Goal: Task Accomplishment & Management: Manage account settings

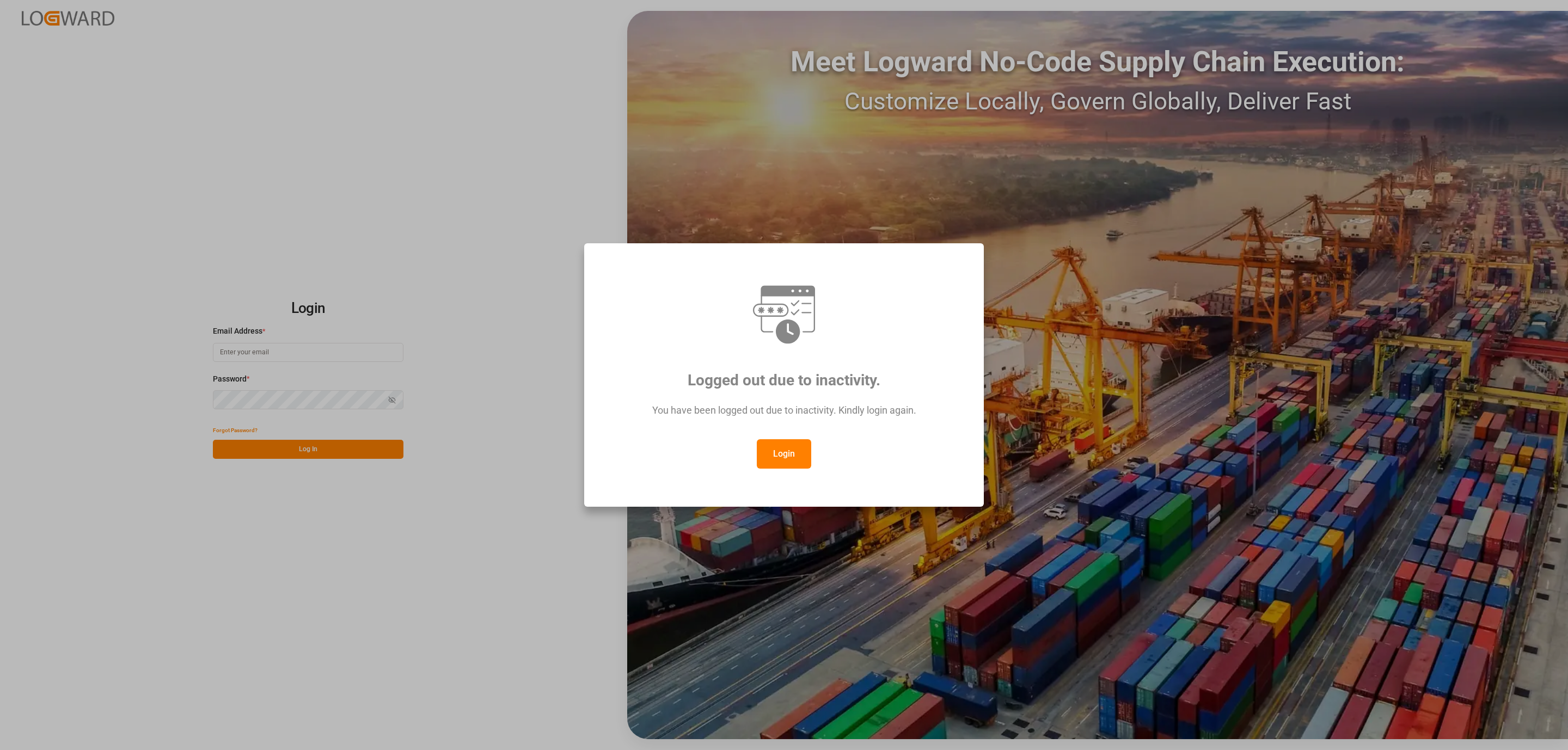
type input "daniel.sokolyk@jamindustries.com"
click at [555, 138] on div "Logged out due to inactivity. You have been logged out due to inactivity. Kindl…" at bounding box center [784, 375] width 1568 height 750
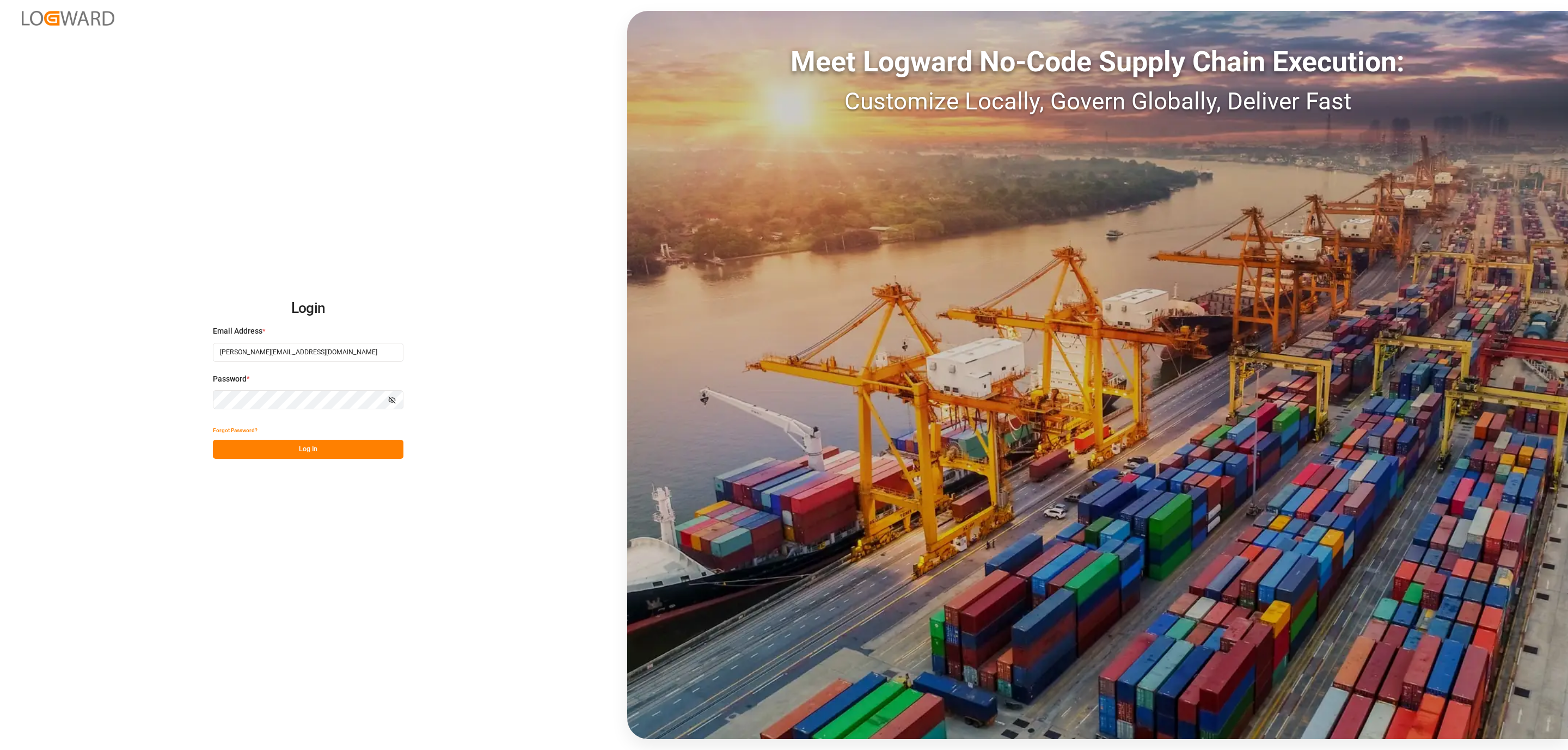
click at [298, 450] on button "Log In" at bounding box center [308, 449] width 190 height 19
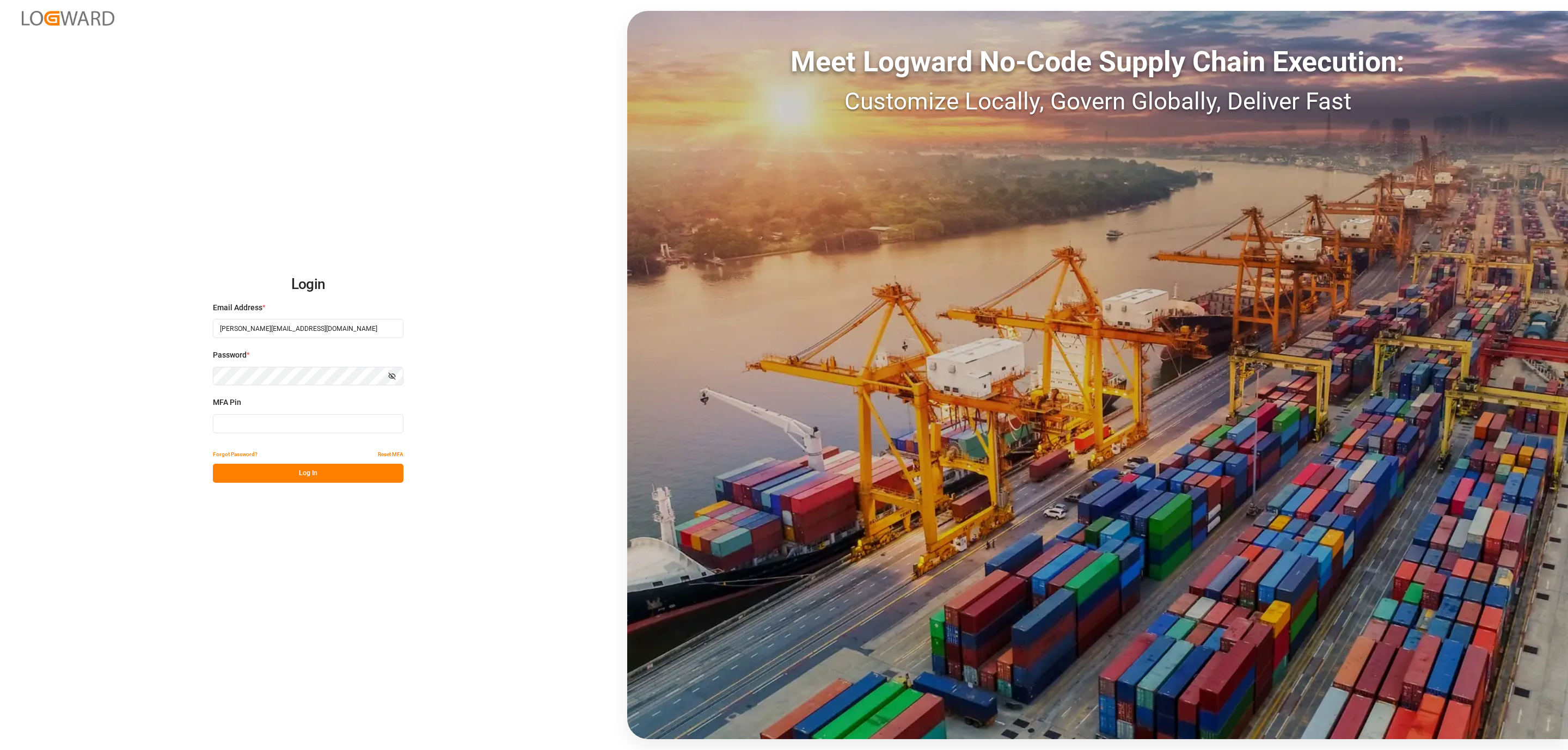
click at [276, 432] on input at bounding box center [308, 424] width 190 height 19
type input "849020"
click at [286, 468] on button "Log In" at bounding box center [308, 473] width 190 height 19
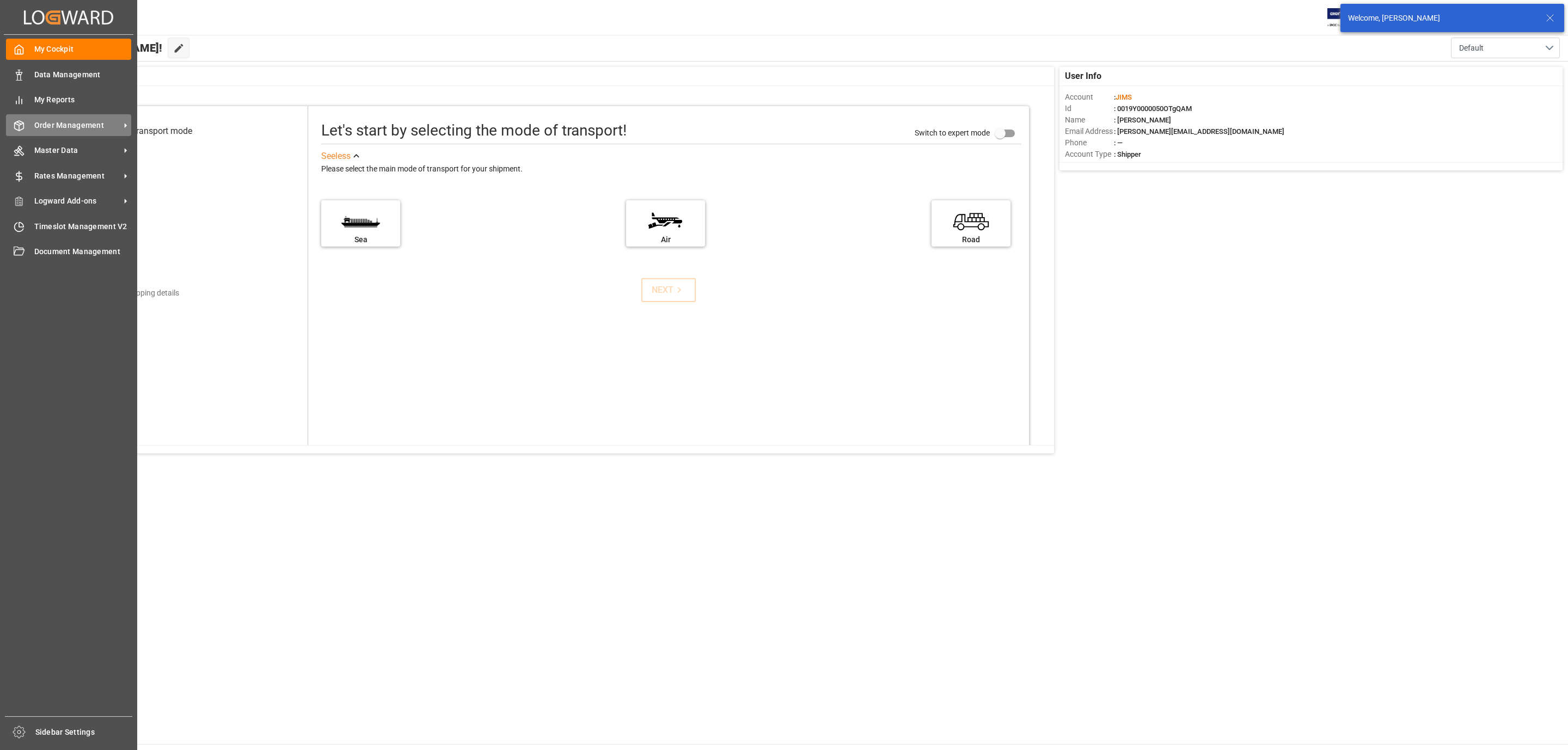
click at [24, 121] on icon at bounding box center [19, 126] width 11 height 11
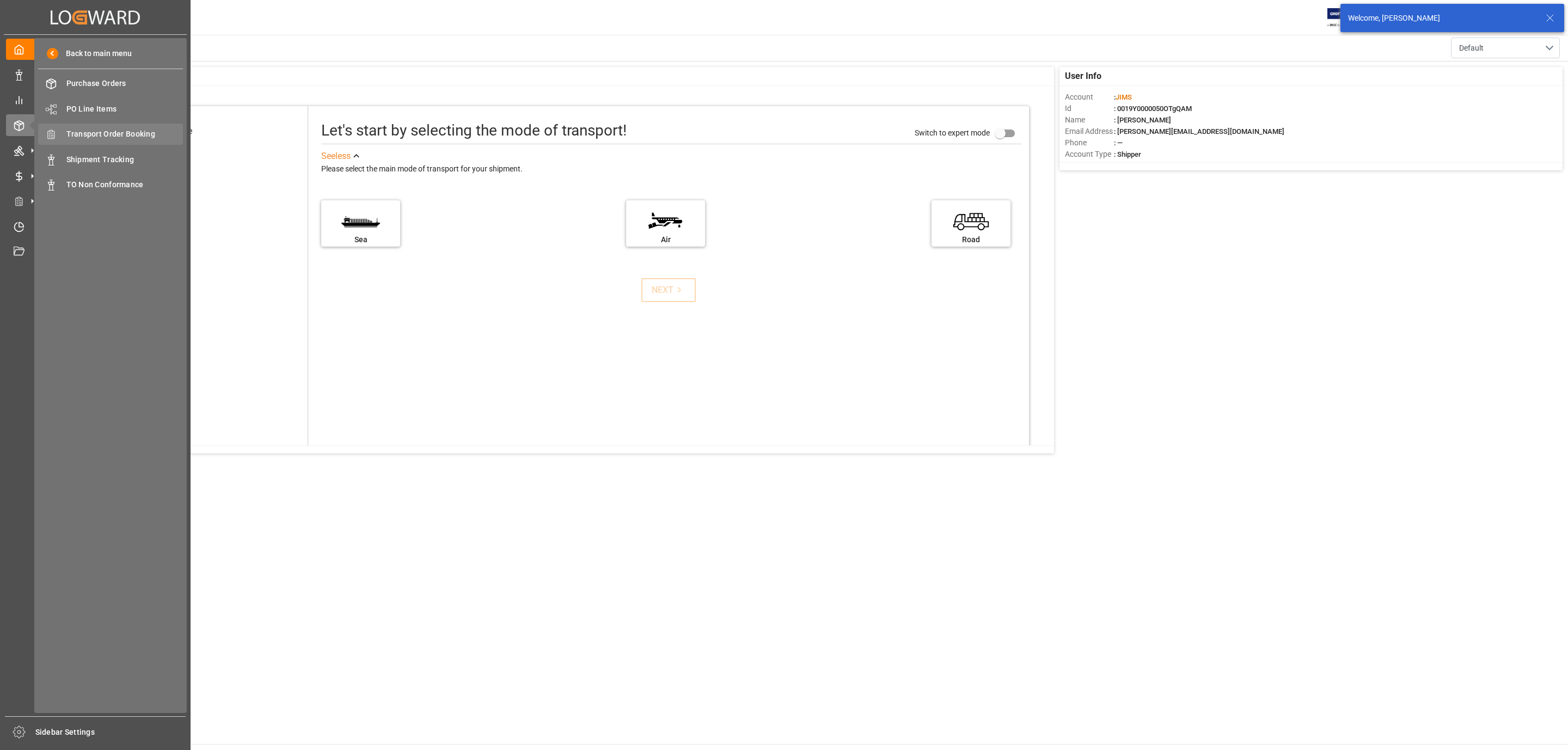
click at [127, 129] on span "Transport Order Booking" at bounding box center [125, 134] width 117 height 12
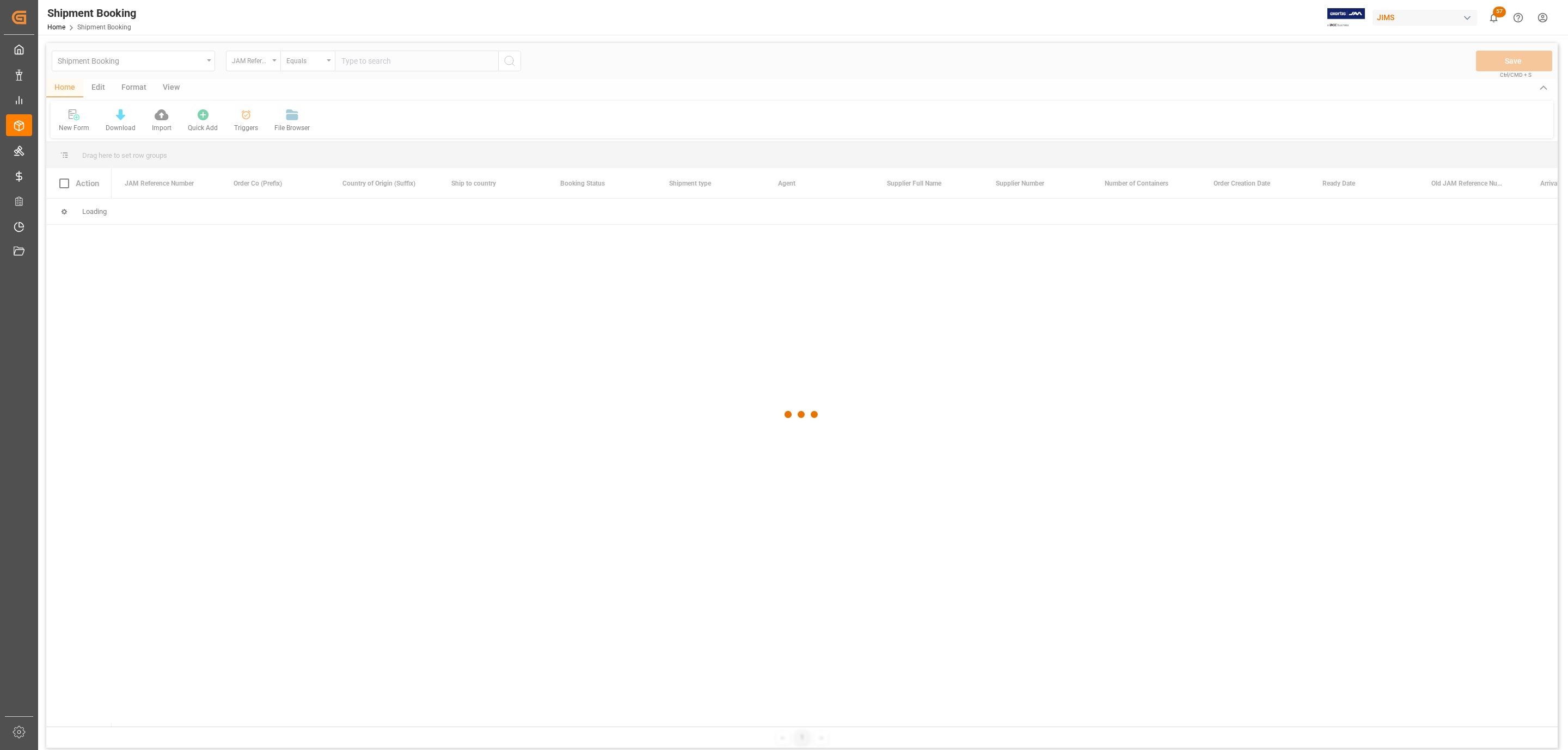
click at [434, 75] on div at bounding box center [802, 415] width 1512 height 744
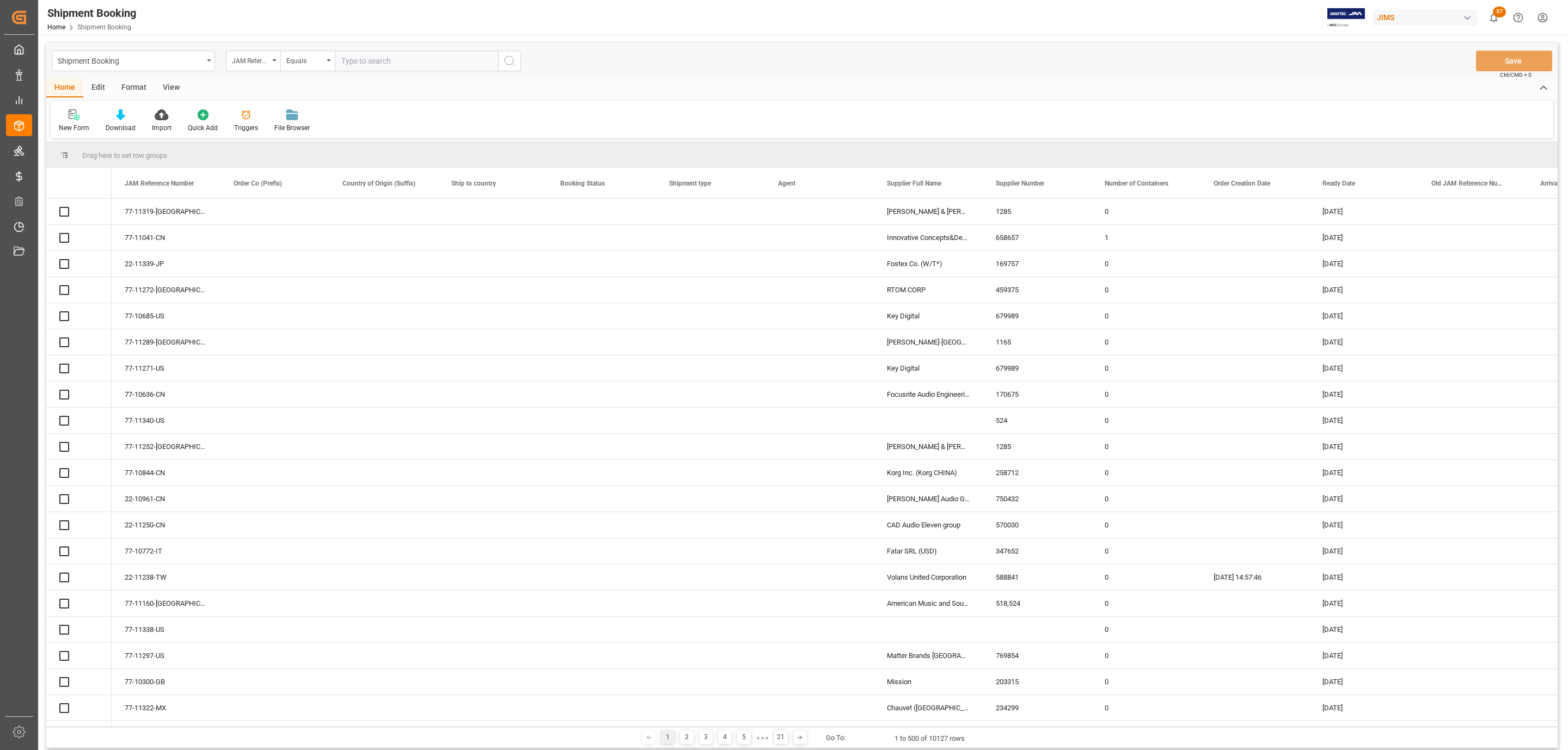
click at [352, 61] on input "text" at bounding box center [415, 61] width 163 height 21
paste input "77-11295-US"
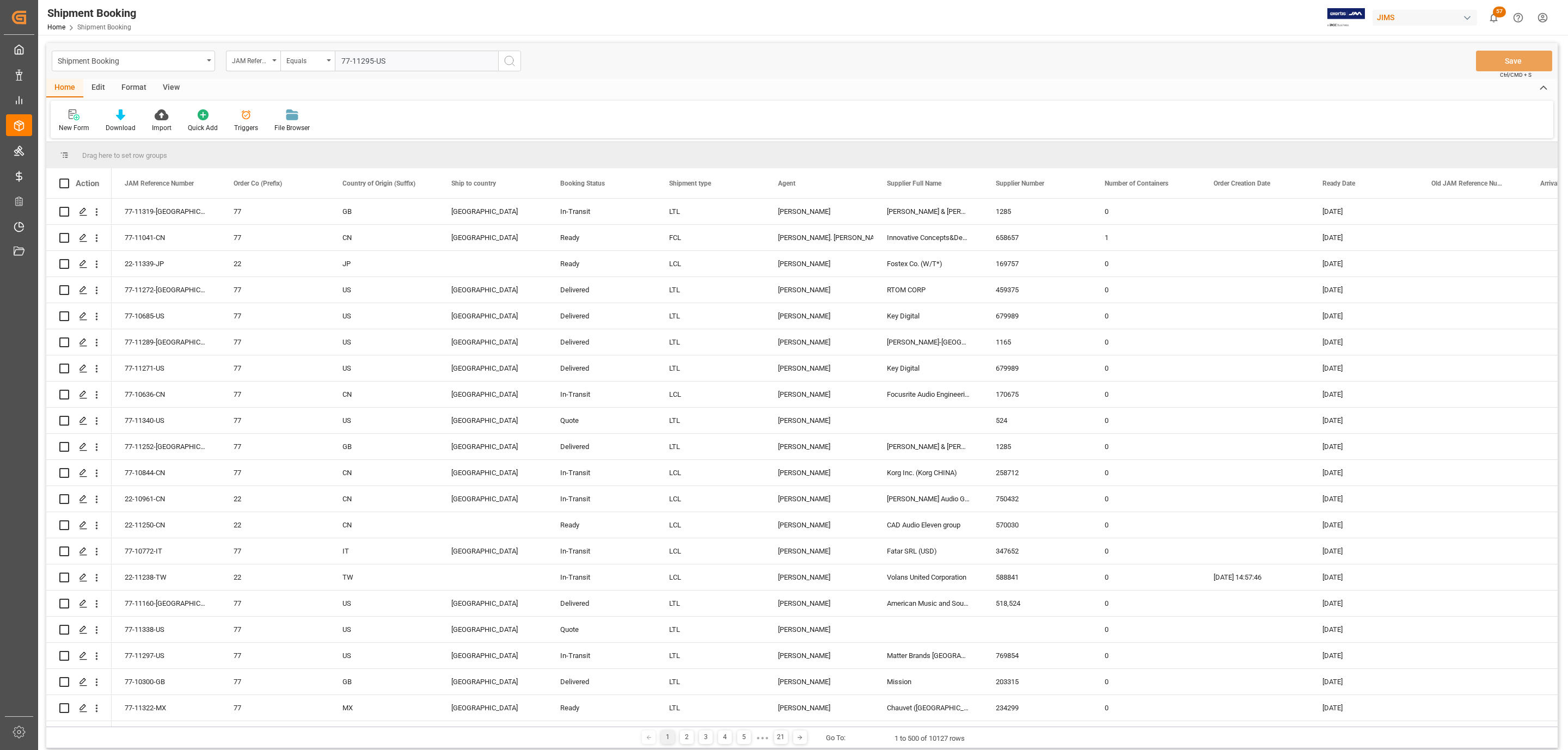
type input "77-11295-US"
click at [519, 63] on button "search button" at bounding box center [509, 61] width 23 height 21
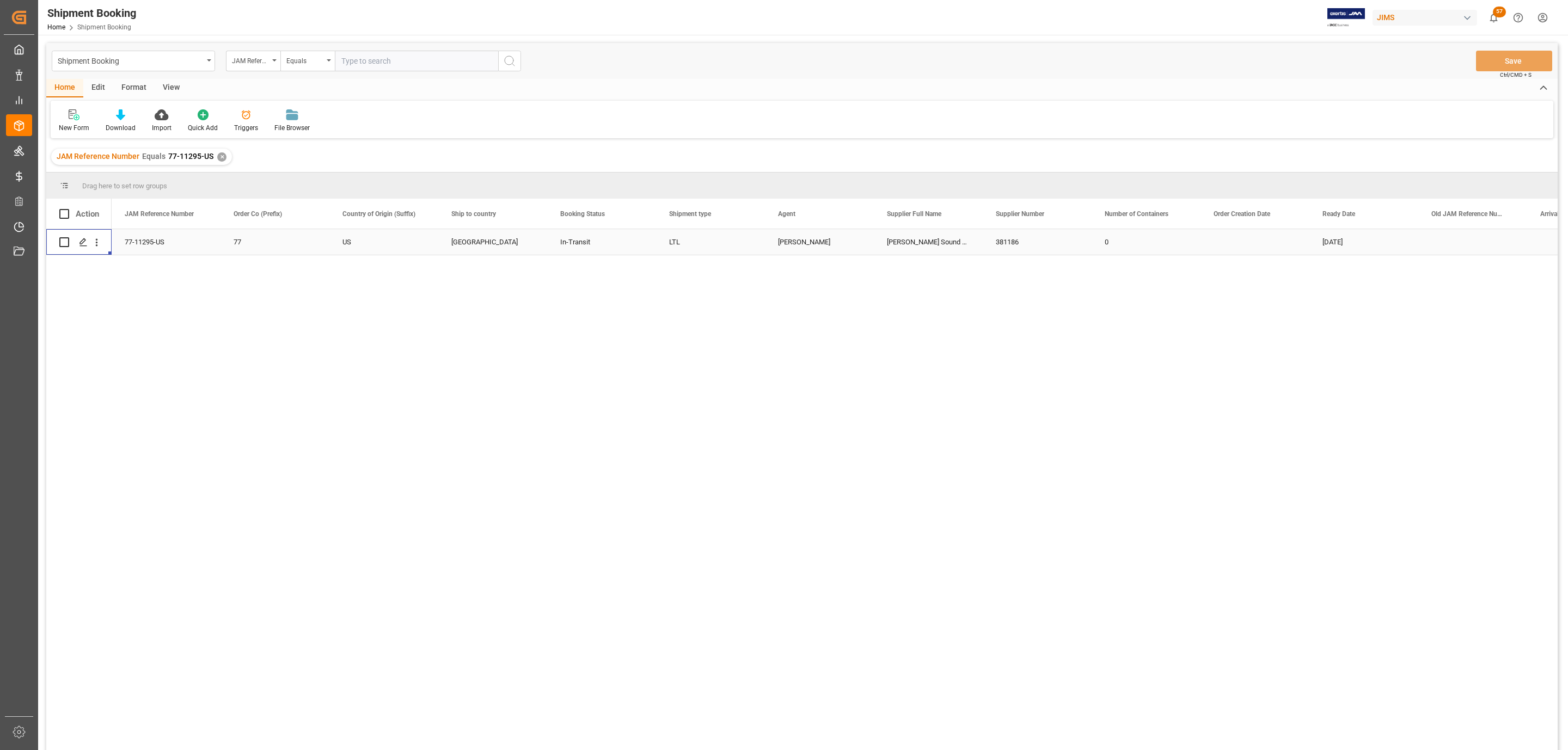
click at [83, 241] on icon "Press SPACE to select this row." at bounding box center [84, 242] width 9 height 9
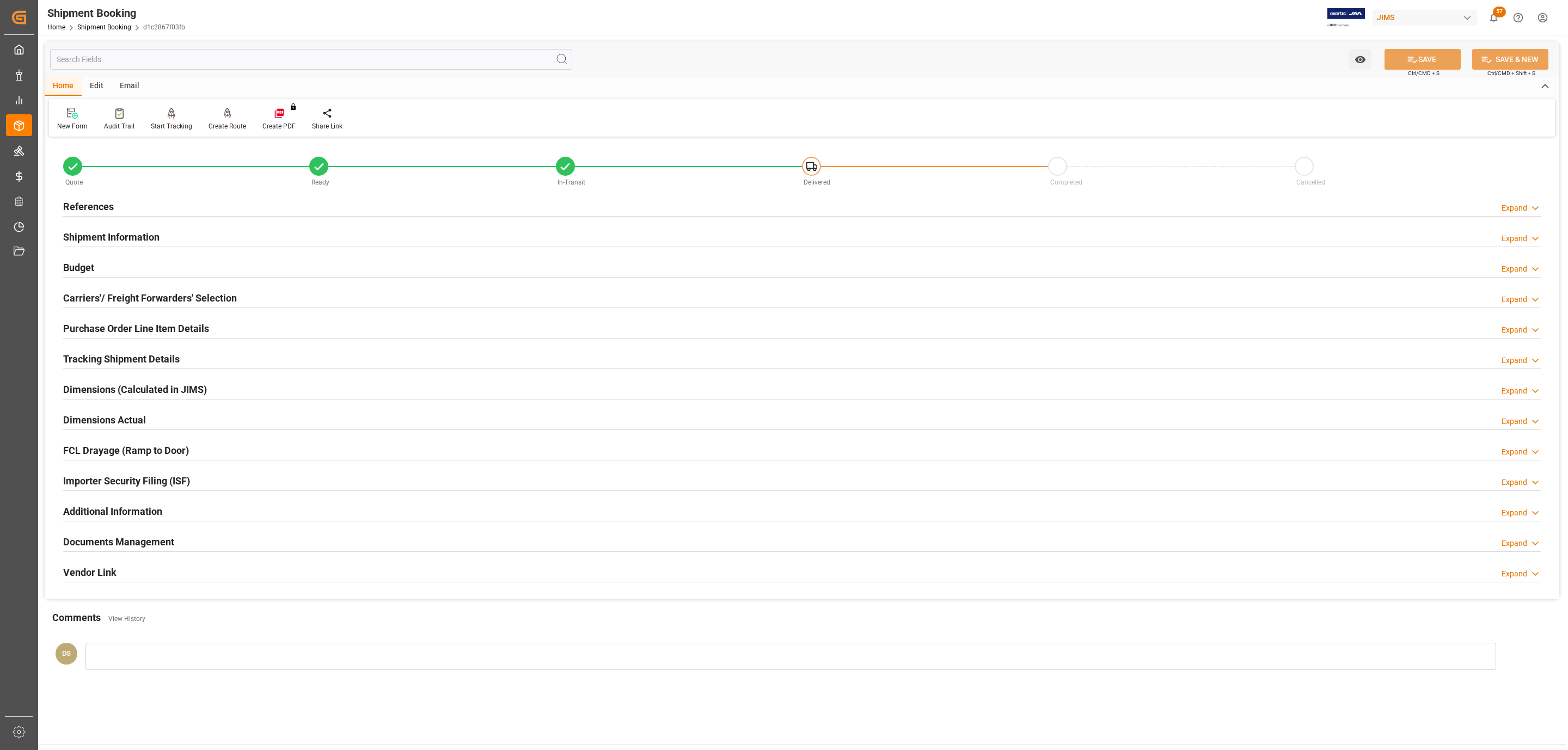
click at [162, 344] on div "Purchase Order Line Item Details Expand" at bounding box center [802, 328] width 1492 height 30
click at [157, 360] on h2 "Tracking Shipment Details" at bounding box center [121, 359] width 117 height 15
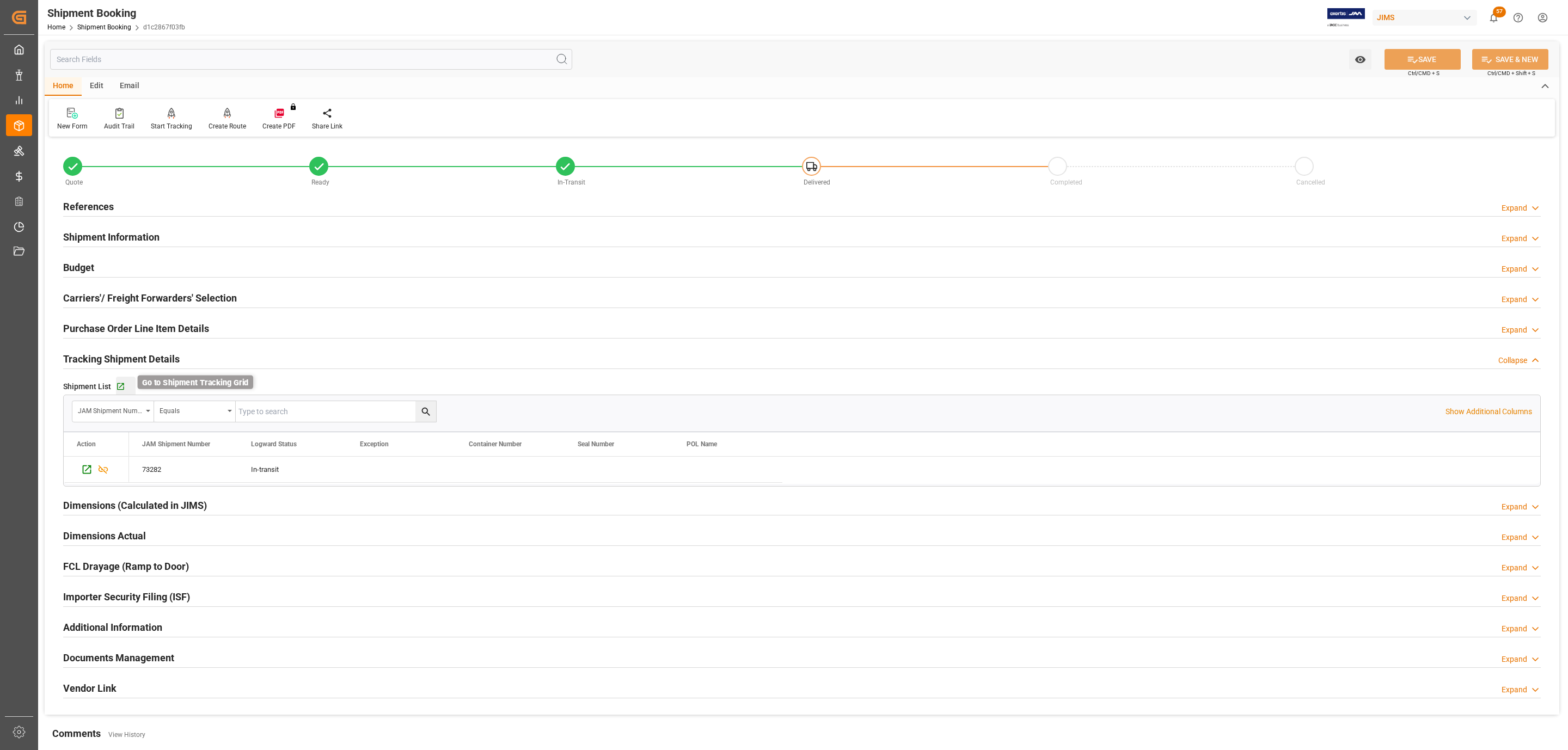
click at [119, 387] on icon "button" at bounding box center [120, 386] width 9 height 9
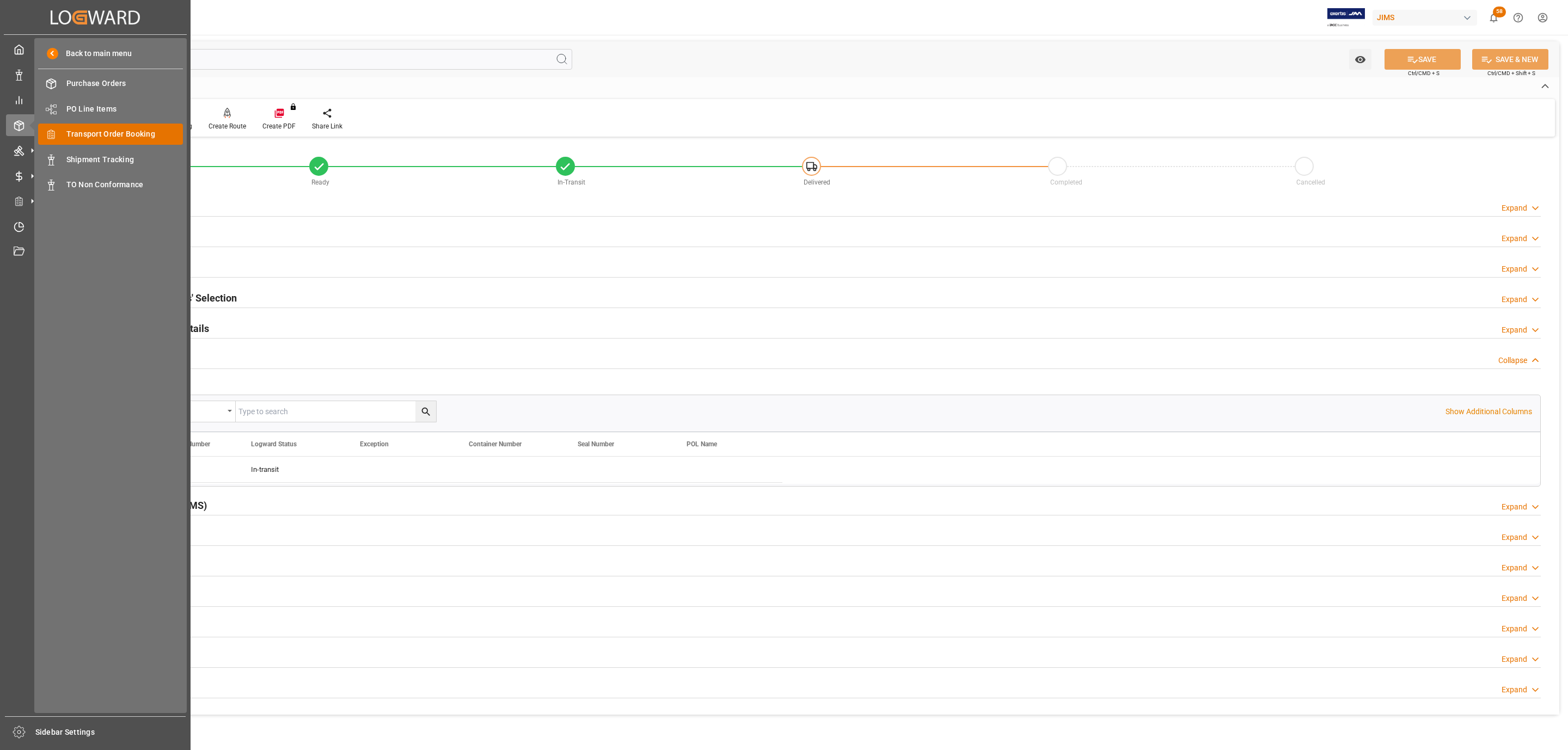
click at [121, 132] on span "Transport Order Booking" at bounding box center [125, 134] width 117 height 12
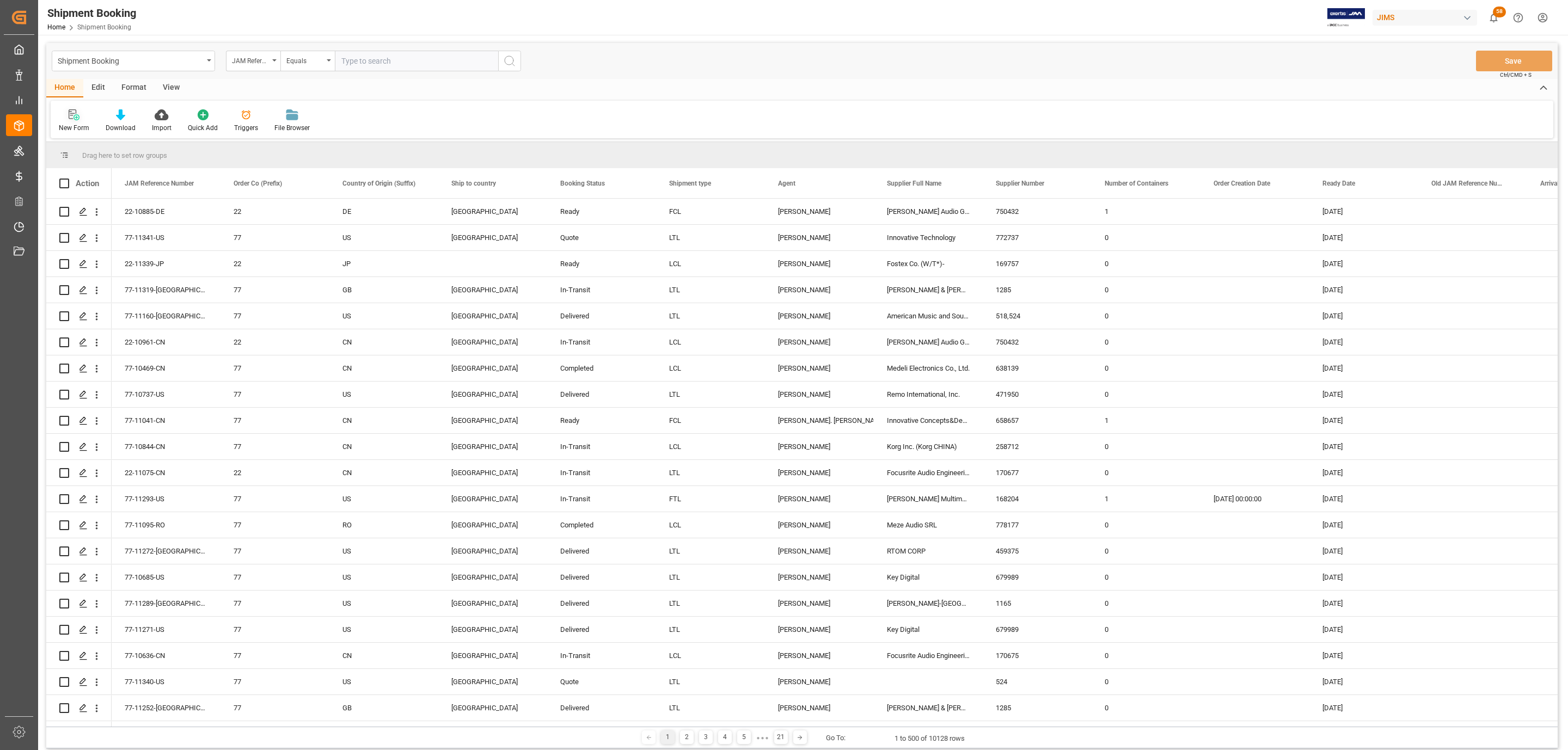
click at [51, 114] on div "Home Edit Format View New Form Download Import Quick Add Triggers File Browser" at bounding box center [802, 108] width 1512 height 59
click at [68, 109] on icon at bounding box center [74, 115] width 11 height 11
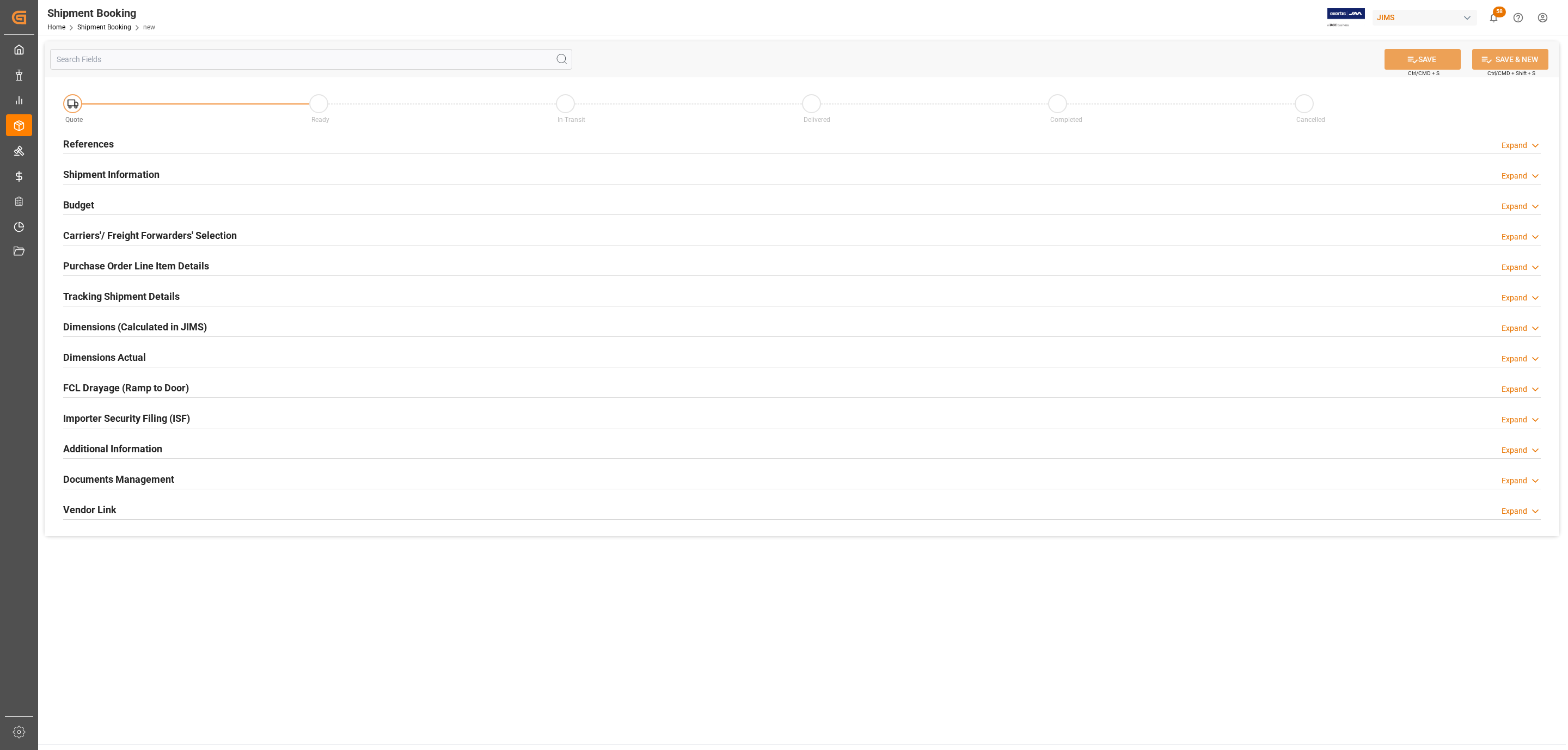
click at [131, 139] on div "References Expand" at bounding box center [802, 143] width 1478 height 21
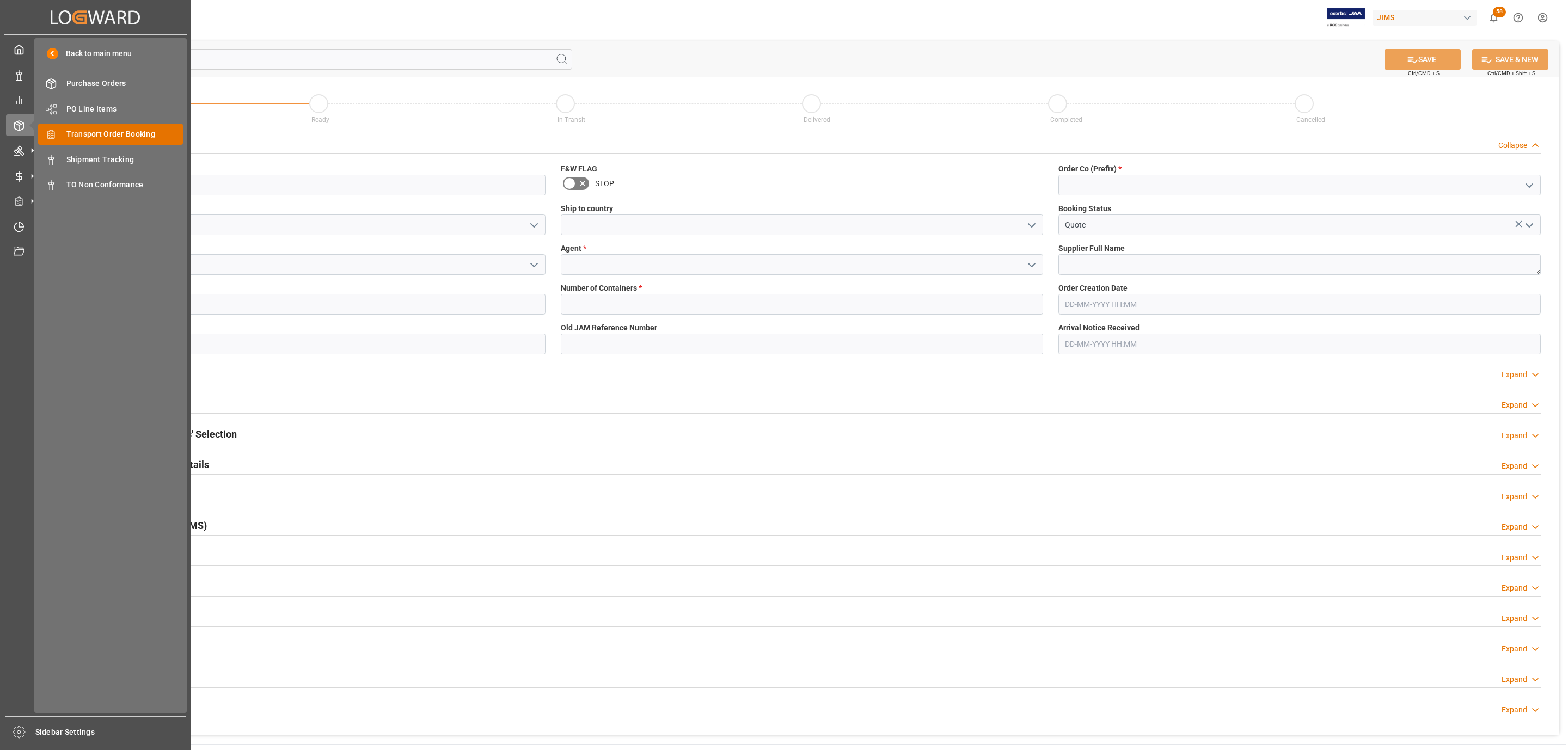
click at [0, 0] on span "Order Management" at bounding box center [0, 0] width 0 height 0
click at [119, 135] on span "Transport Order Booking" at bounding box center [125, 134] width 117 height 12
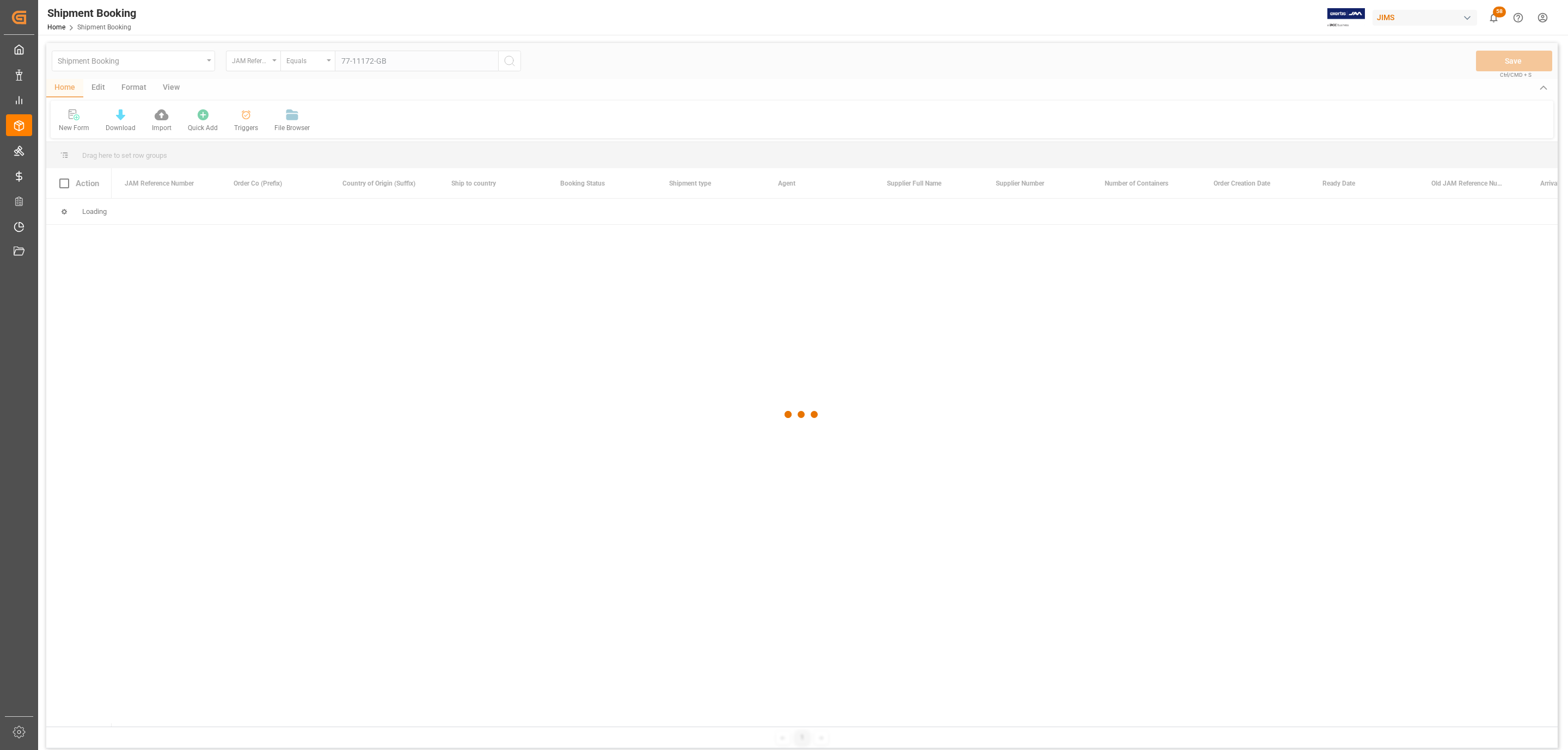
type input "77-11172-GB"
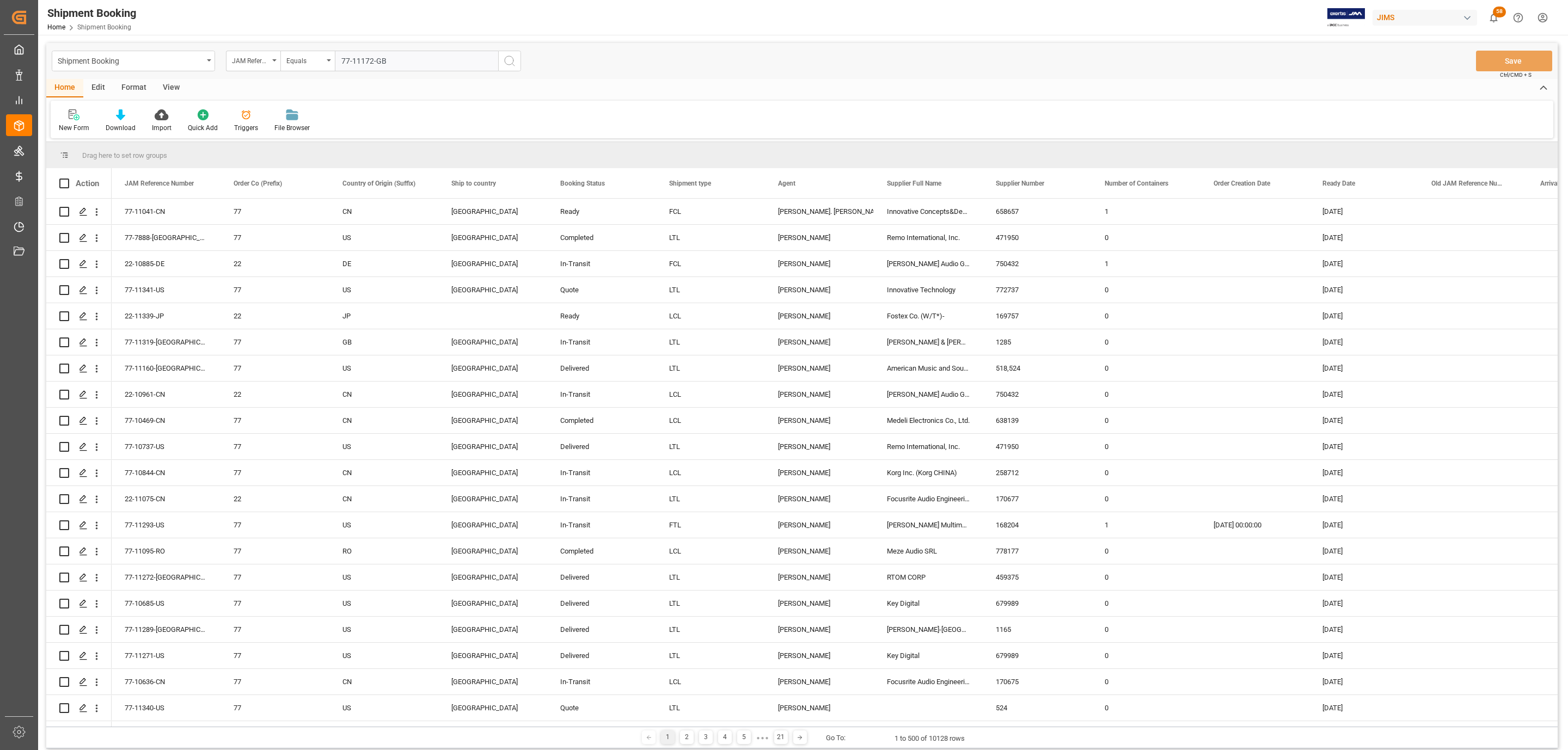
click at [507, 61] on icon "search button" at bounding box center [509, 61] width 13 height 13
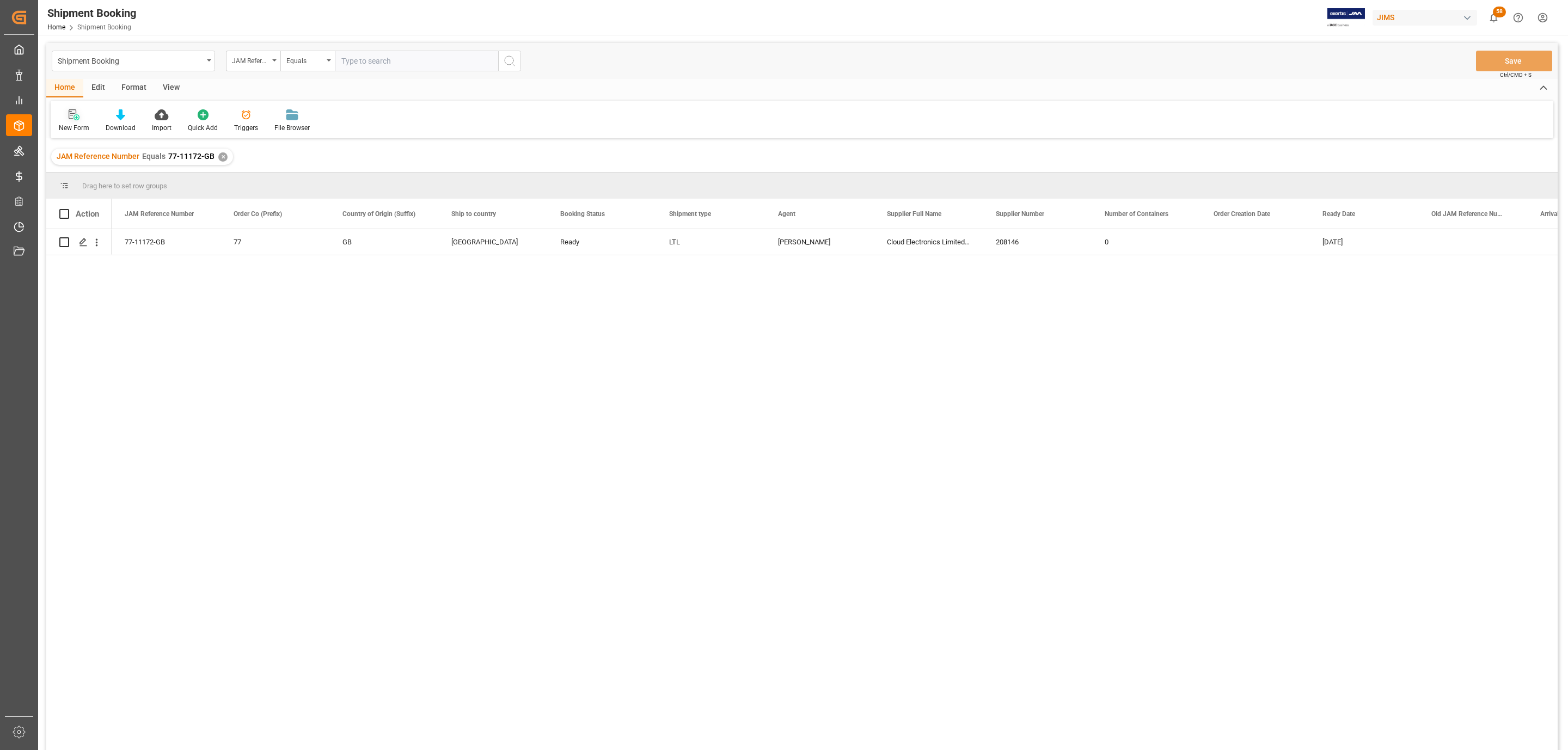
click at [72, 119] on icon at bounding box center [74, 115] width 11 height 11
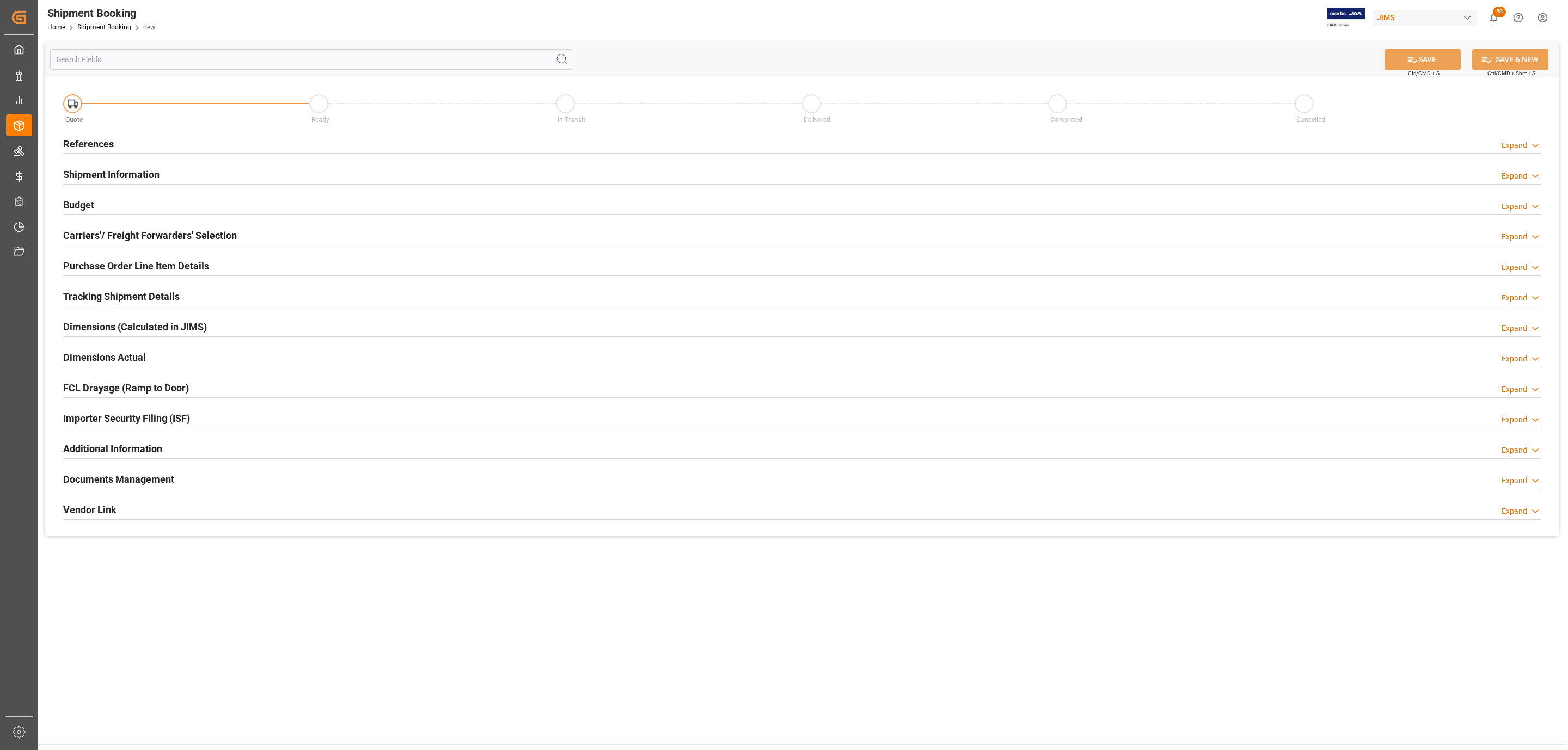
click at [134, 148] on div "References Expand" at bounding box center [802, 143] width 1478 height 21
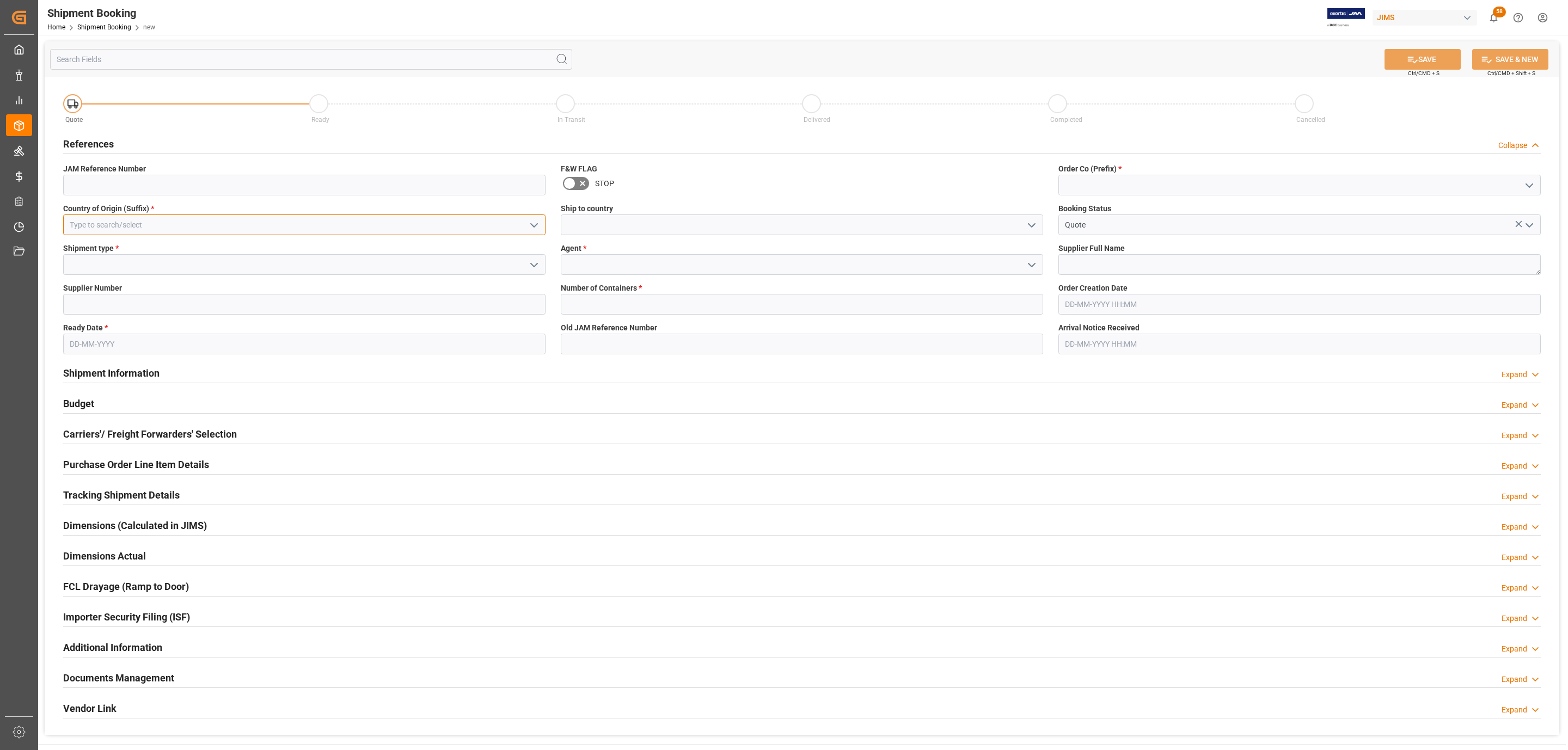
click at [292, 229] on input at bounding box center [303, 224] width 482 height 21
click at [278, 245] on div "US" at bounding box center [304, 249] width 481 height 25
type input "US"
click at [532, 263] on icon "open menu" at bounding box center [534, 265] width 13 height 13
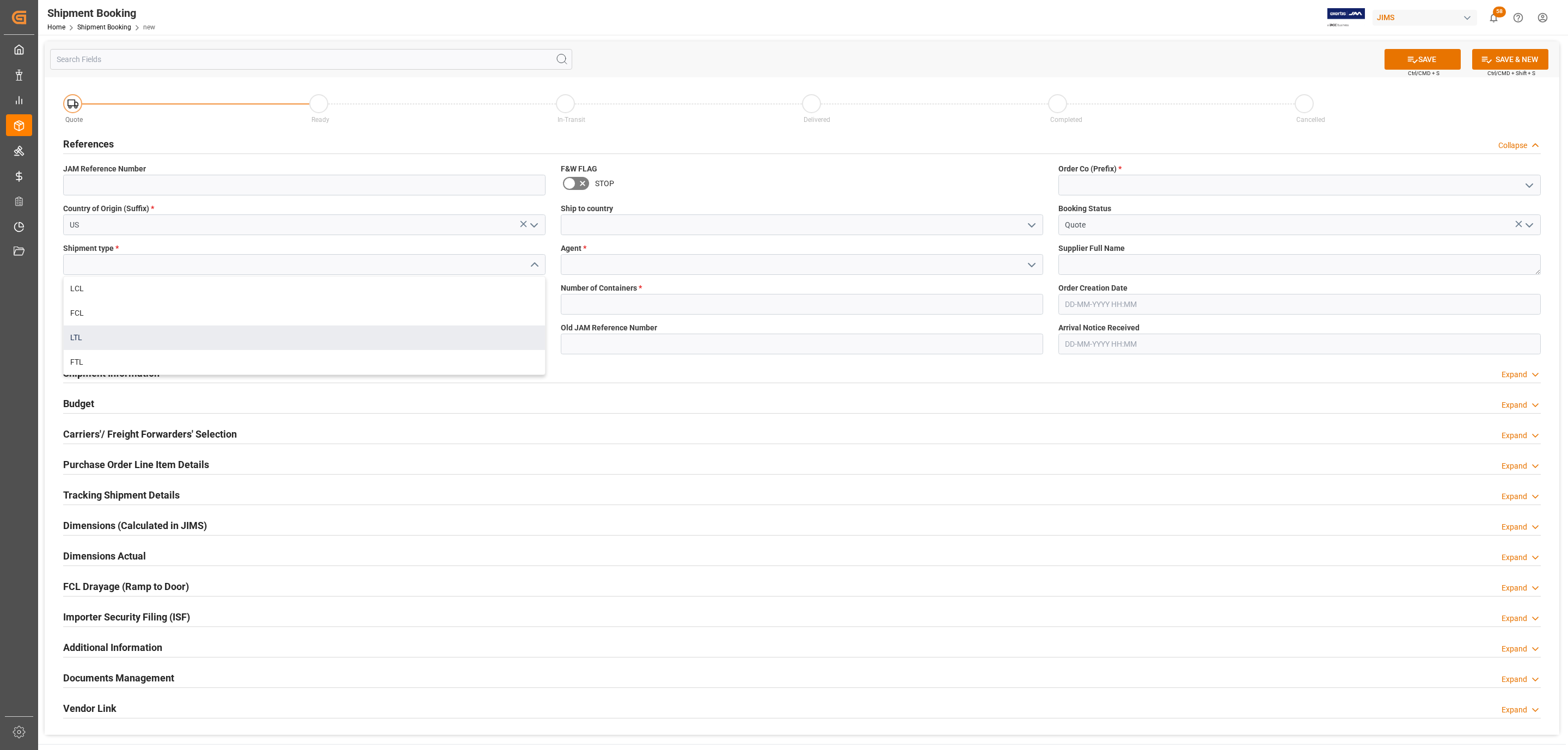
click at [132, 332] on div "LTL" at bounding box center [304, 337] width 481 height 25
type input "LTL"
click at [97, 342] on input "text" at bounding box center [303, 344] width 482 height 21
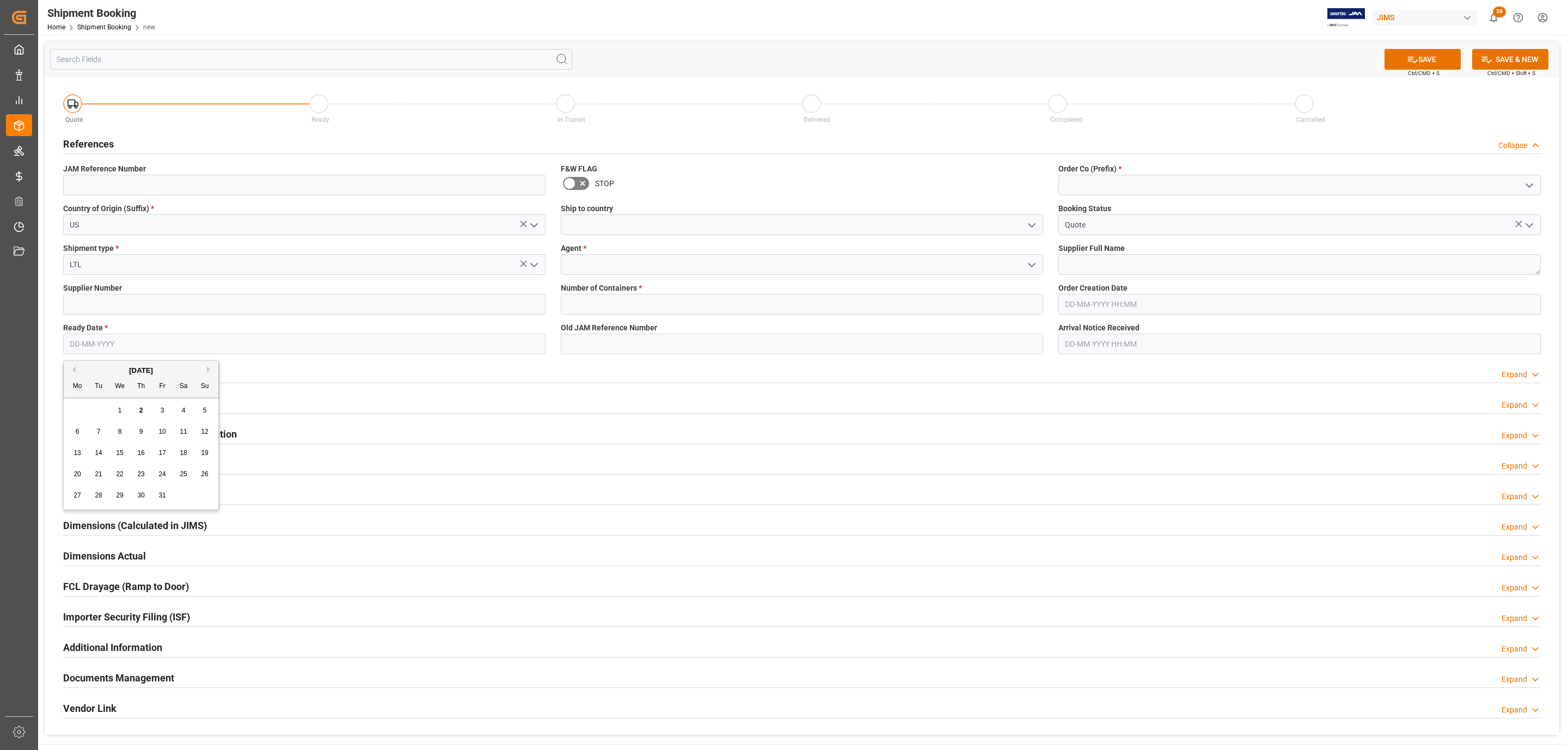
click at [139, 412] on span "2" at bounding box center [141, 410] width 4 height 7
type input "02-10-2025"
click at [1034, 227] on icon "open menu" at bounding box center [1031, 225] width 13 height 13
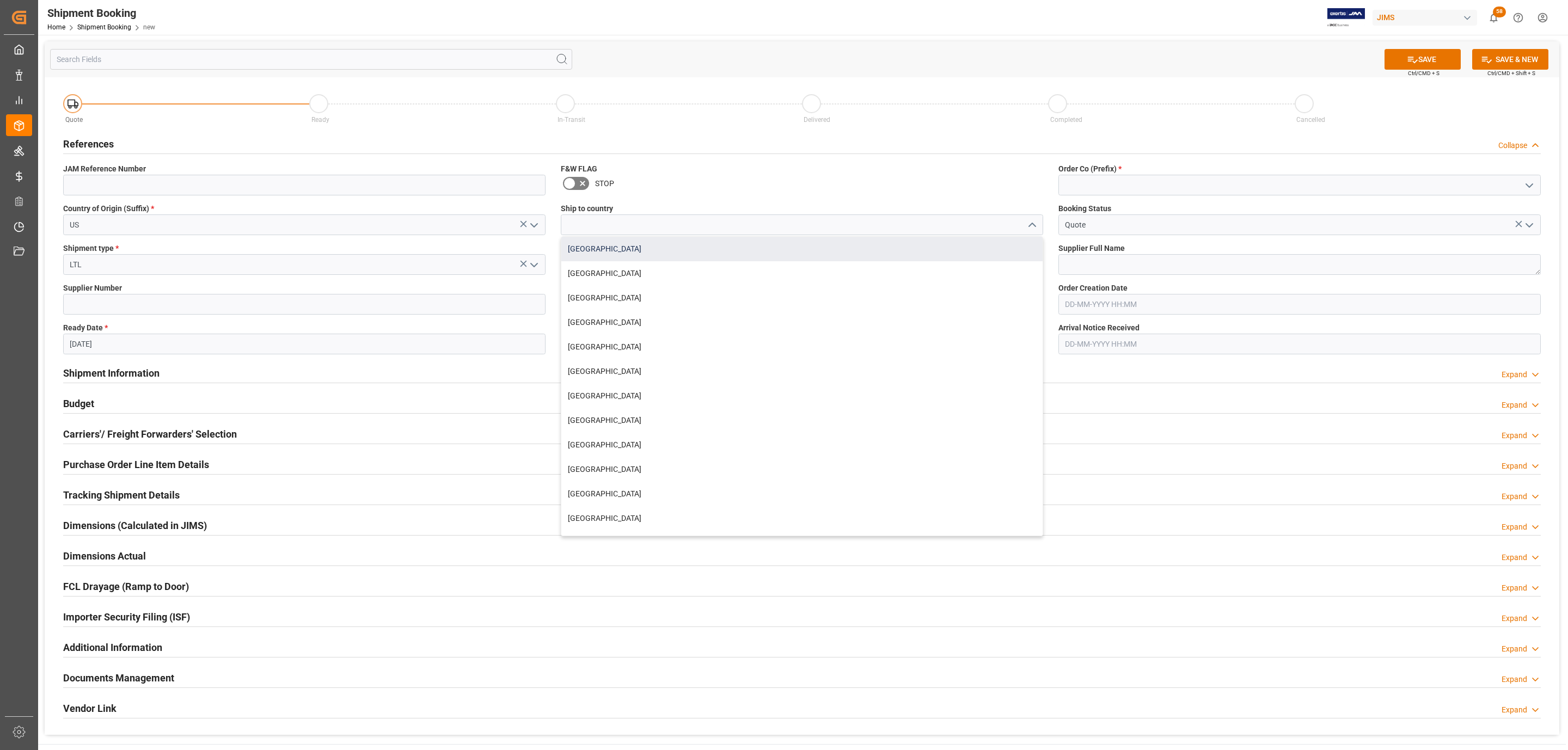
click at [660, 249] on div "Canada" at bounding box center [802, 249] width 481 height 25
type input "Canada"
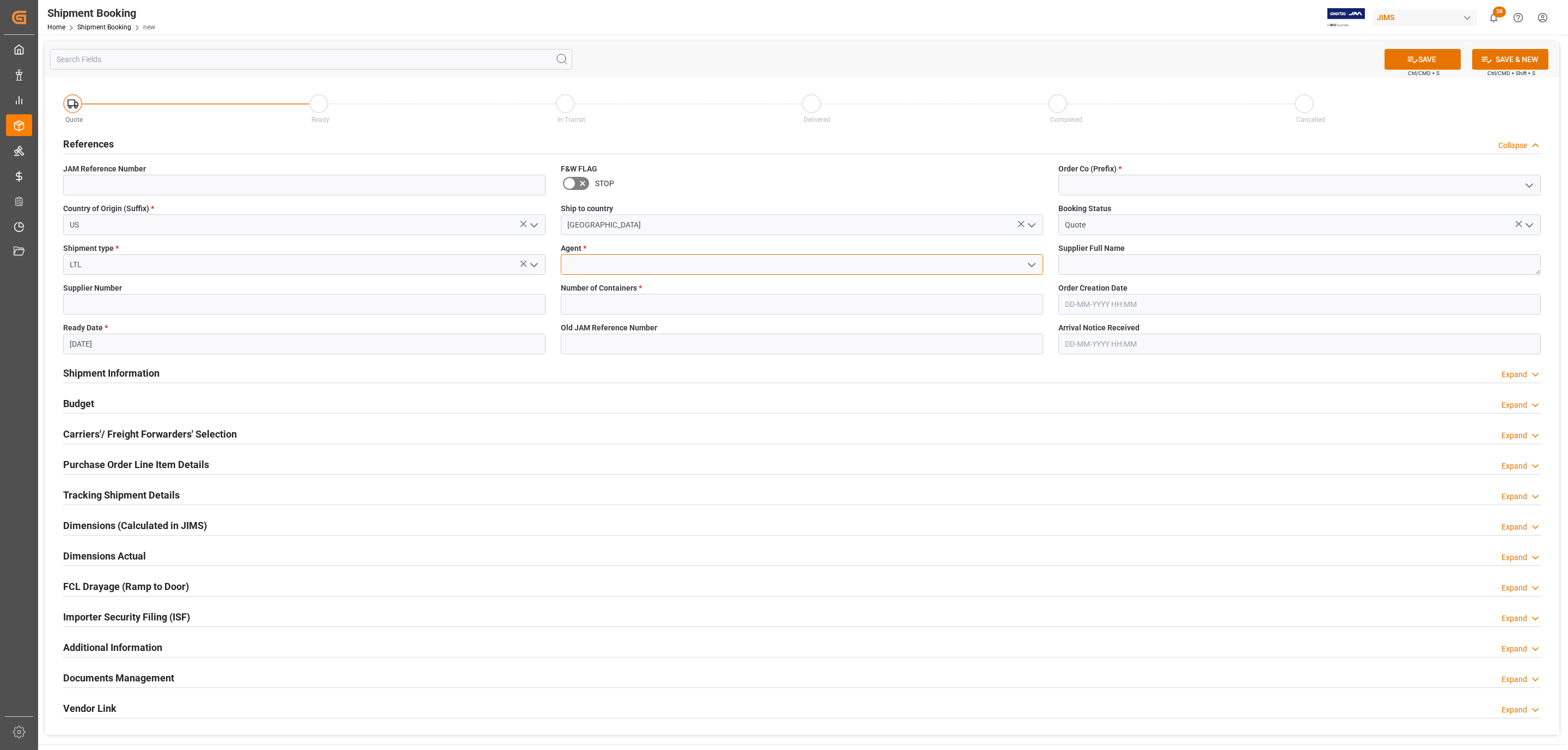
click at [622, 270] on input at bounding box center [801, 264] width 482 height 21
click at [1029, 265] on icon "open menu" at bounding box center [1031, 265] width 13 height 13
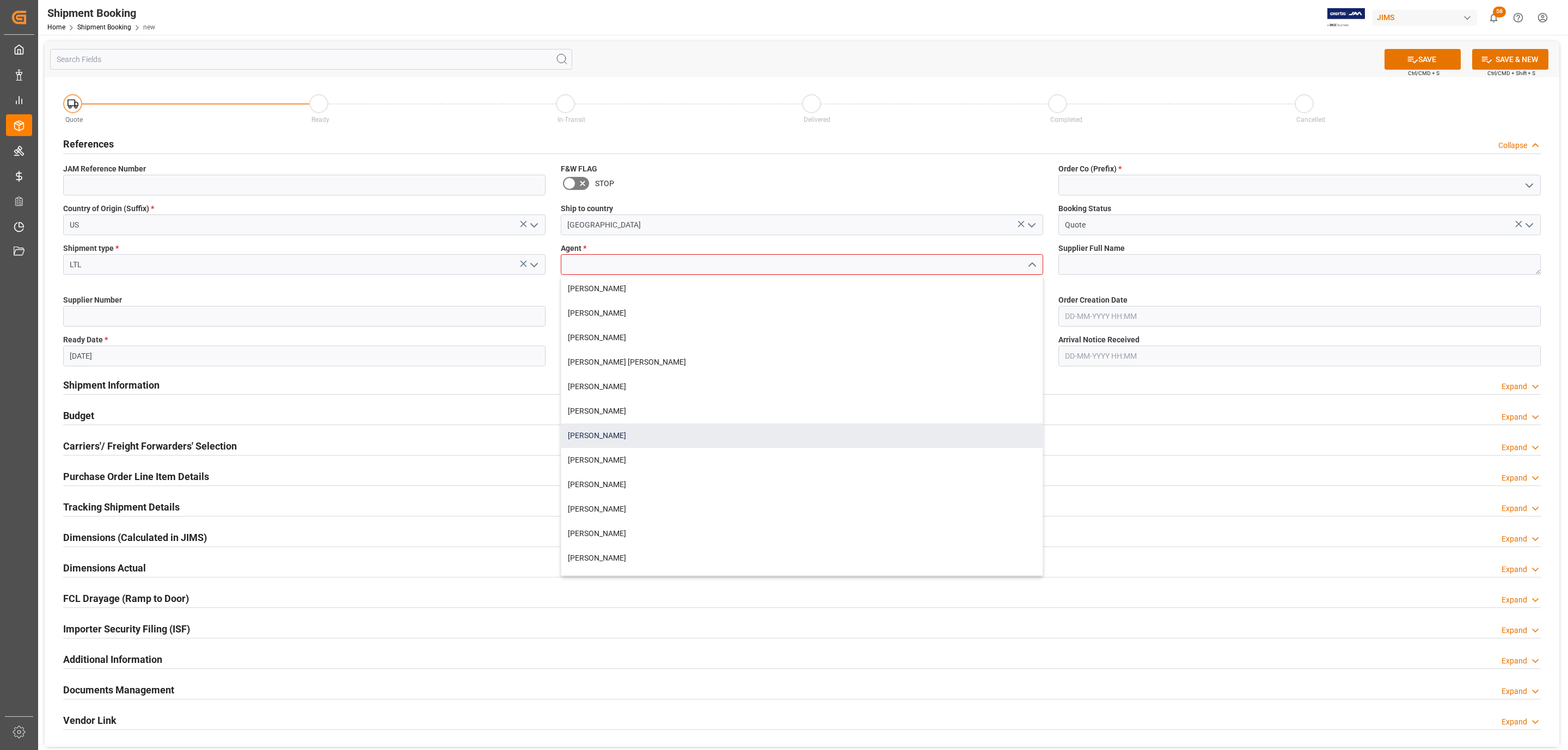
click at [598, 437] on div "[PERSON_NAME]" at bounding box center [802, 436] width 481 height 25
type input "[PERSON_NAME]"
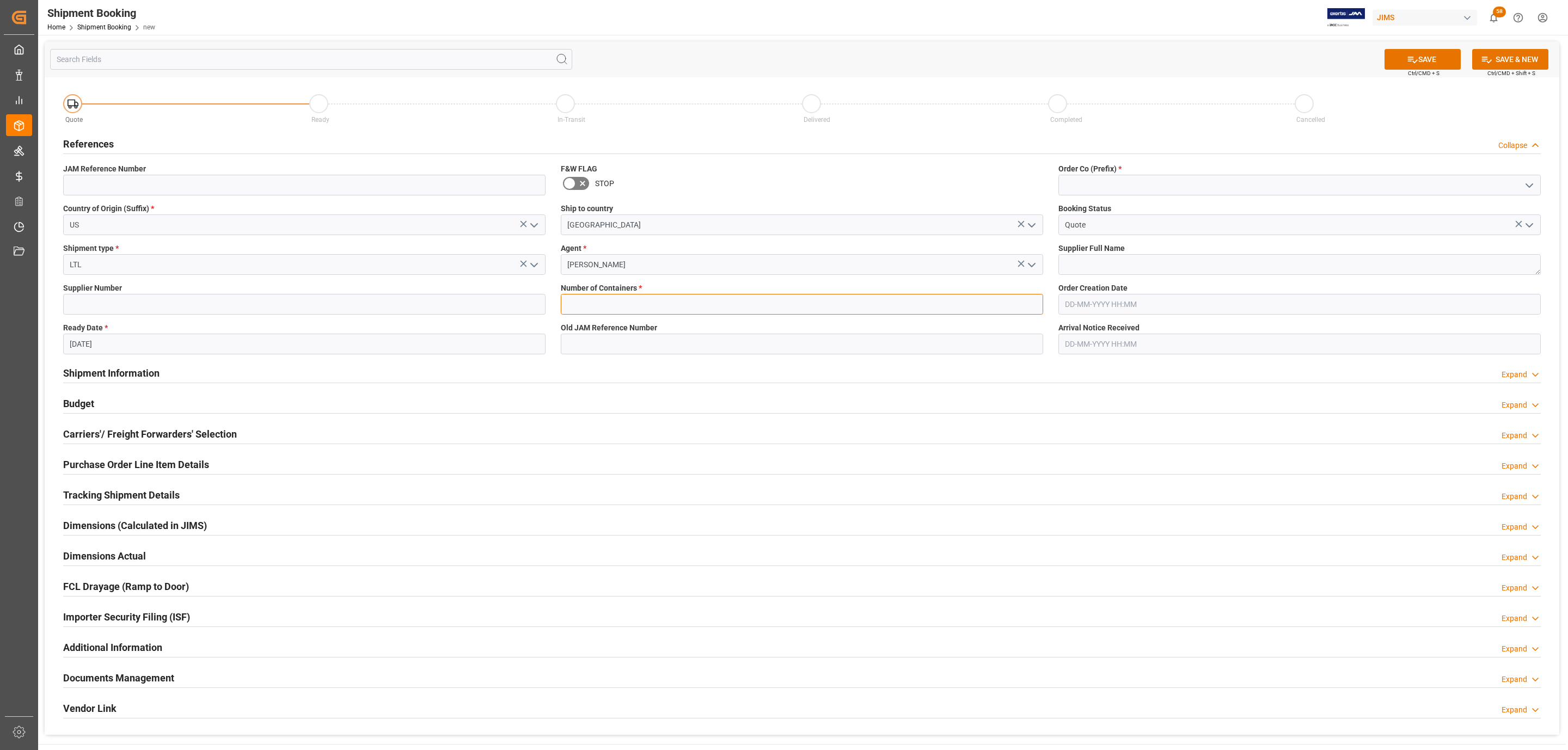
click at [604, 298] on input "text" at bounding box center [801, 304] width 482 height 21
type input "0"
drag, startPoint x: 1528, startPoint y: 179, endPoint x: 1521, endPoint y: 181, distance: 7.3
click at [1528, 180] on icon "open menu" at bounding box center [1529, 186] width 13 height 13
click at [1213, 229] on div "77" at bounding box center [1299, 233] width 481 height 25
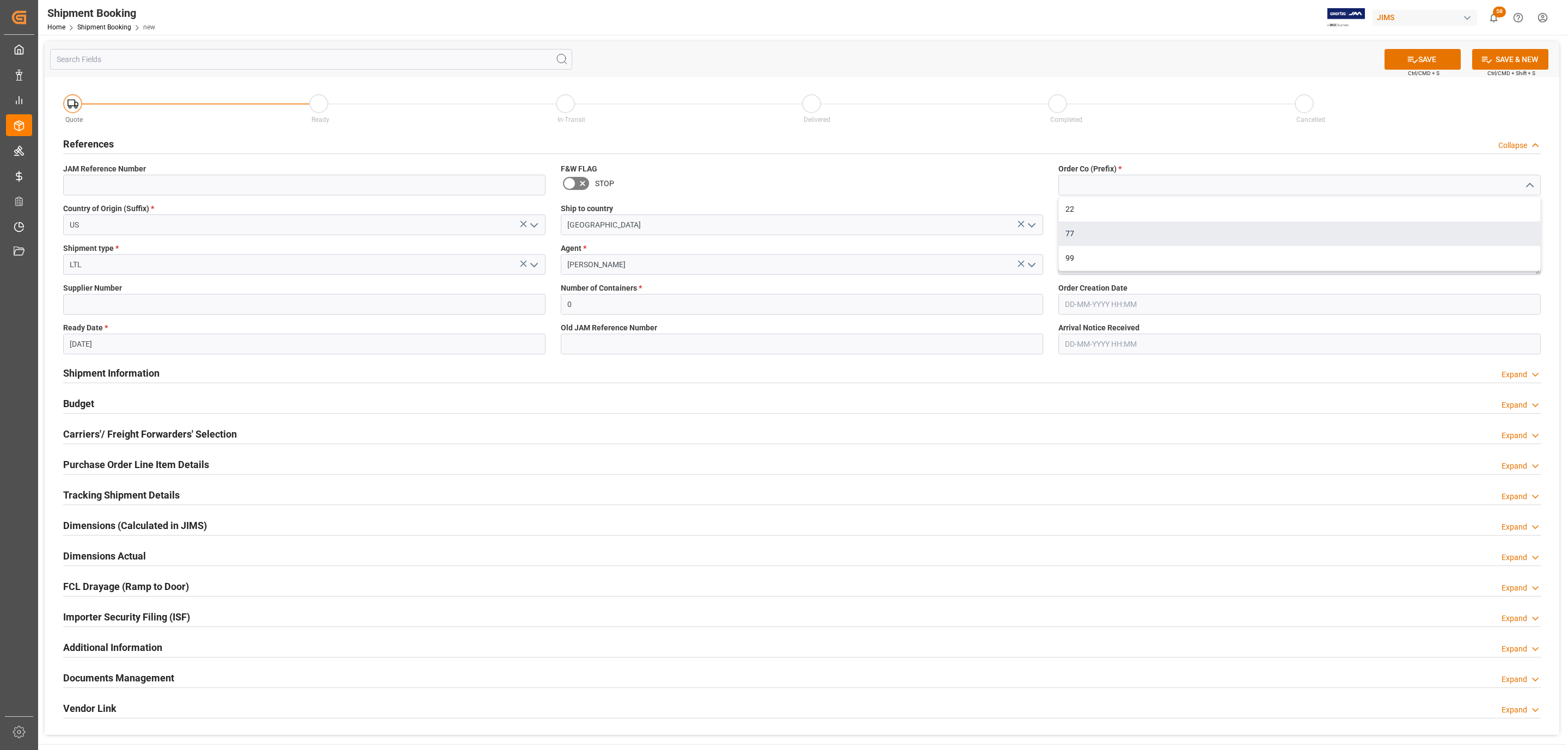
type input "77"
click at [1108, 262] on textarea at bounding box center [1299, 264] width 482 height 21
type textarea "Lowell"
click at [1408, 51] on div "SAVE Ctrl/CMD + S SAVE & NEW Ctrl/CMD + Shift + S" at bounding box center [802, 58] width 1514 height 36
click at [1408, 51] on button "SAVE" at bounding box center [1422, 59] width 77 height 21
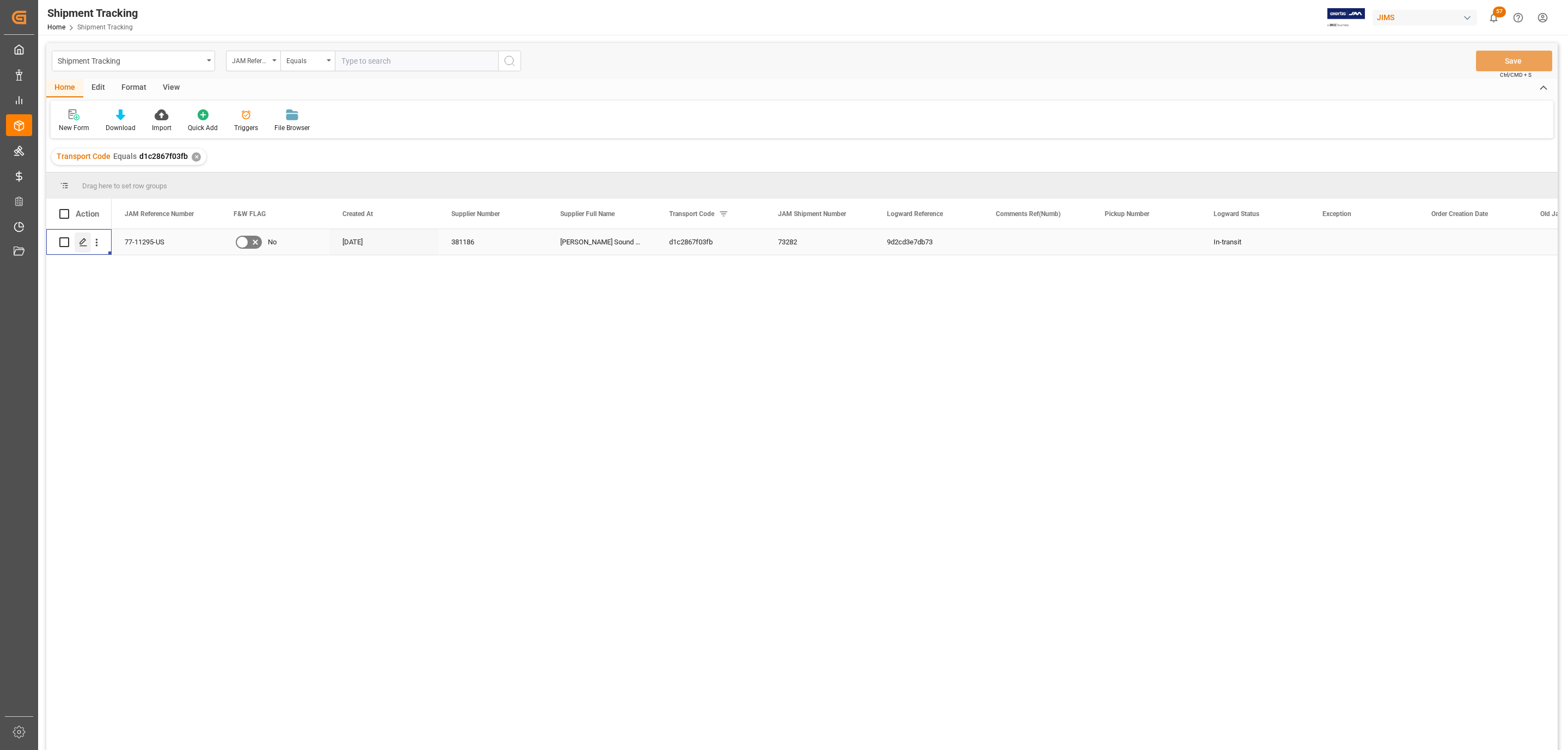
click at [86, 241] on icon "Press SPACE to select this row." at bounding box center [84, 242] width 9 height 9
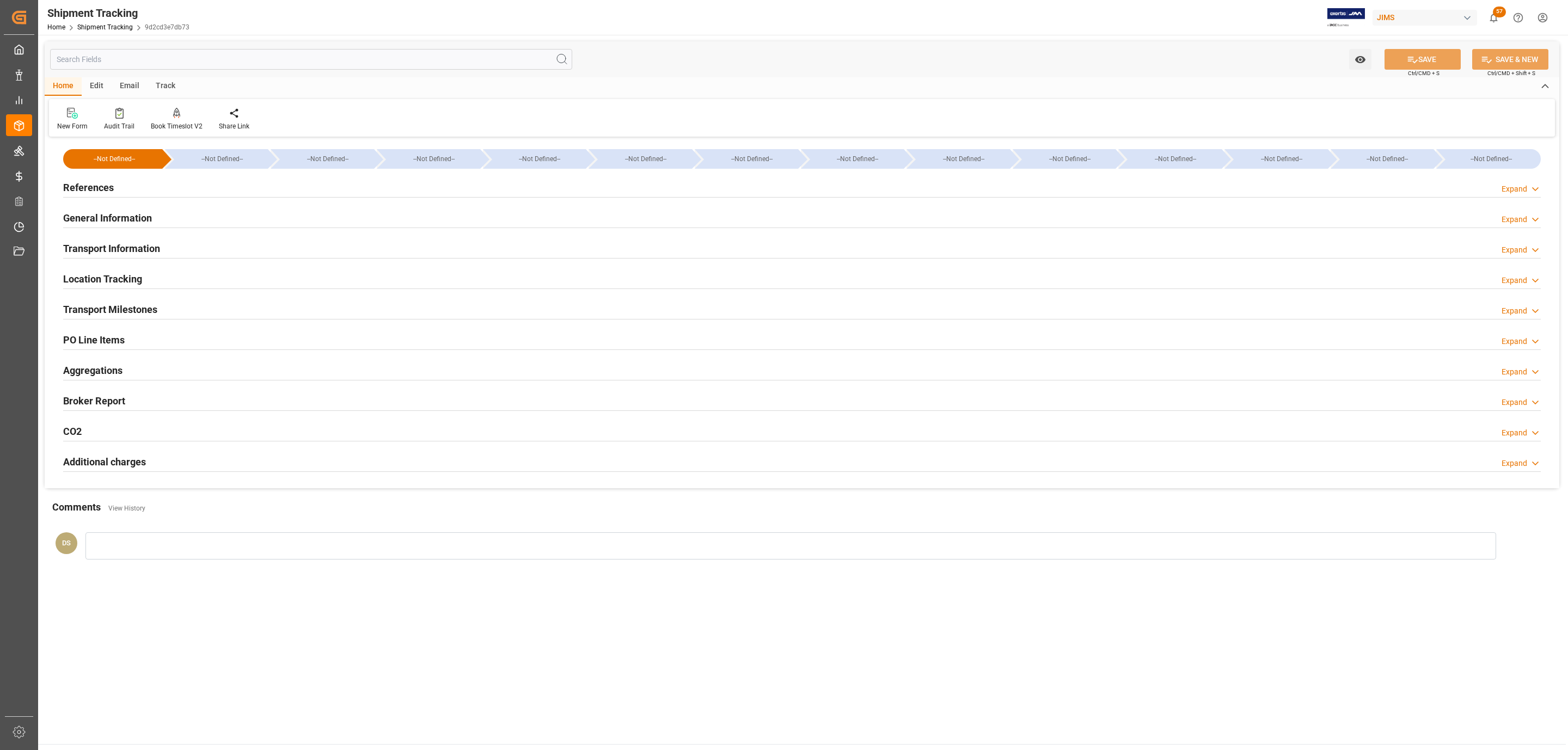
click at [121, 340] on h2 "PO Line Items" at bounding box center [94, 340] width 62 height 15
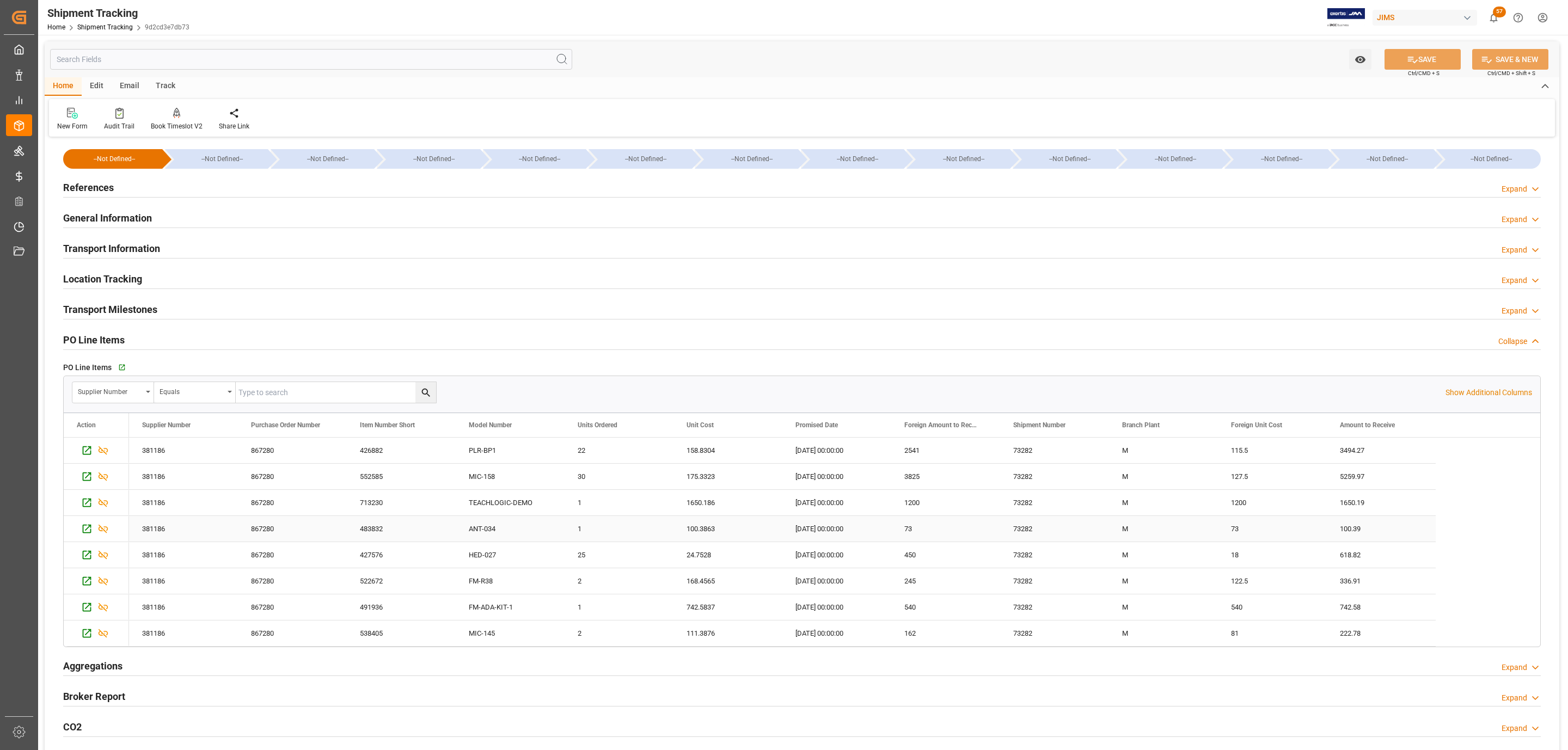
scroll to position [82, 0]
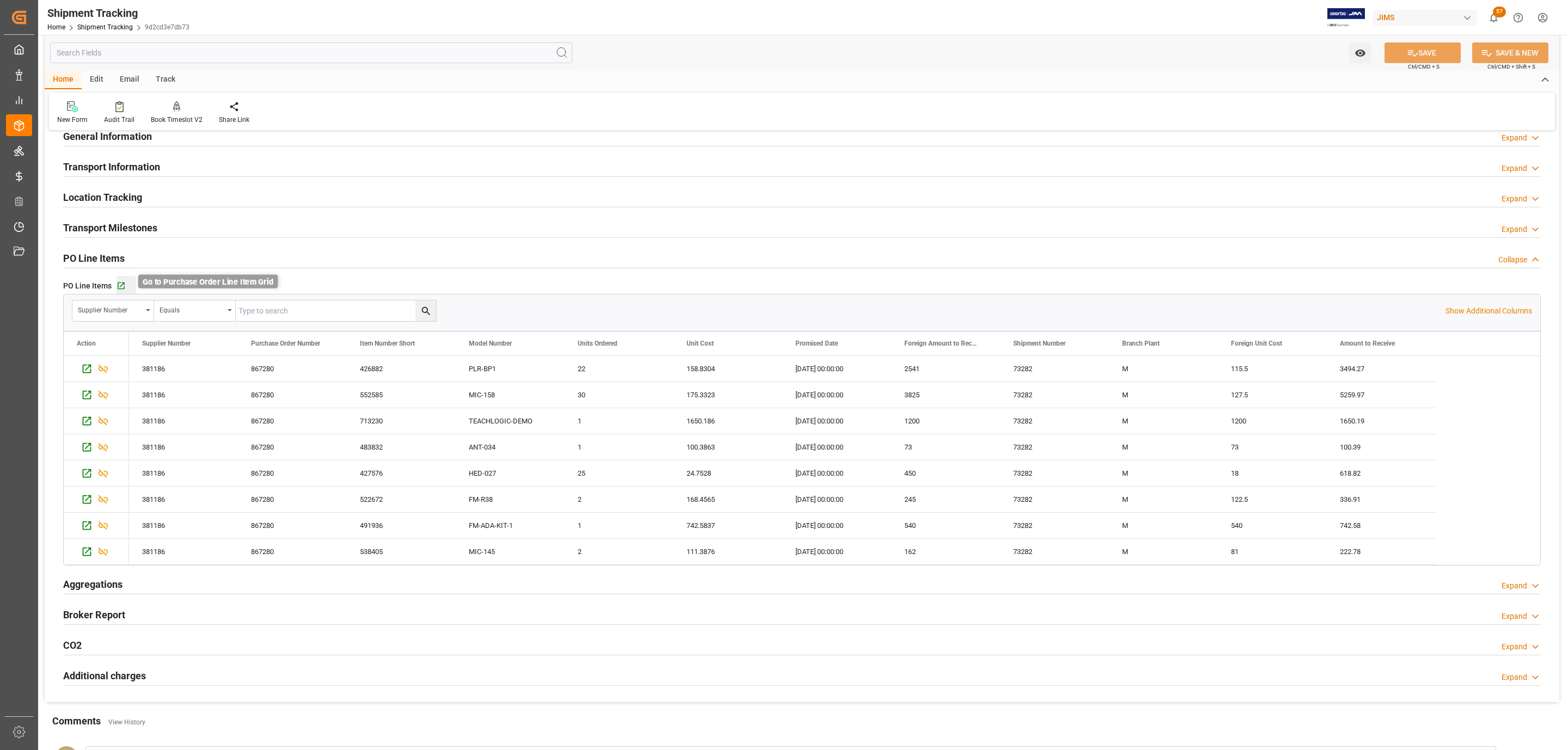
click at [118, 286] on icon "button" at bounding box center [121, 286] width 9 height 9
click at [88, 227] on h2 "Transport Milestones" at bounding box center [109, 228] width 94 height 15
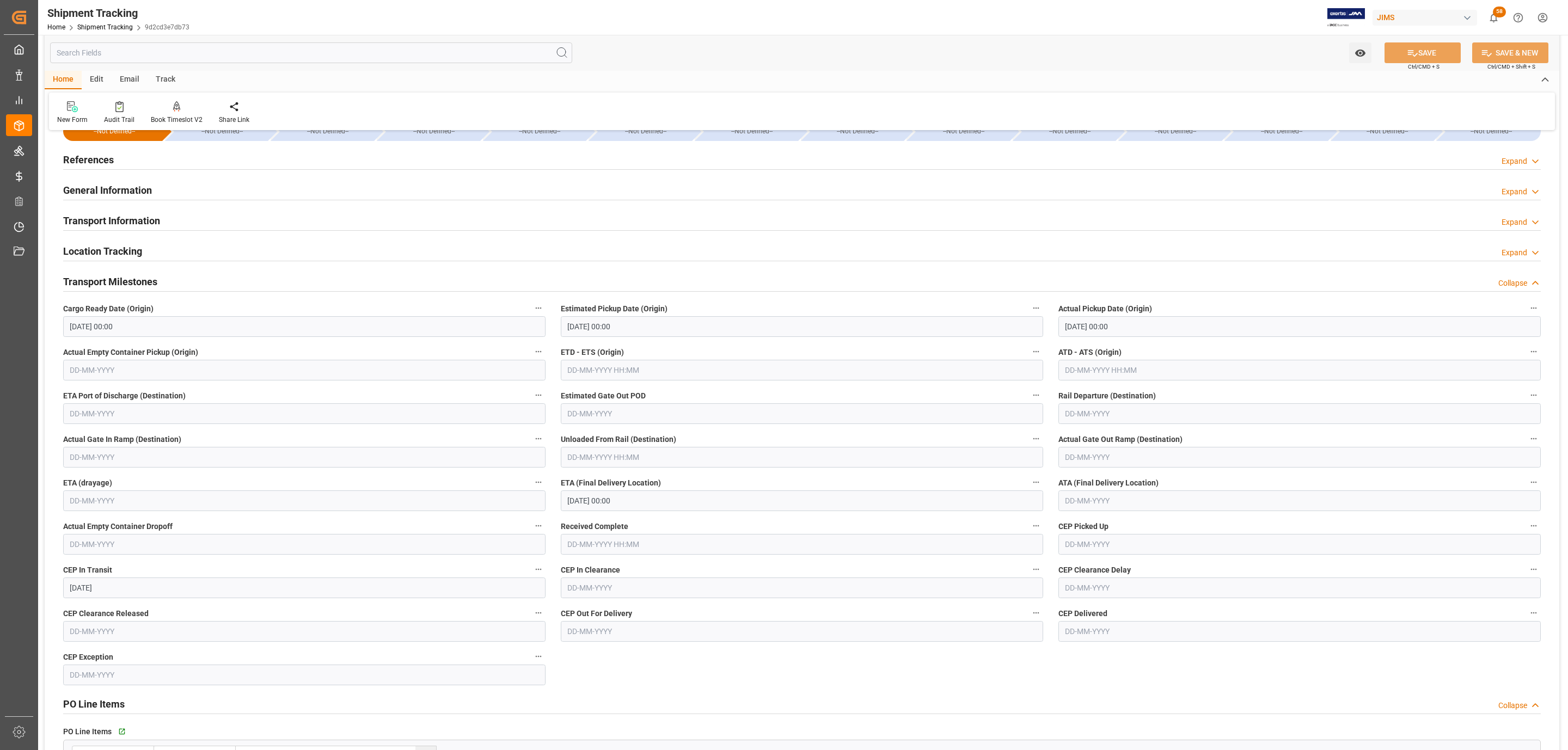
scroll to position [0, 0]
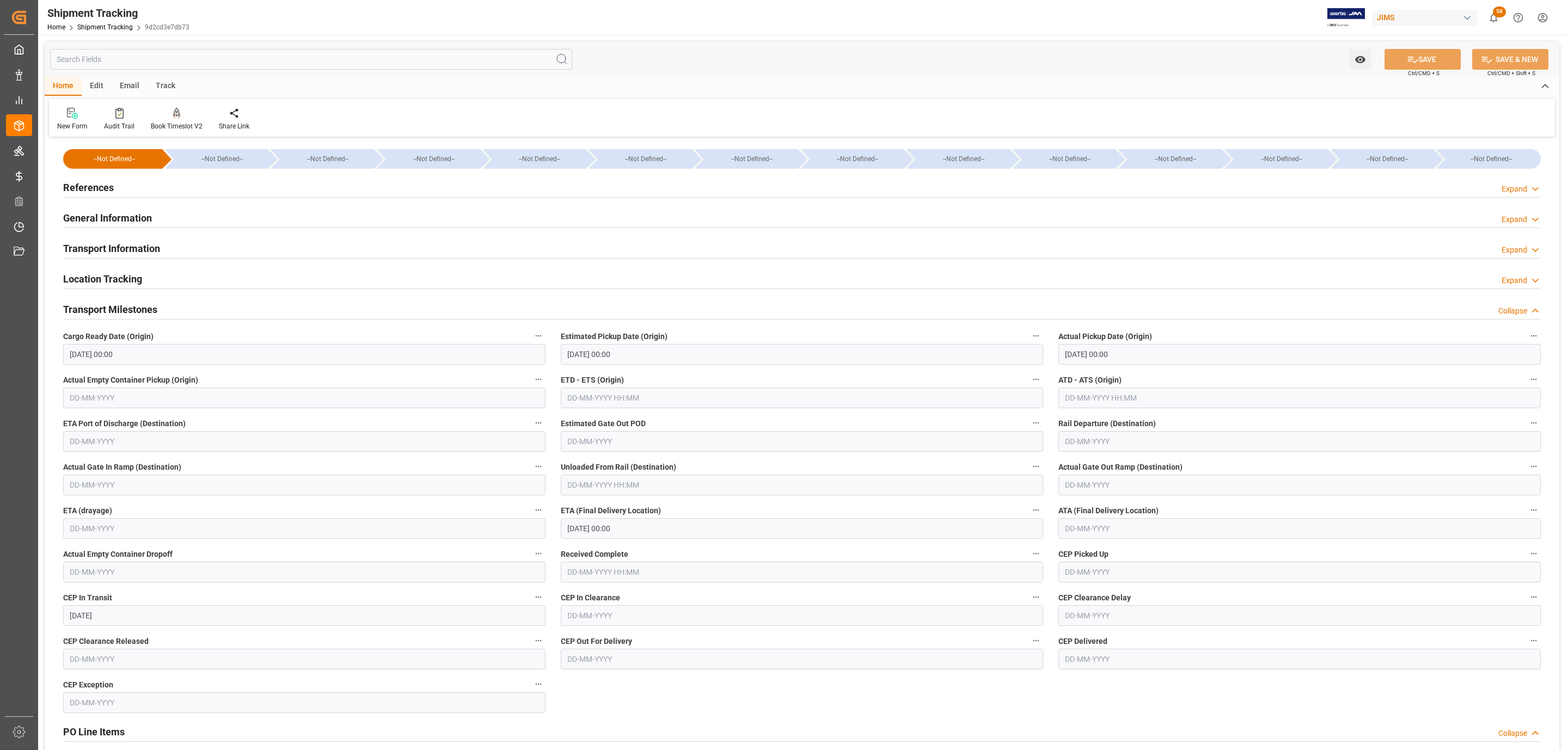
click at [102, 247] on h2 "Transport Information" at bounding box center [111, 249] width 97 height 15
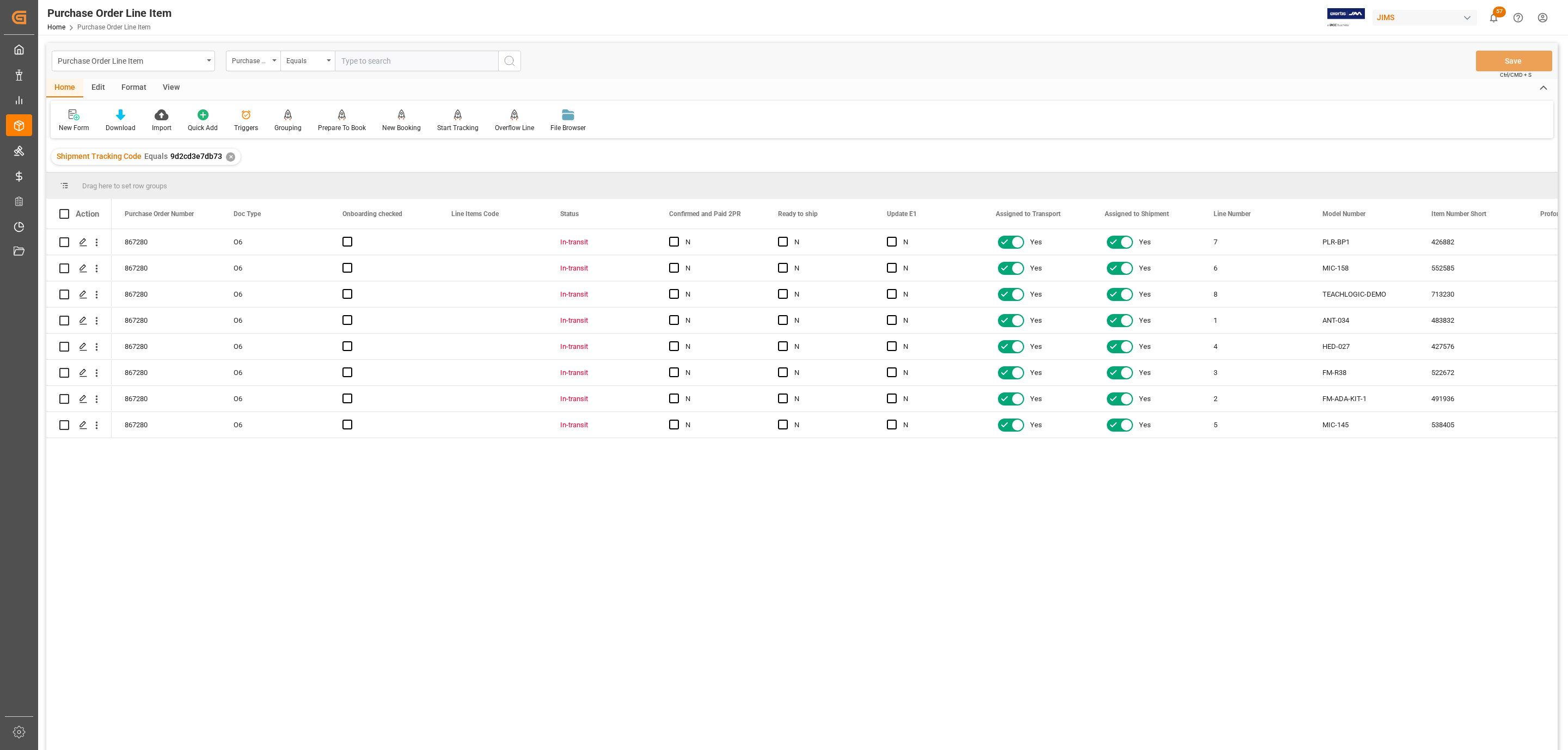
click at [175, 86] on div "View" at bounding box center [171, 88] width 33 height 18
click at [136, 117] on div at bounding box center [124, 115] width 55 height 12
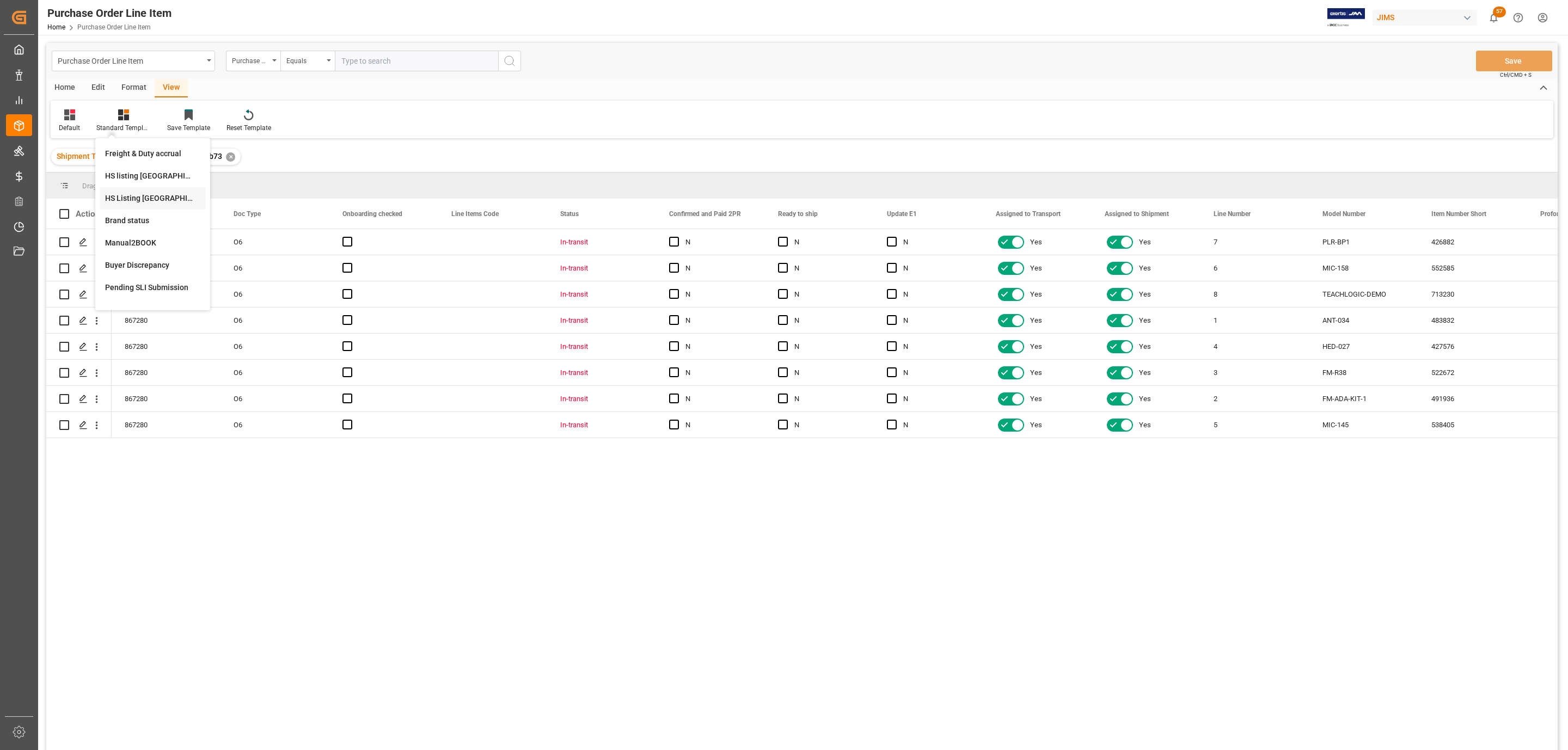
click at [156, 190] on div "HS Listing CANADA" at bounding box center [152, 199] width 107 height 22
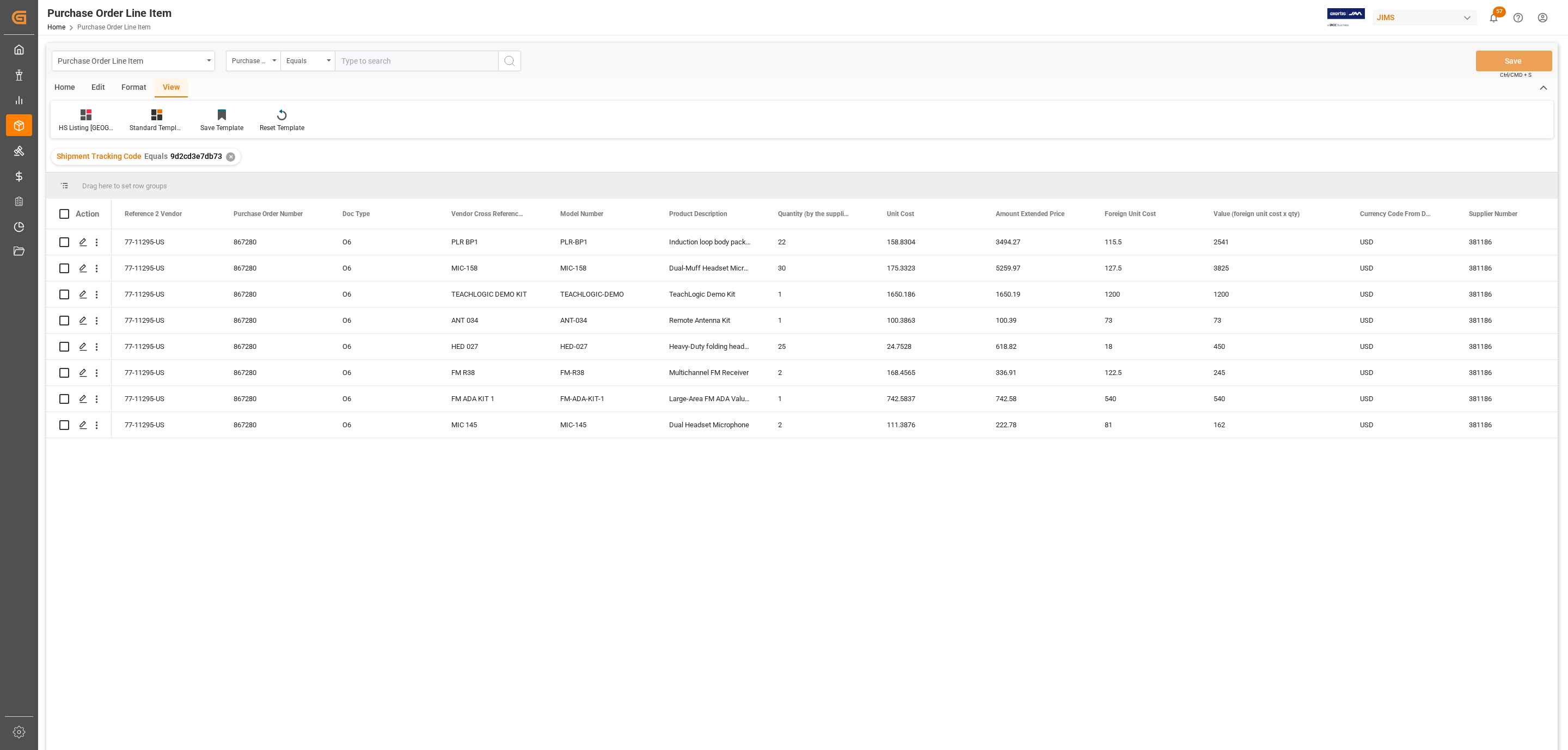
click at [69, 87] on div "Home" at bounding box center [65, 88] width 37 height 18
click at [66, 216] on span at bounding box center [64, 213] width 10 height 10
click at [67, 209] on input "checkbox" at bounding box center [67, 209] width 0 height 0
checkbox input "true"
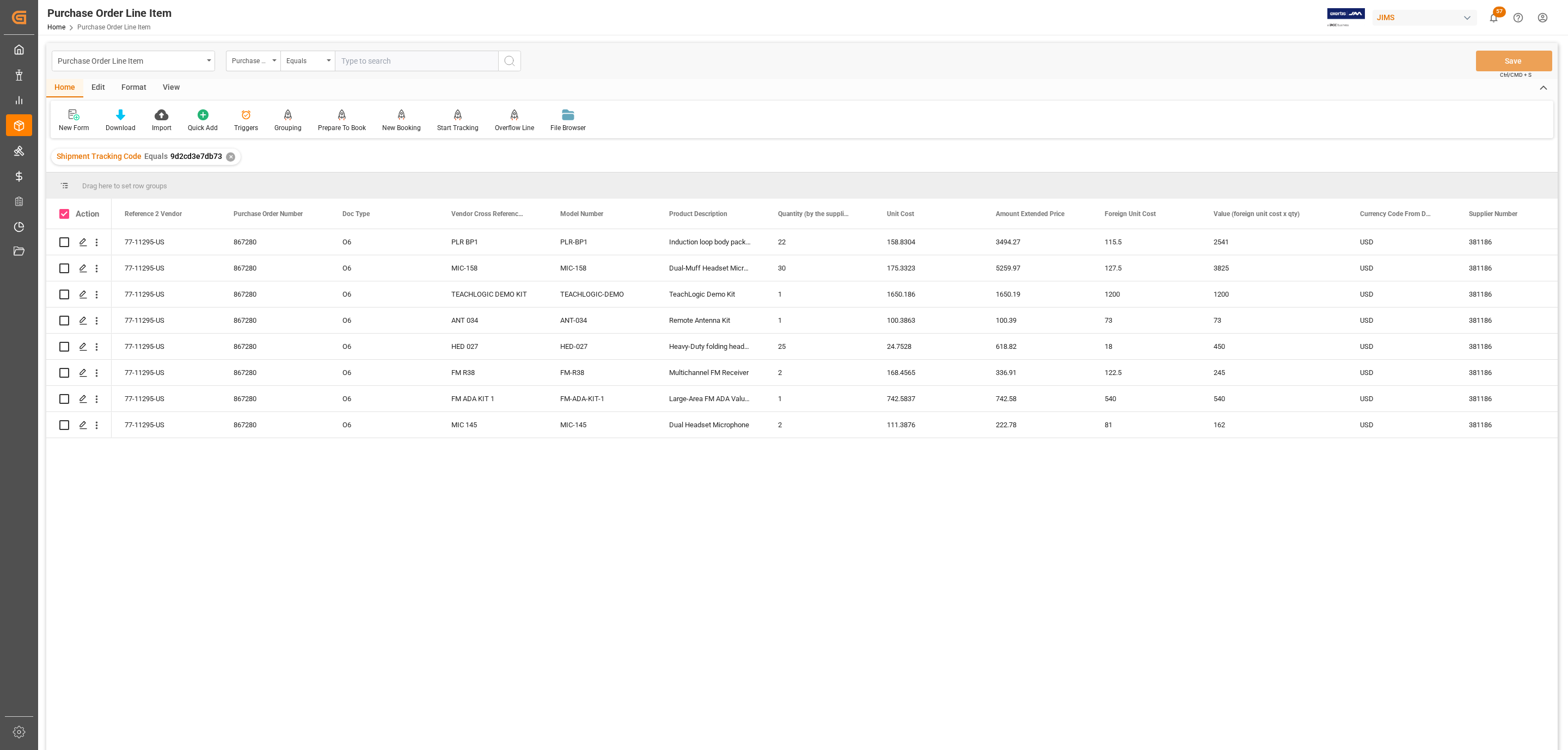
checkbox input "true"
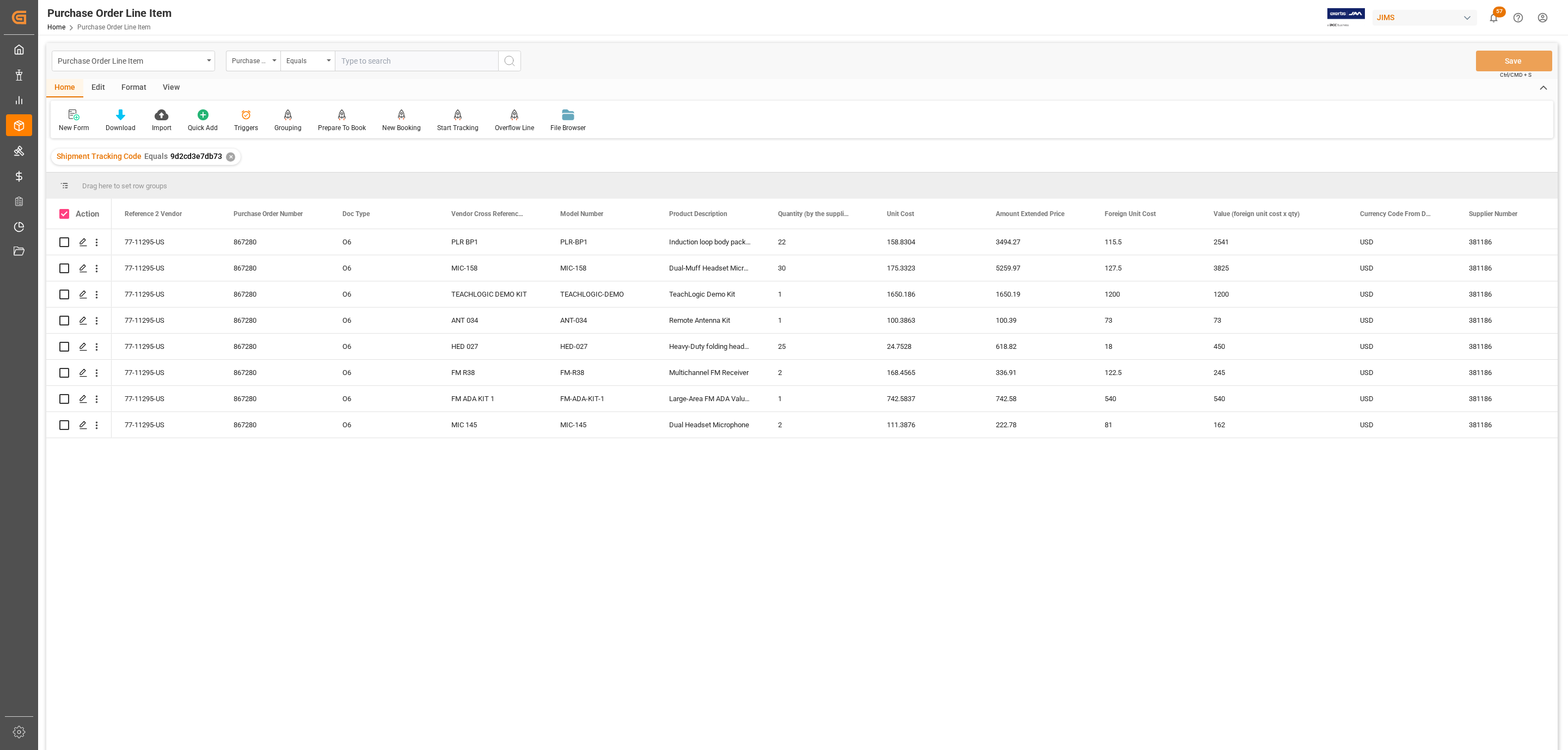
checkbox input "true"
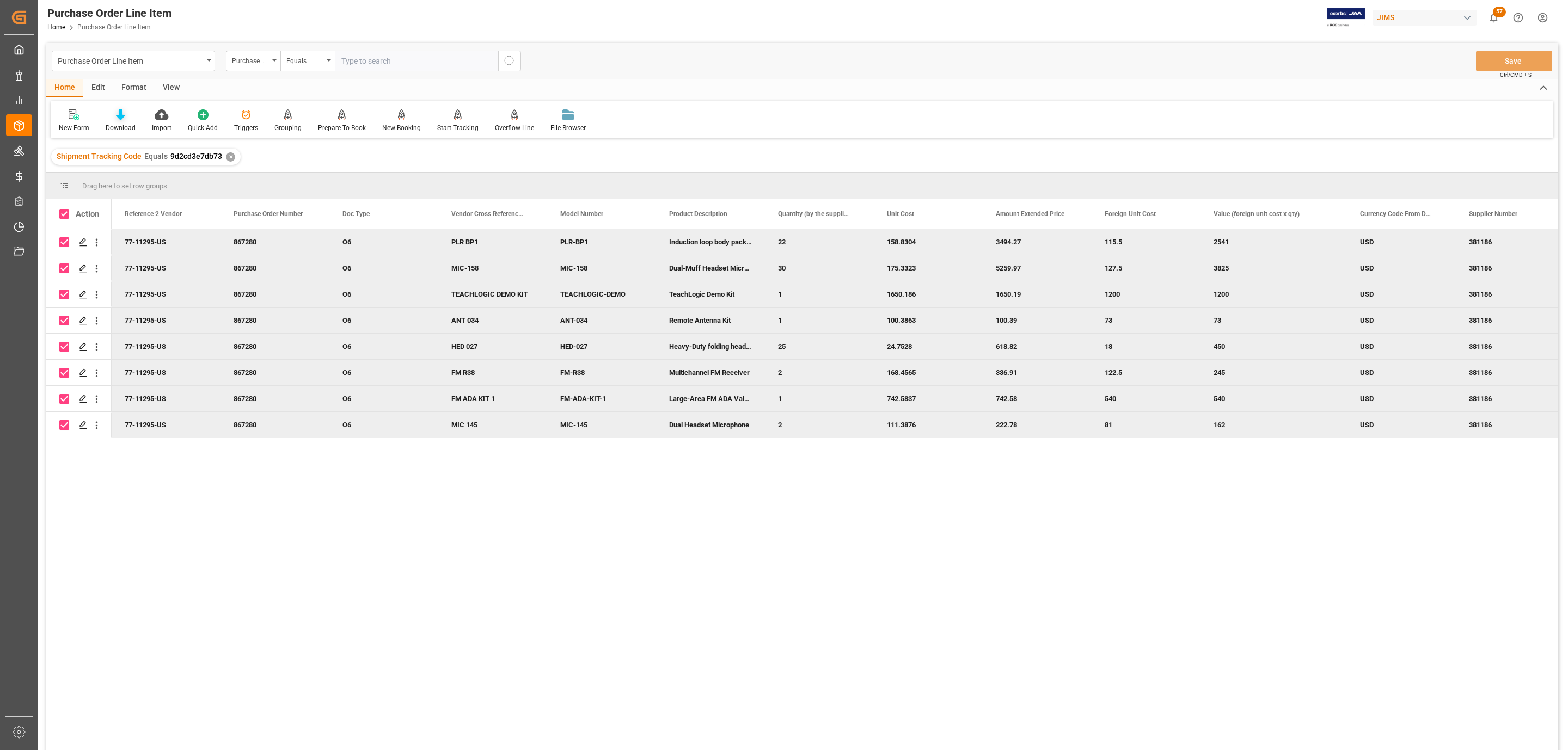
click at [115, 116] on div at bounding box center [120, 115] width 30 height 12
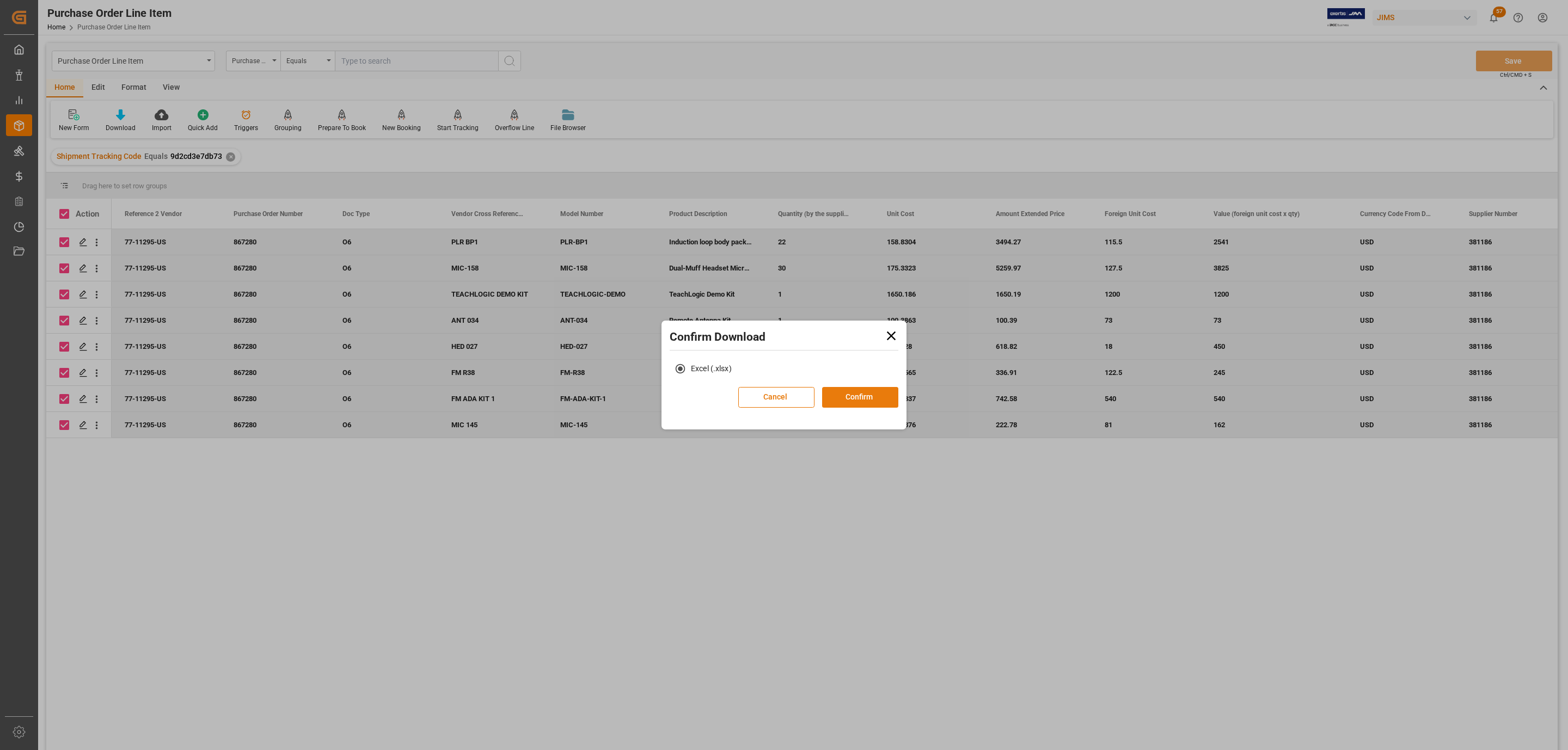
click at [869, 391] on button "Confirm" at bounding box center [860, 397] width 77 height 21
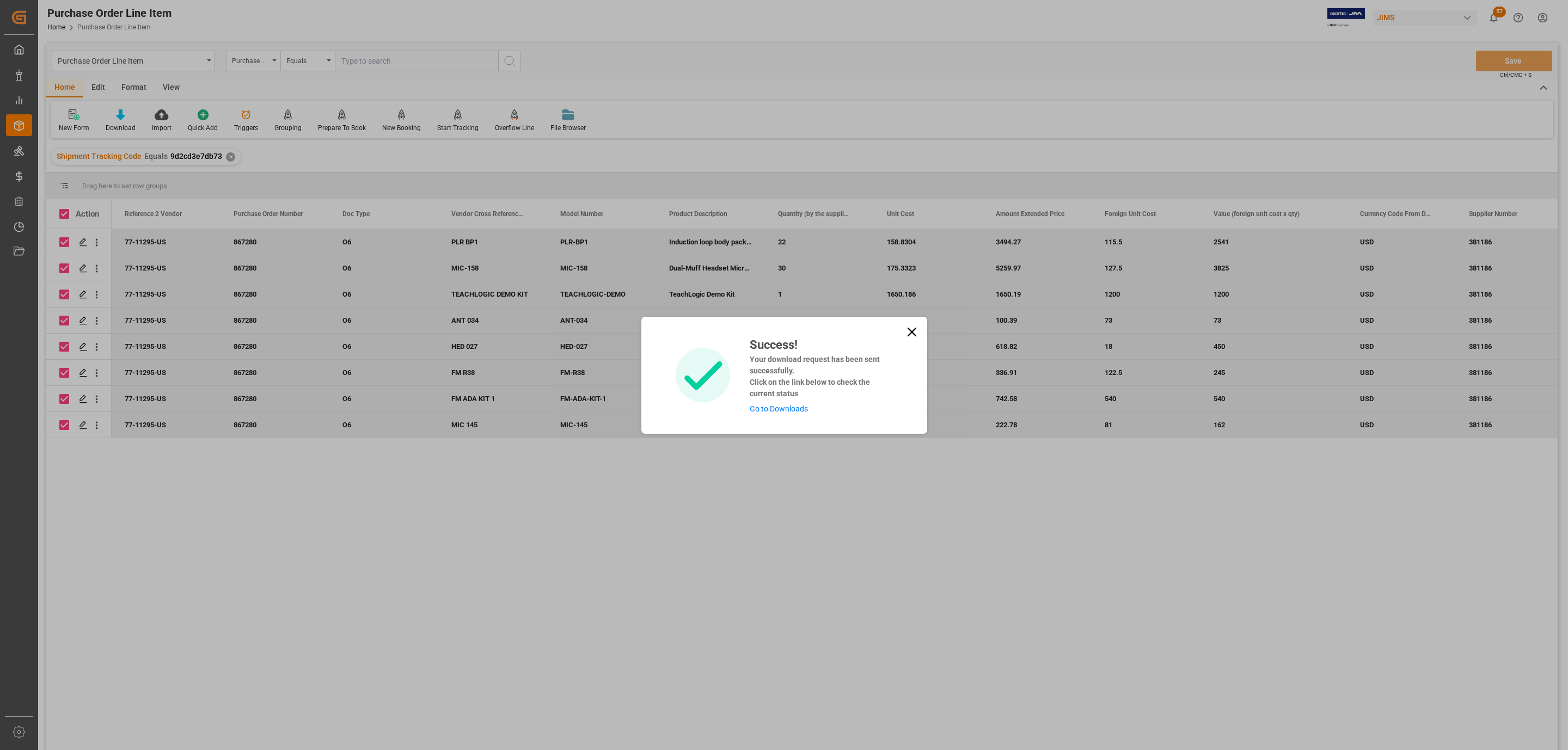
click at [786, 412] on link "Go to Downloads" at bounding box center [779, 409] width 58 height 9
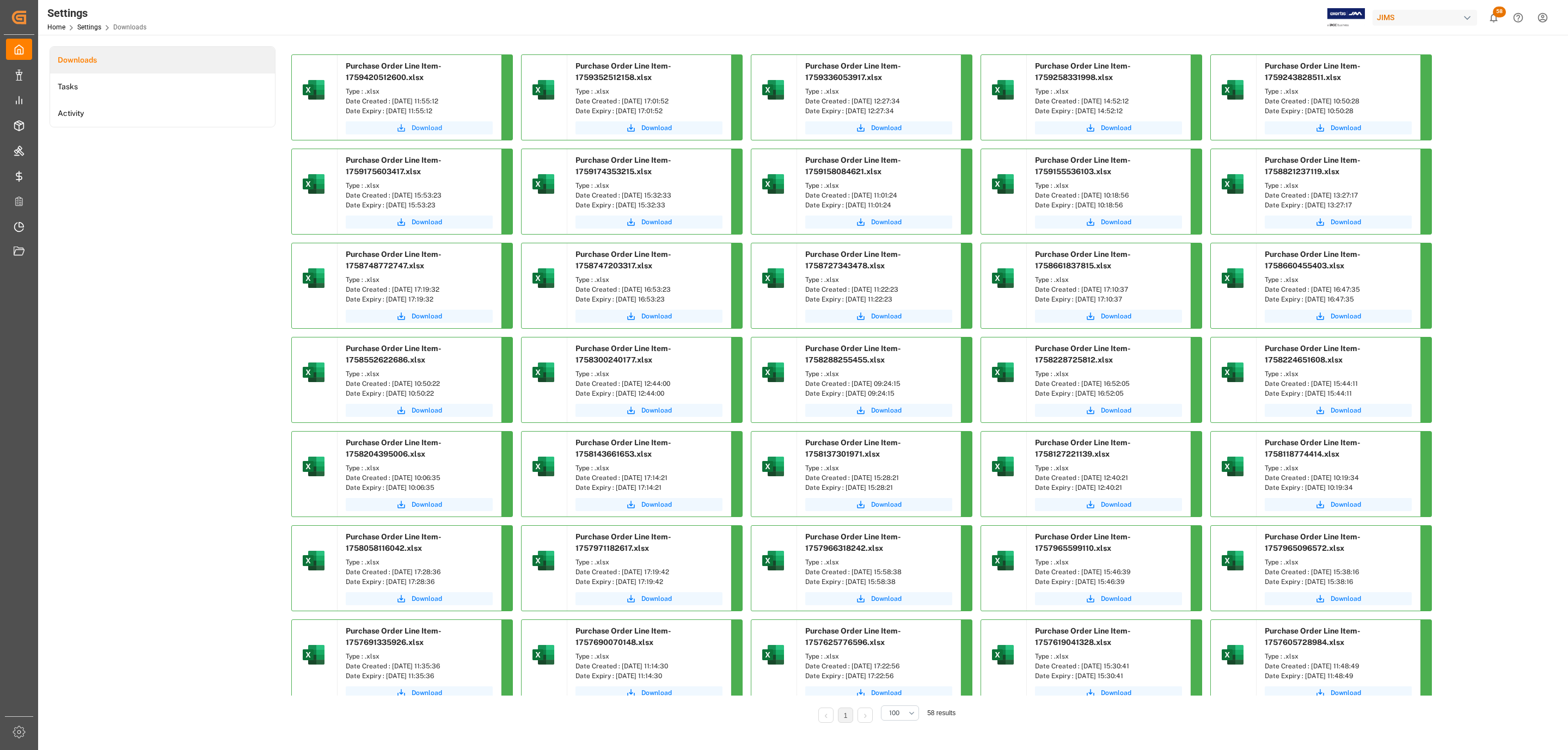
click at [443, 123] on button "Download" at bounding box center [418, 128] width 147 height 13
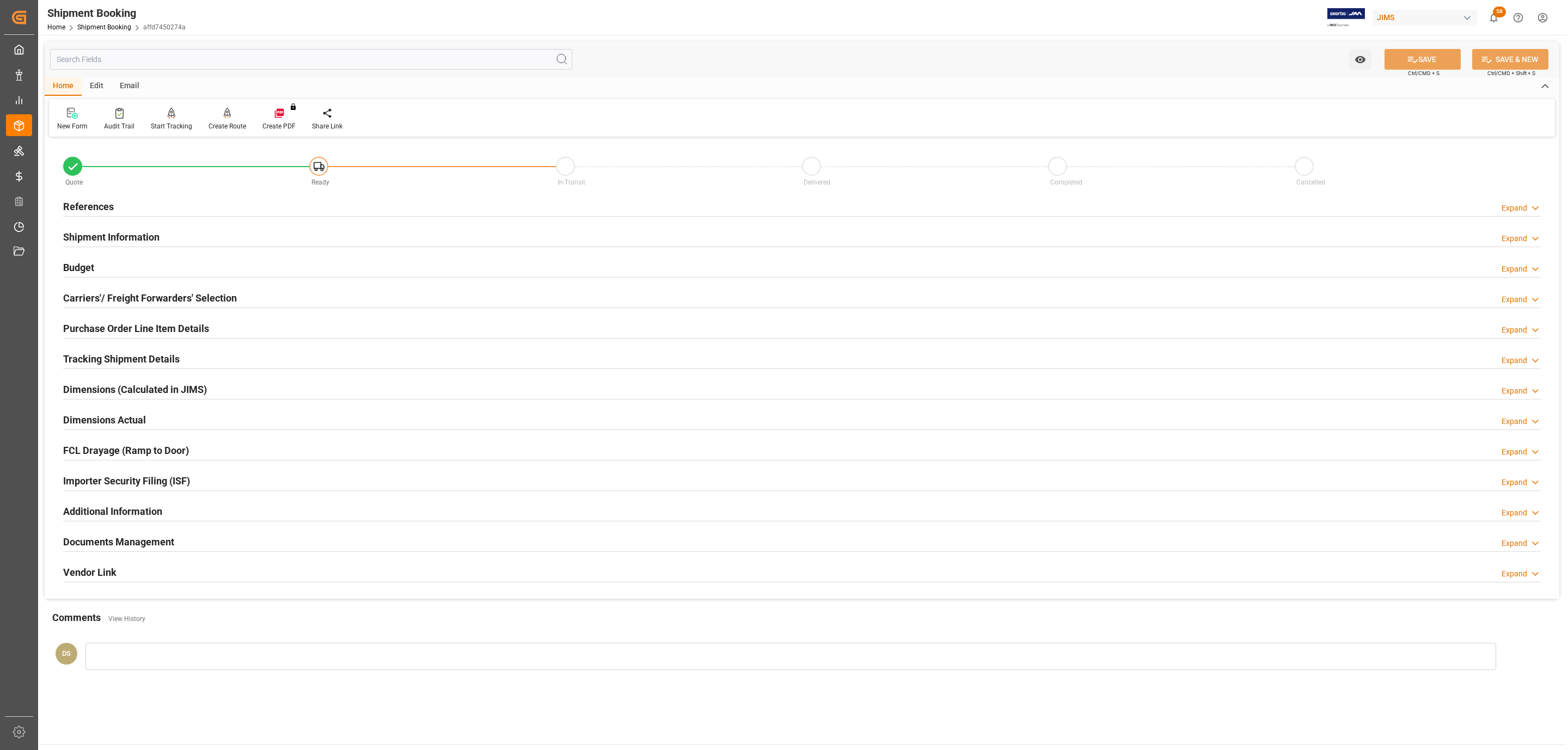
click at [138, 300] on h2 "Carriers'/ Freight Forwarders' Selection" at bounding box center [149, 298] width 174 height 15
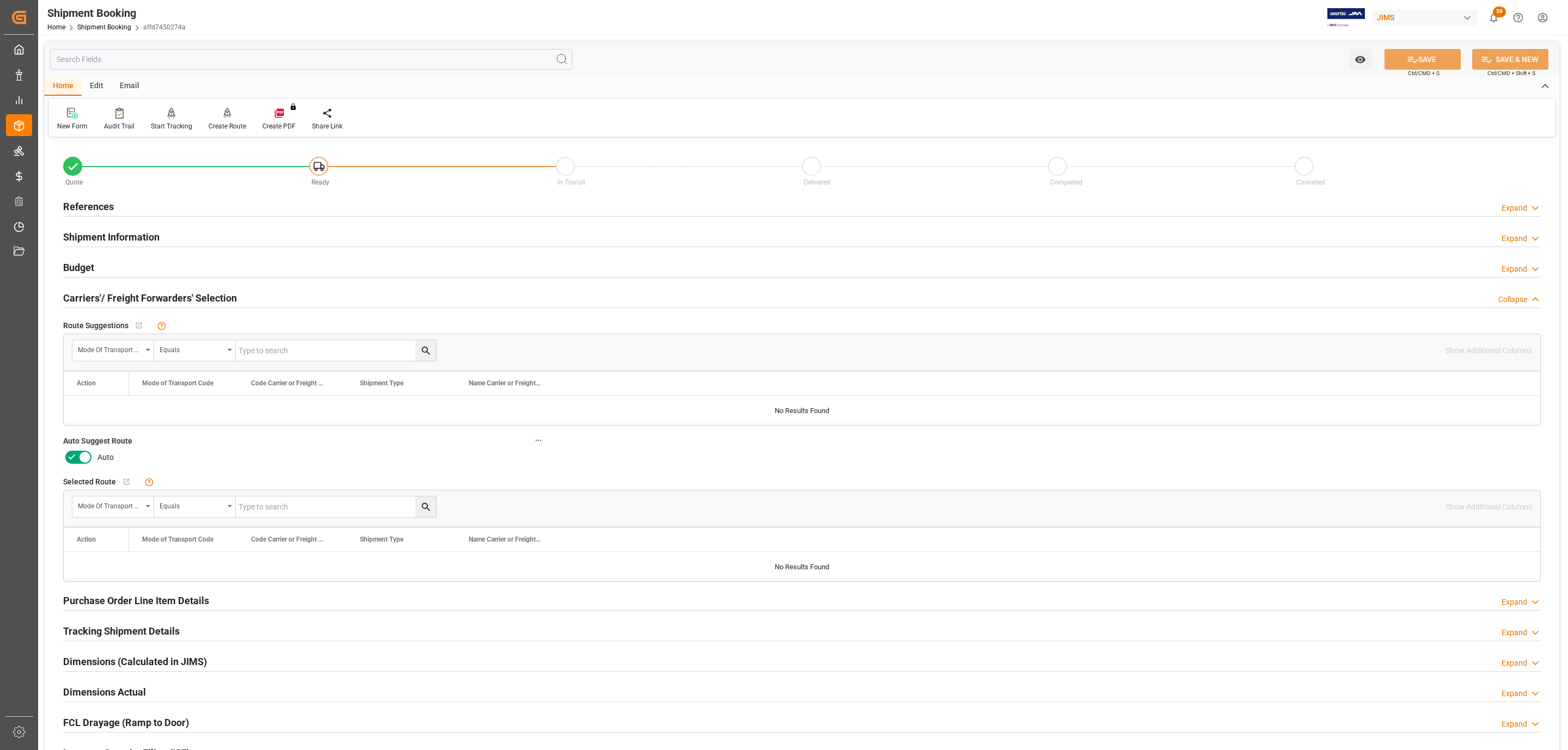
click at [78, 457] on icon at bounding box center [85, 457] width 13 height 13
click at [0, 0] on input "checkbox" at bounding box center [0, 0] width 0 height 0
click at [1423, 62] on button "SAVE" at bounding box center [1422, 59] width 77 height 21
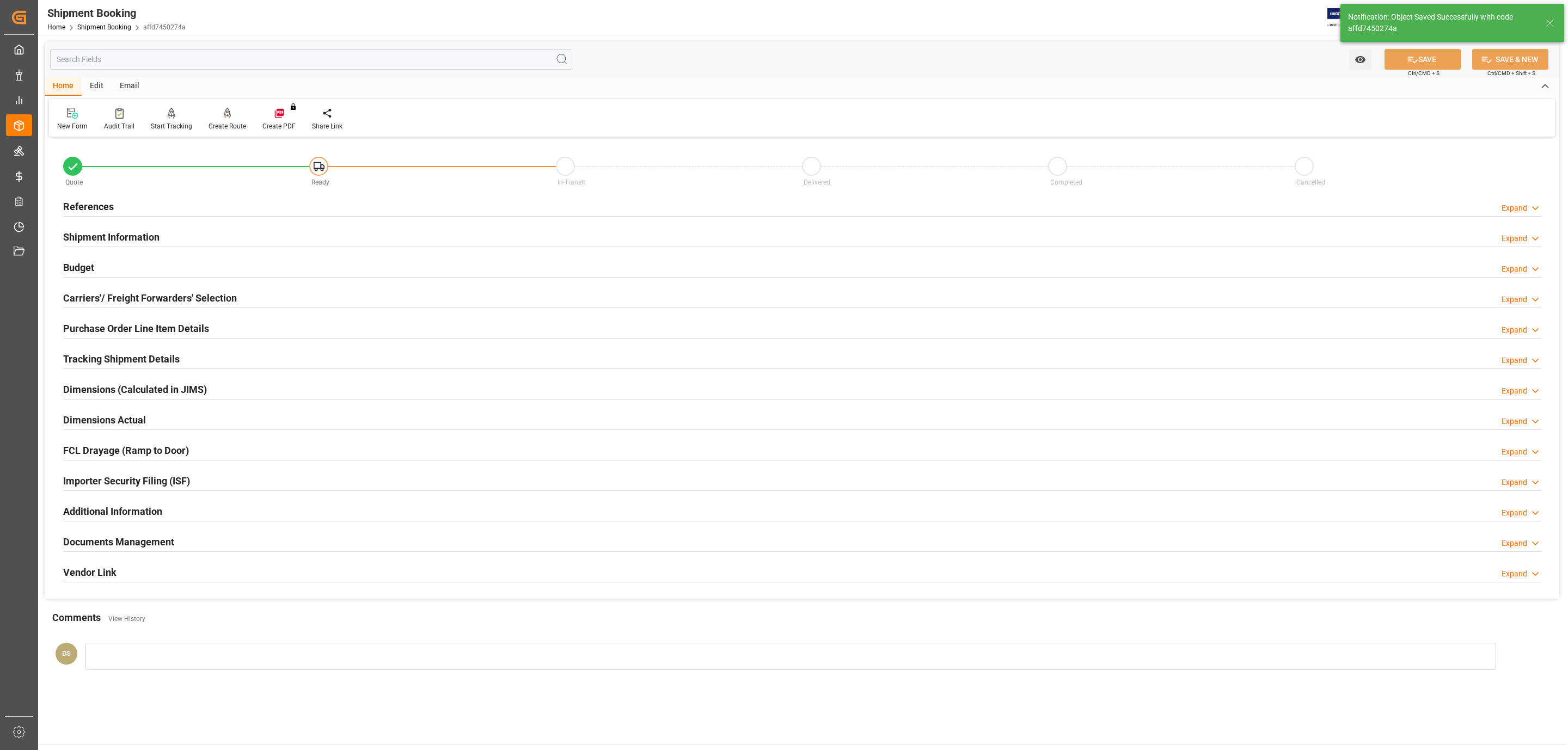
type input "Ready"
click at [149, 204] on div "References Expand" at bounding box center [802, 206] width 1478 height 21
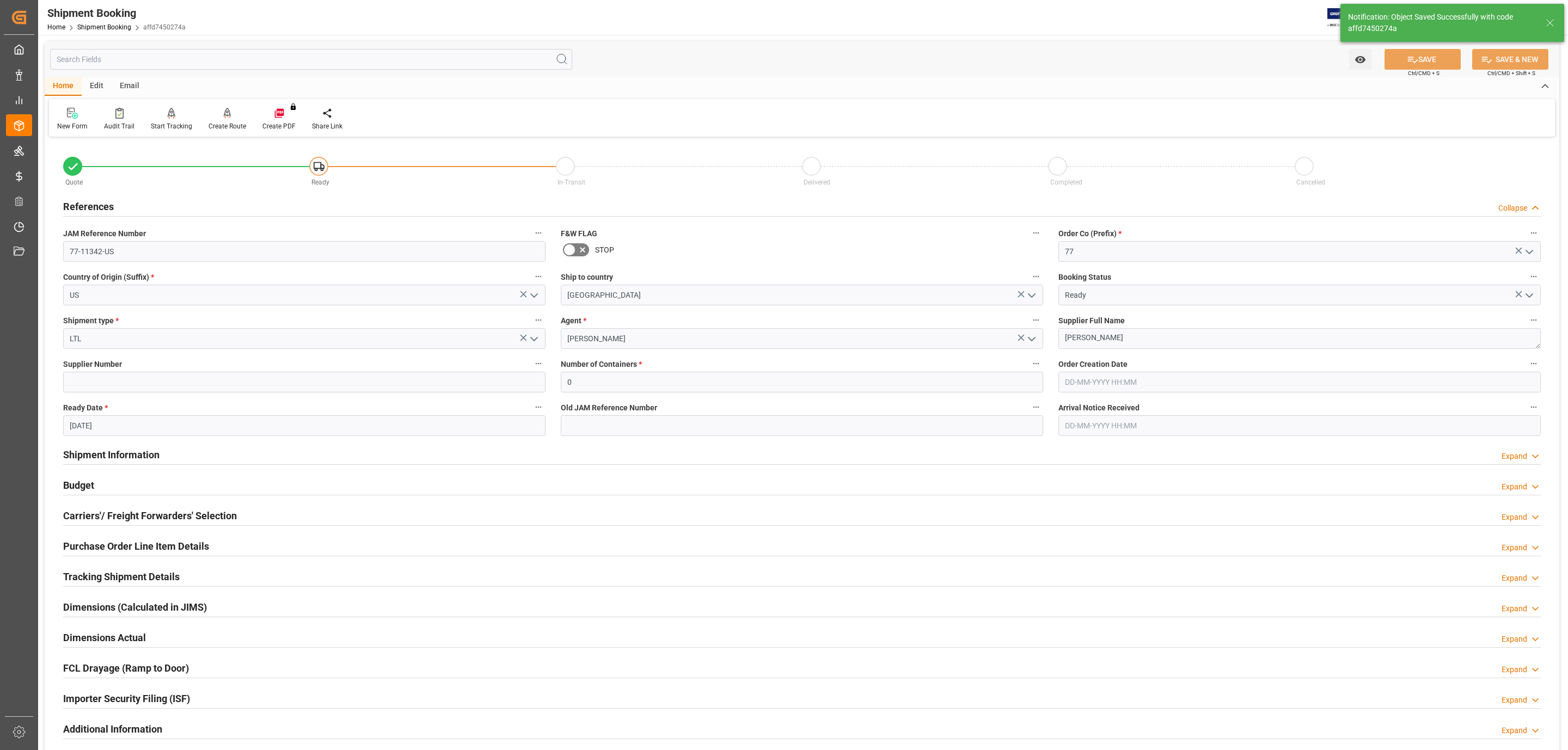
click at [149, 204] on div "References Collapse" at bounding box center [802, 206] width 1478 height 21
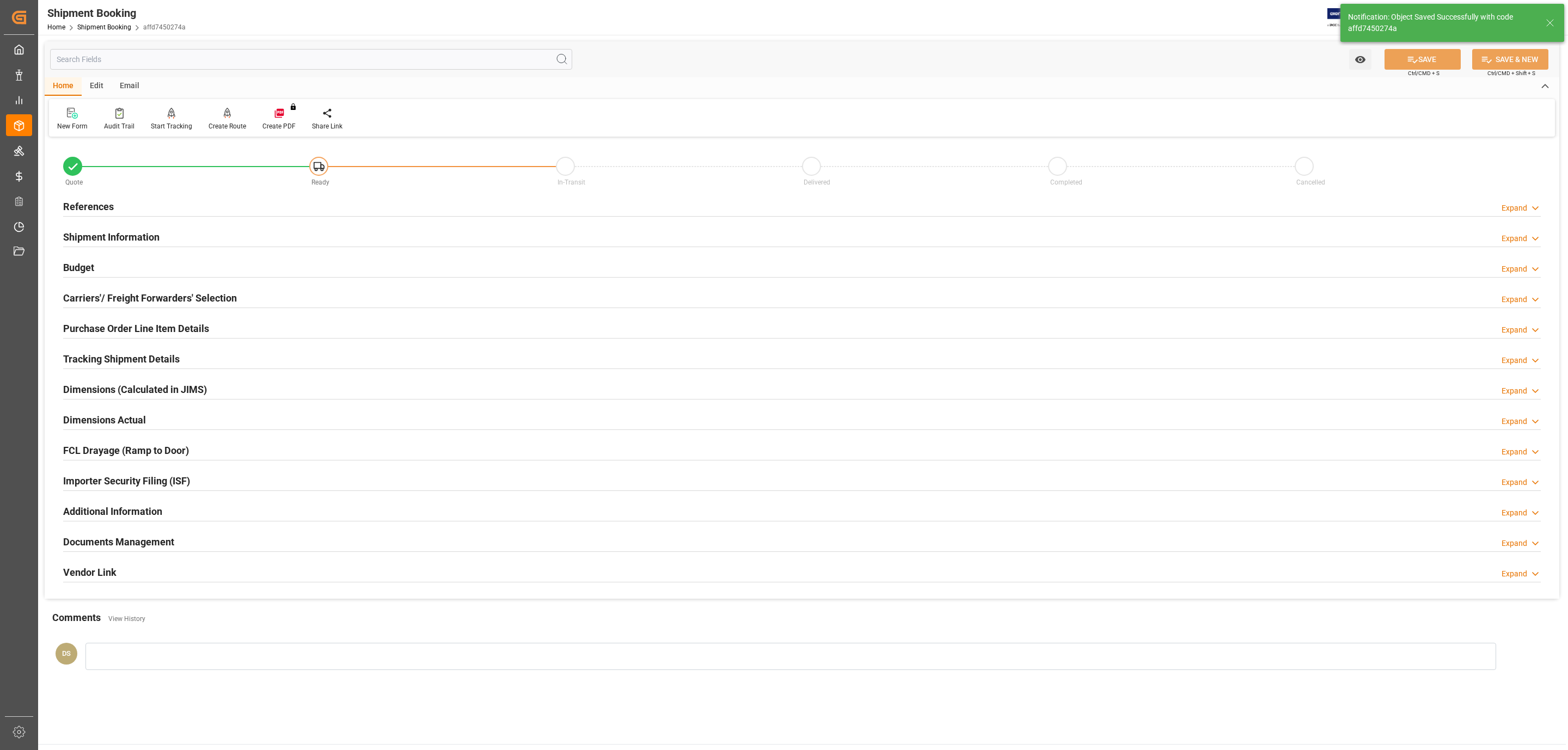
click at [136, 297] on h2 "Carriers'/ Freight Forwarders' Selection" at bounding box center [149, 298] width 174 height 15
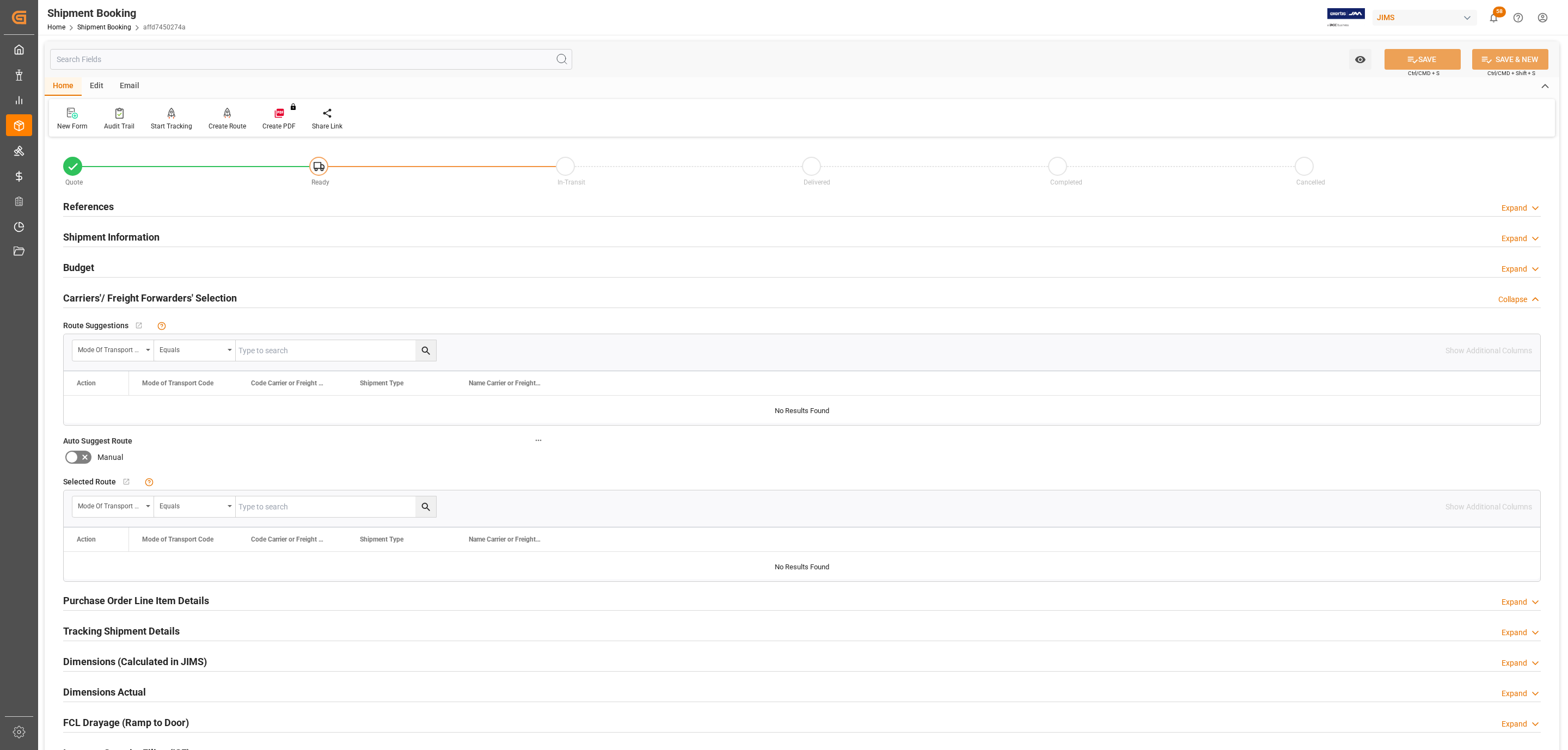
click at [119, 272] on div "Budget Expand" at bounding box center [802, 266] width 1478 height 21
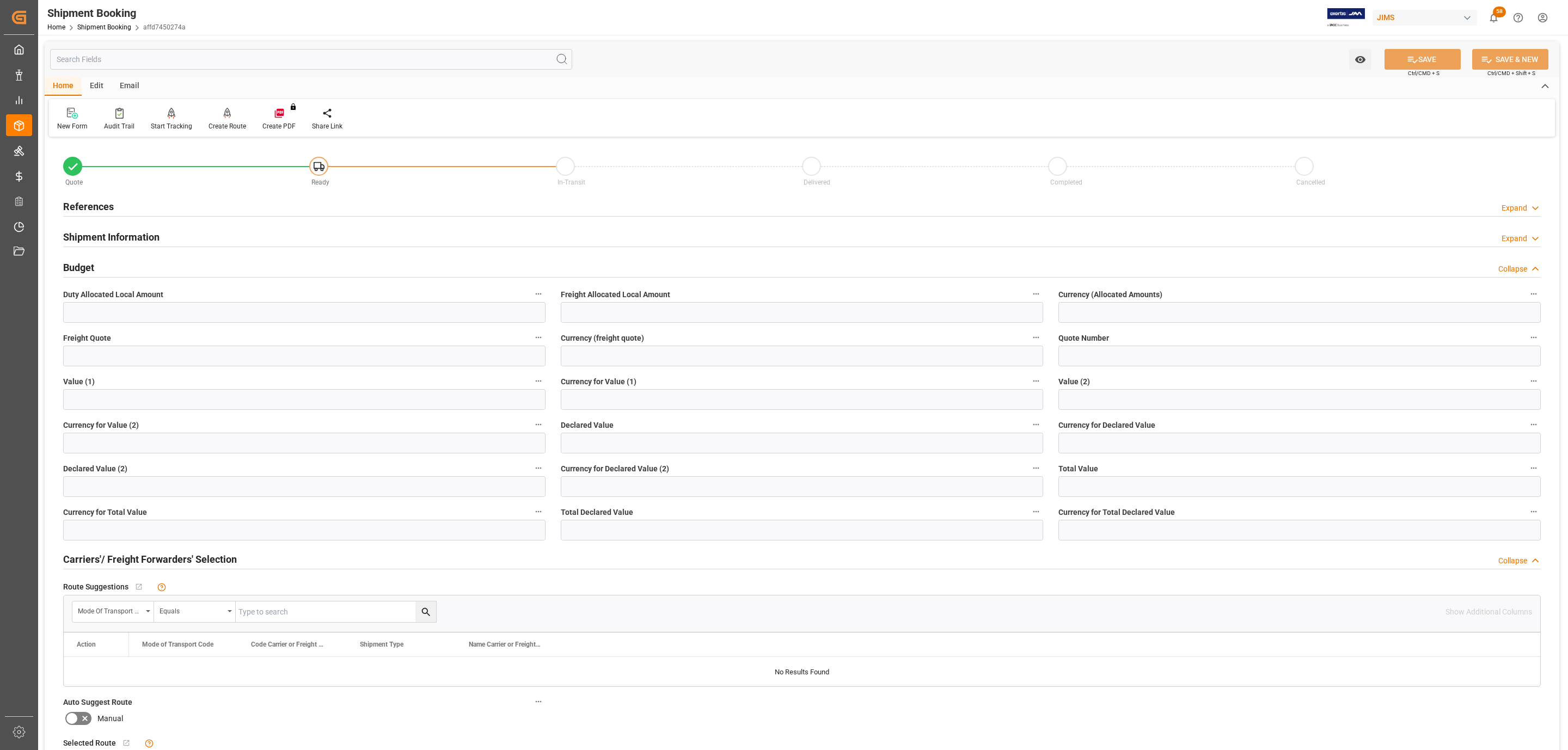
click at [113, 272] on div "Budget Collapse" at bounding box center [802, 266] width 1478 height 21
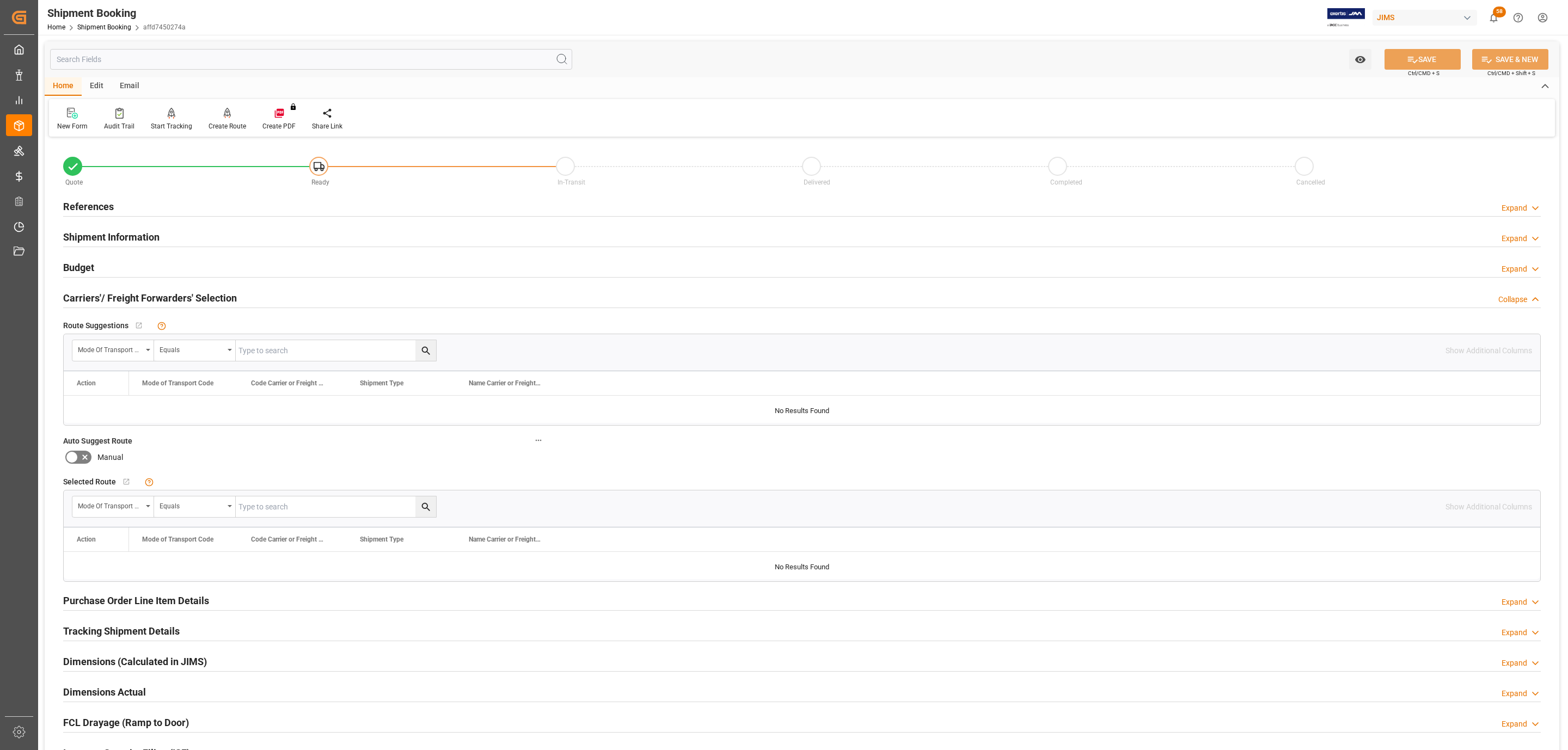
click at [141, 200] on div "References Expand" at bounding box center [802, 206] width 1478 height 21
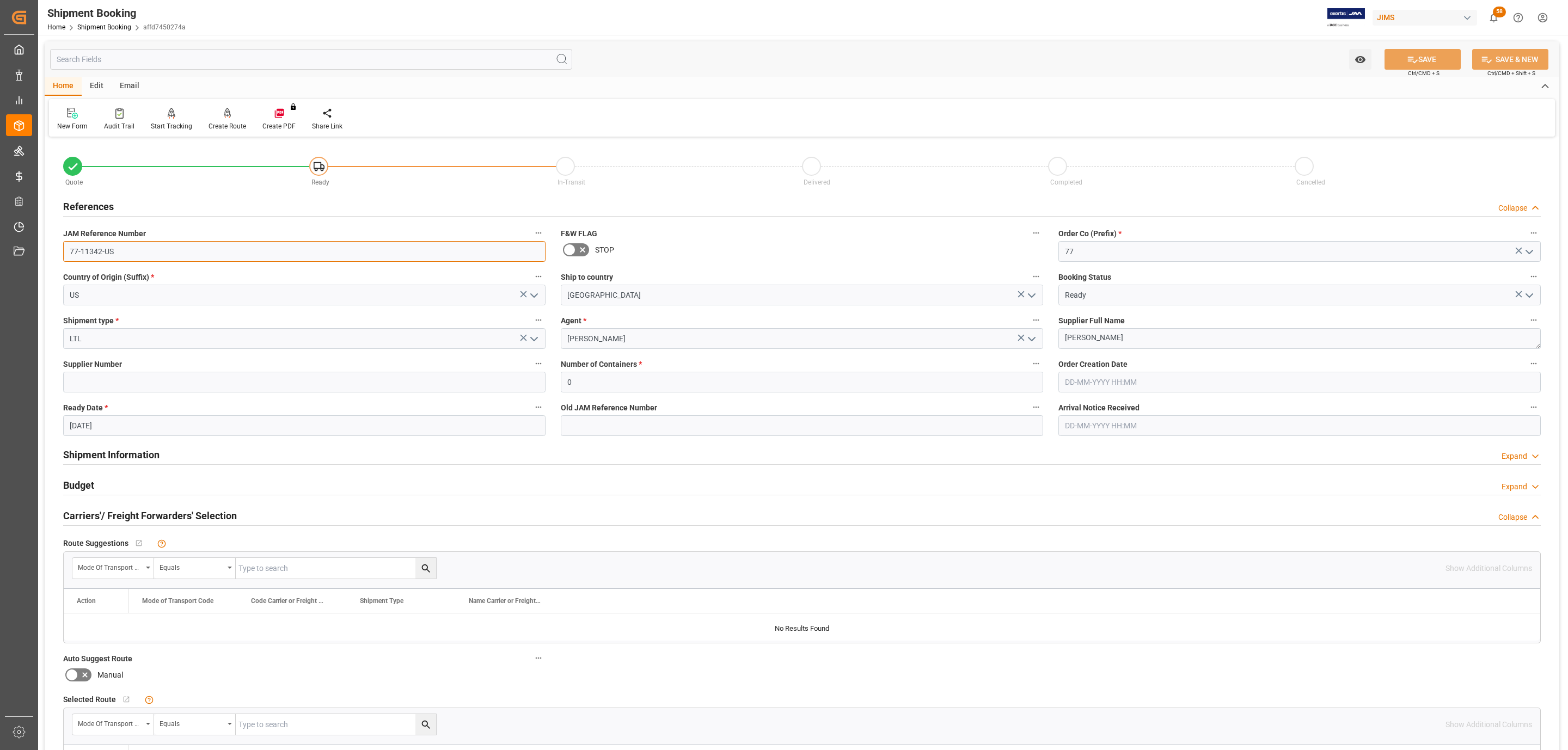
click at [141, 253] on input "77-11342-US" at bounding box center [303, 252] width 482 height 21
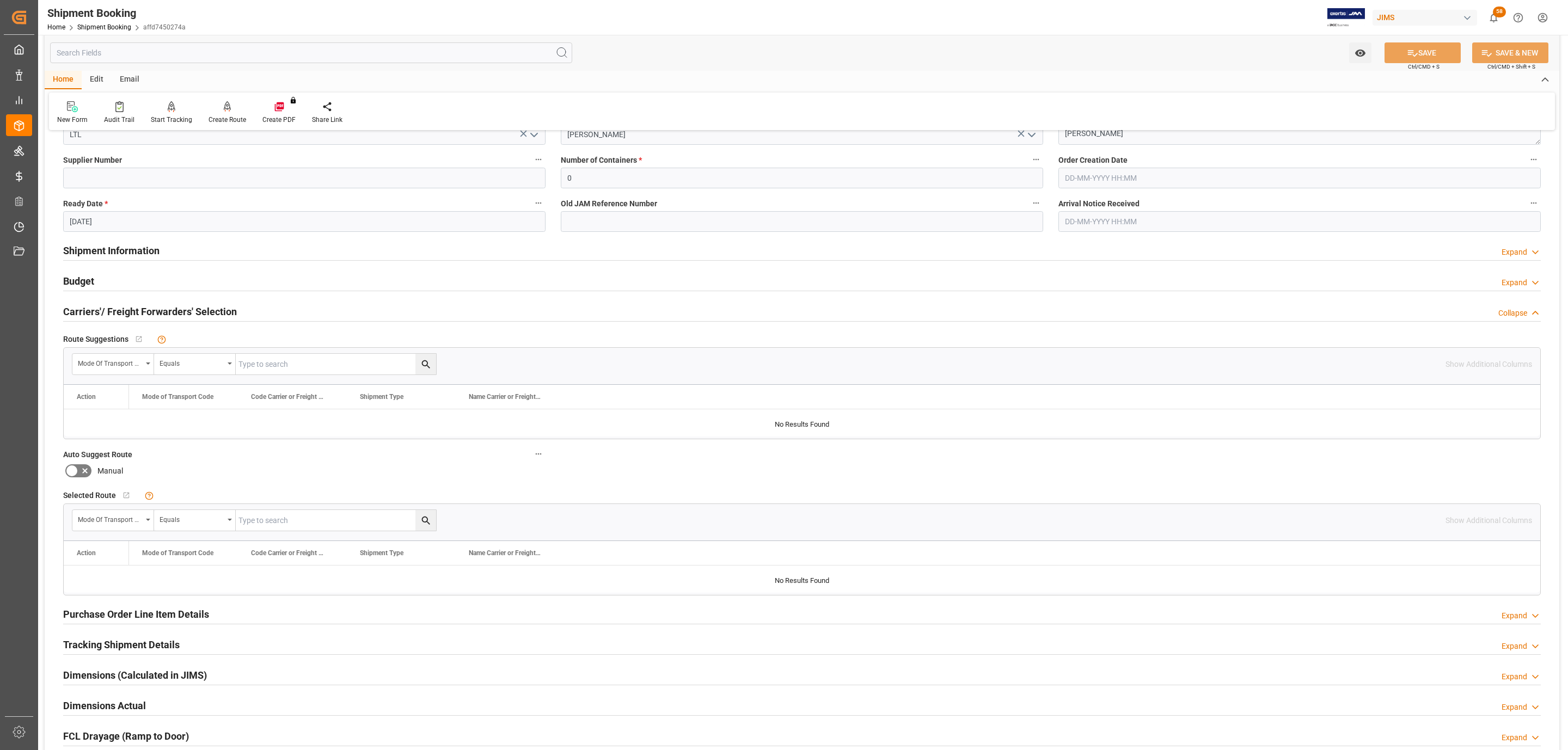
scroll to position [245, 0]
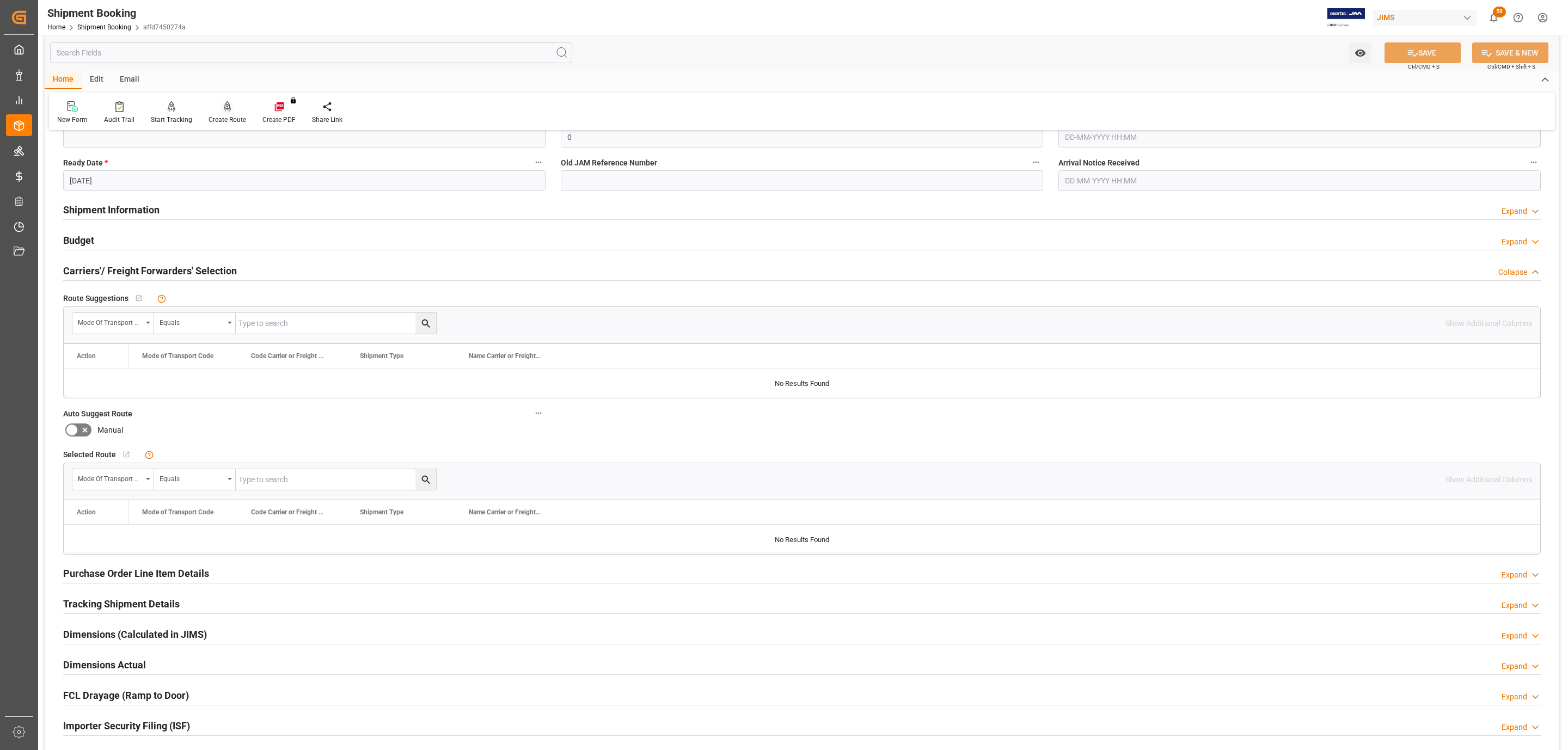
click at [222, 122] on div "Create Route" at bounding box center [227, 119] width 37 height 10
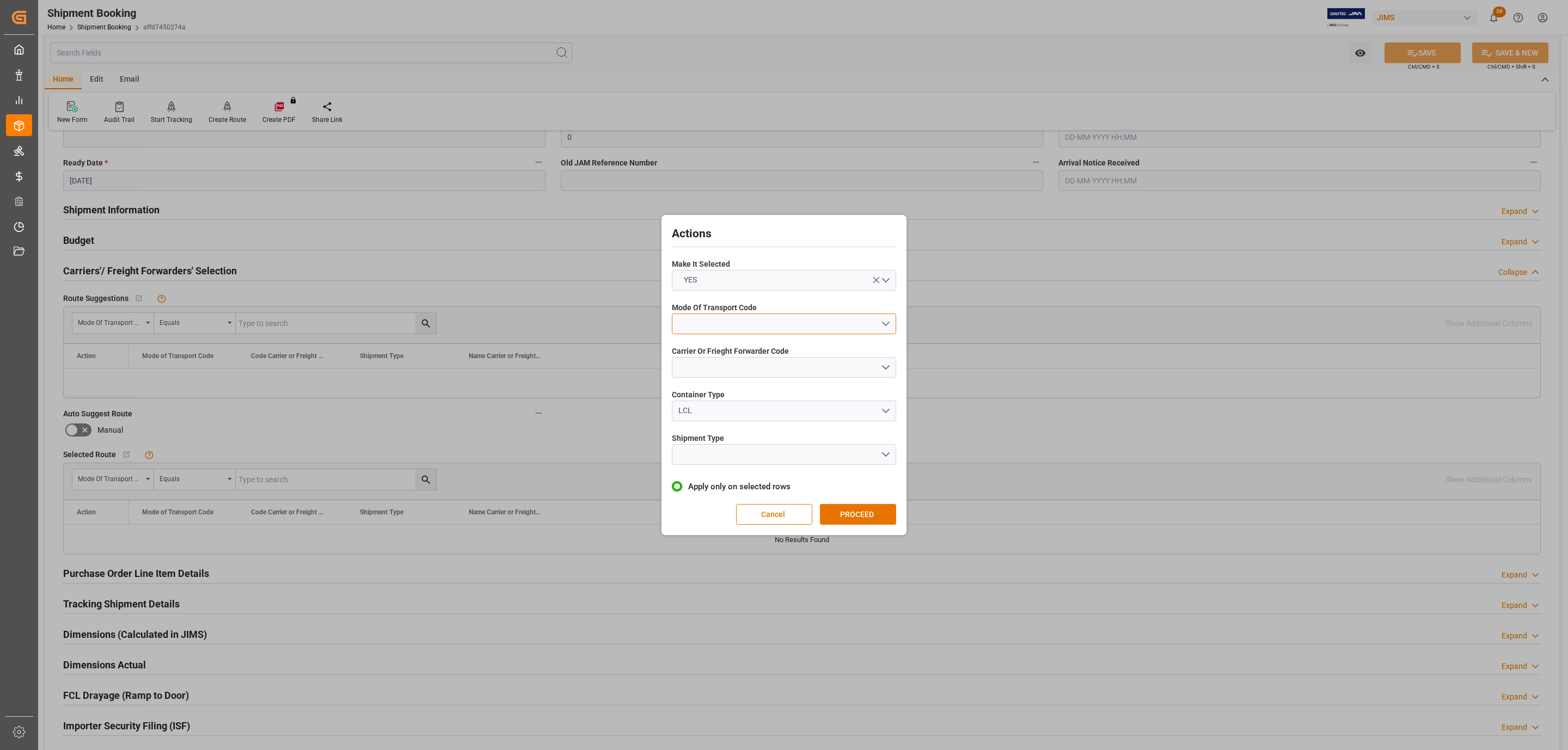
click at [717, 317] on button "open menu" at bounding box center [784, 324] width 224 height 21
click at [748, 376] on div "3- TRUCKR" at bounding box center [784, 372] width 223 height 23
click at [741, 366] on button "open menu" at bounding box center [784, 367] width 224 height 21
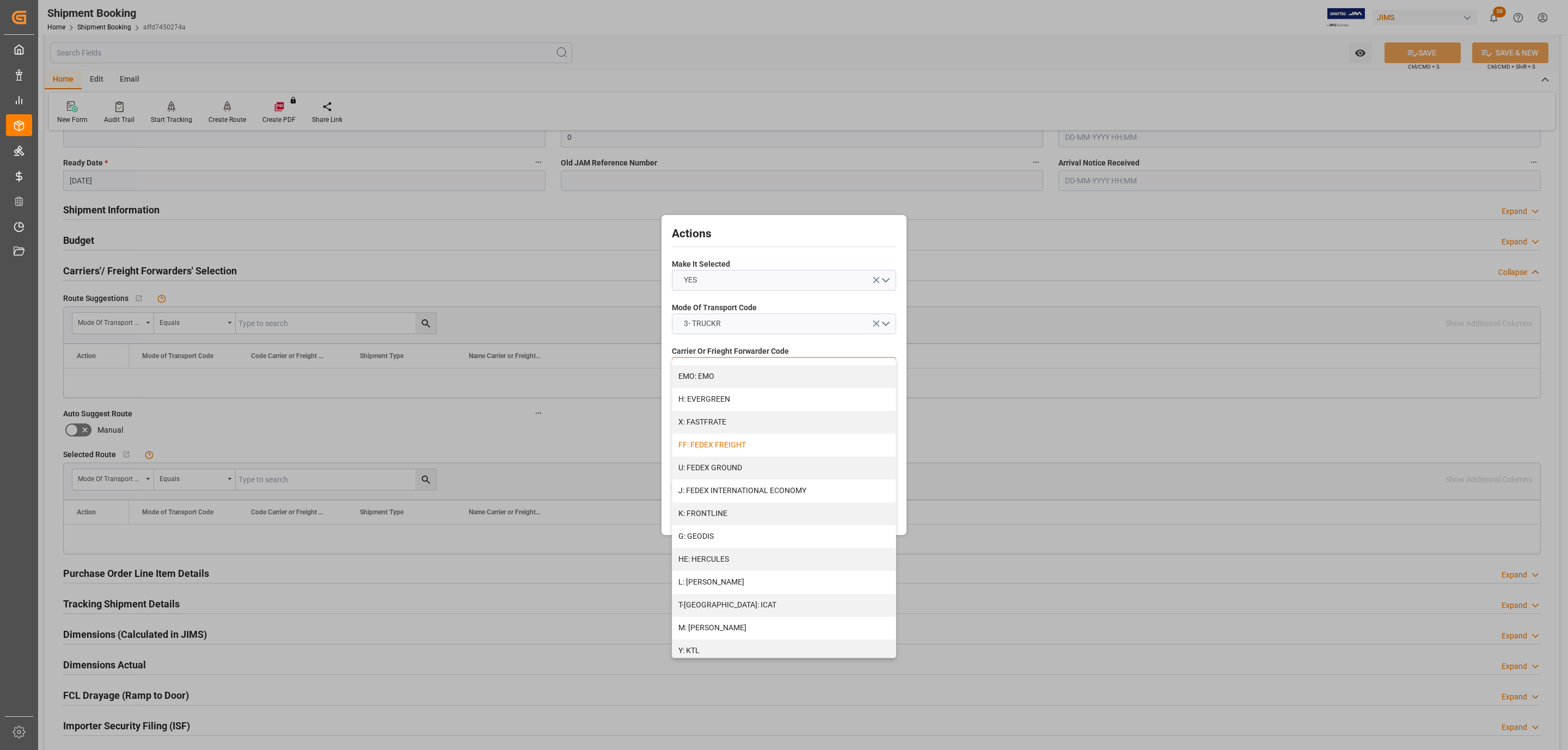
click at [753, 441] on div "FF: FEDEX FREIGHT" at bounding box center [784, 445] width 223 height 23
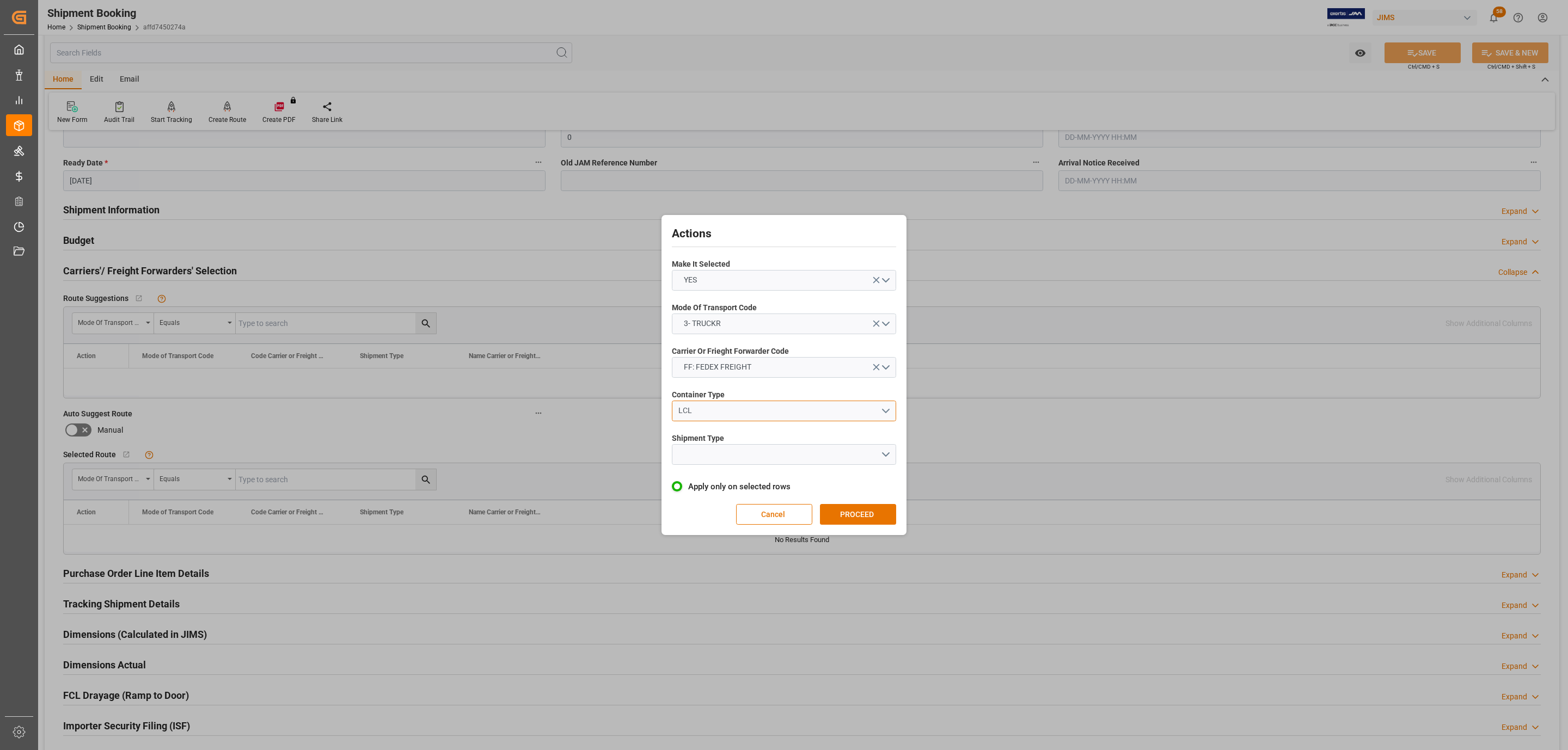
click at [742, 415] on div "LCL" at bounding box center [780, 411] width 202 height 12
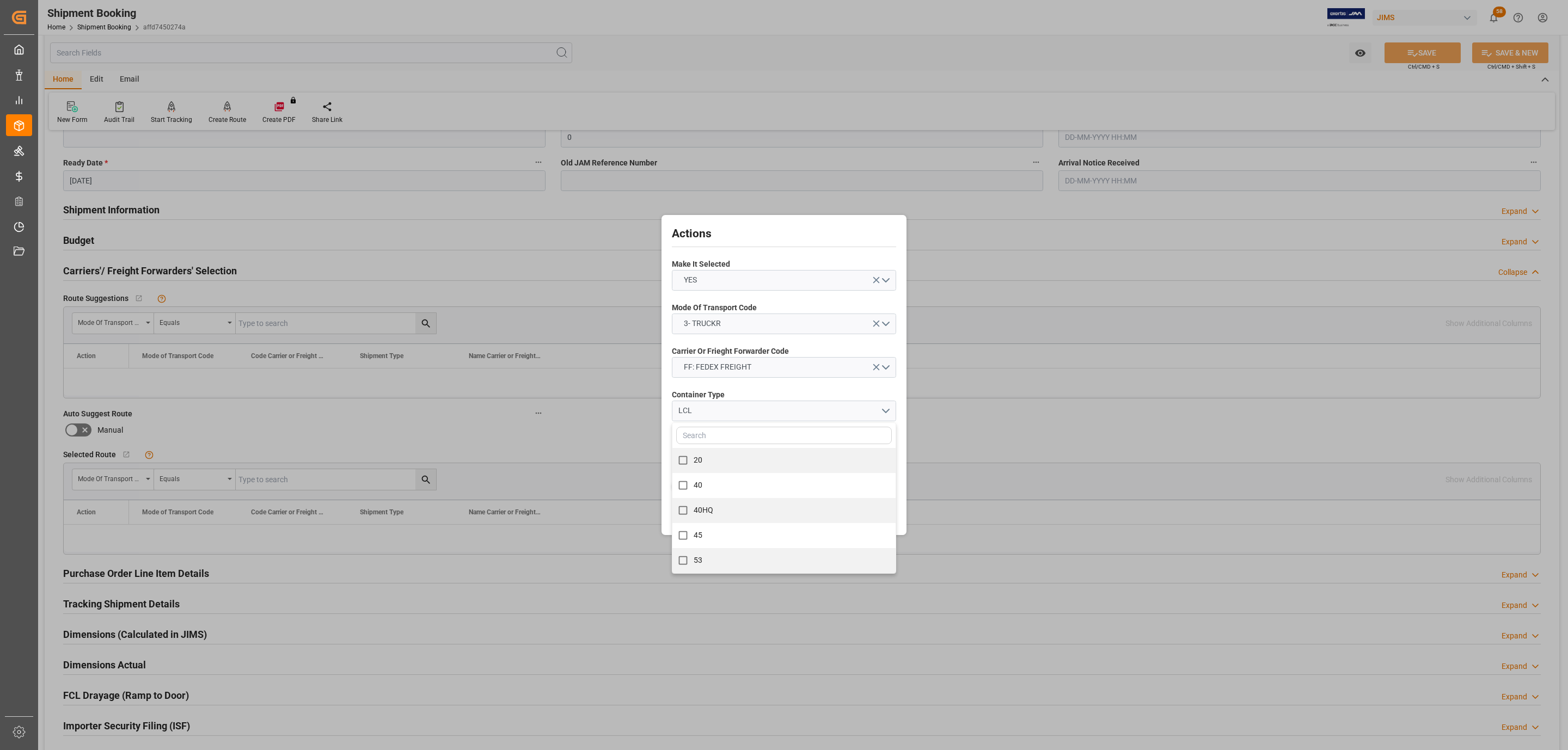
click at [791, 387] on div "Container Type LCL 20 40 40HQ 45 53" at bounding box center [784, 406] width 224 height 40
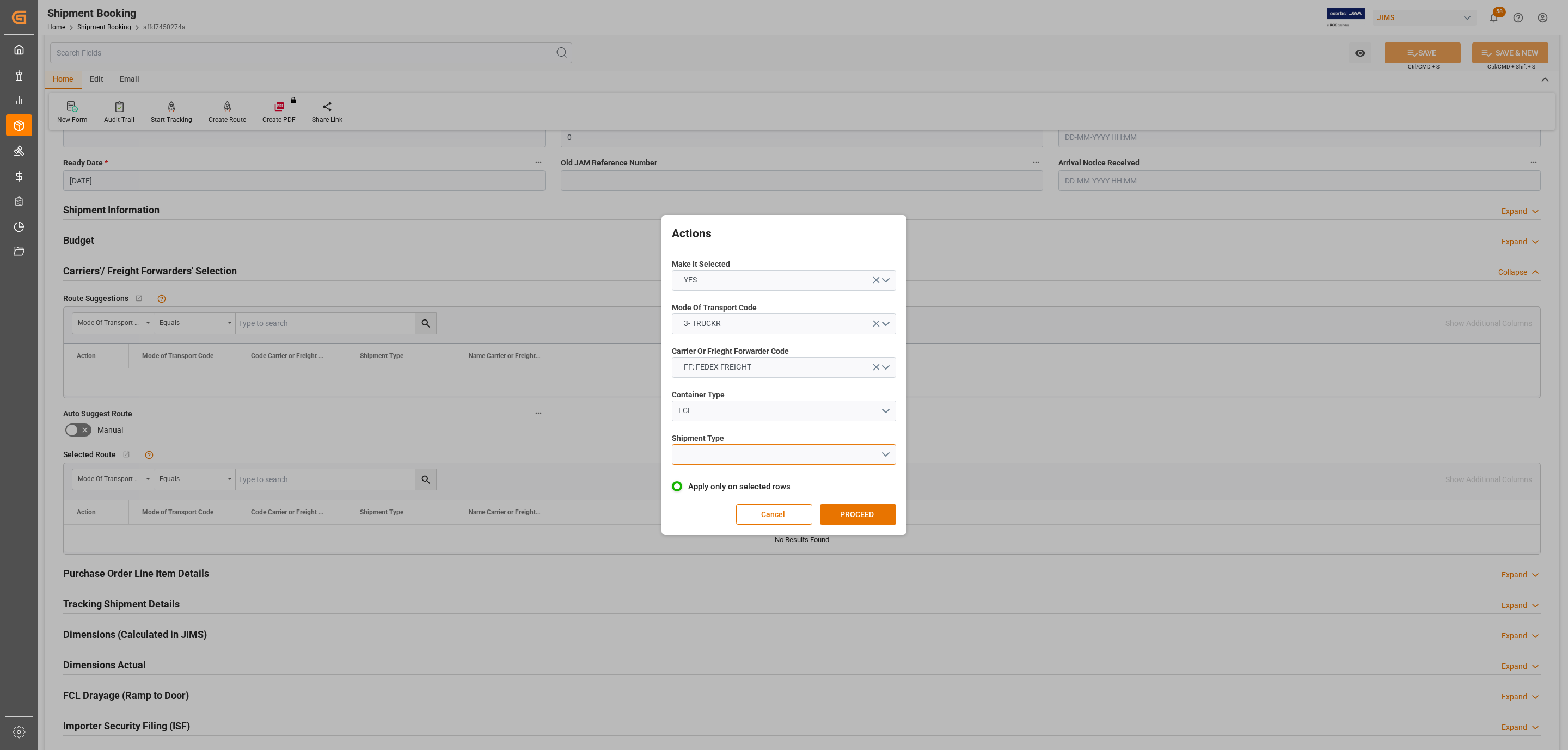
click at [736, 448] on button "open menu" at bounding box center [784, 455] width 224 height 21
click at [727, 457] on div "LTL" at bounding box center [784, 457] width 223 height 23
click at [870, 510] on button "PROCEED" at bounding box center [858, 514] width 77 height 21
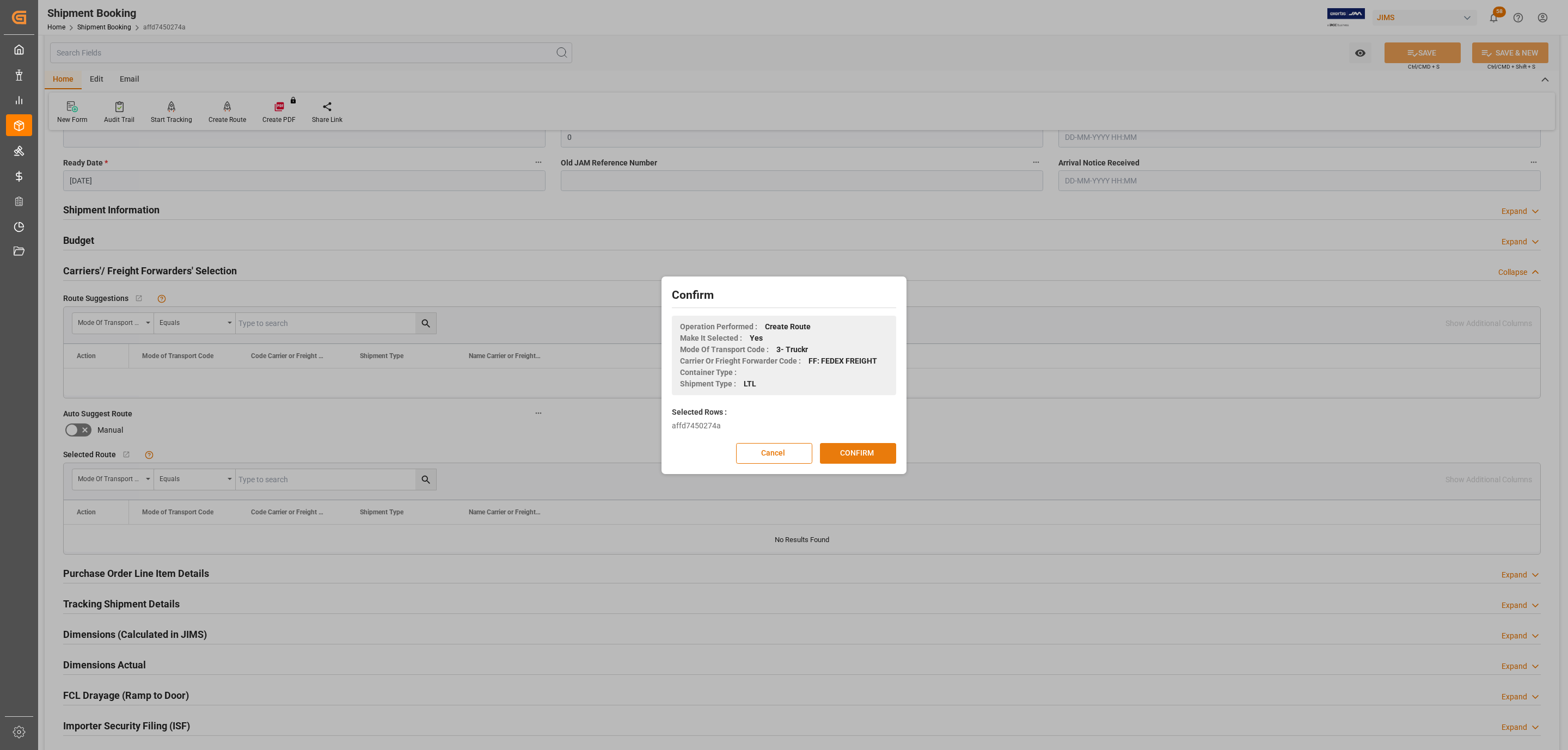
click at [853, 459] on button "CONFIRM" at bounding box center [858, 453] width 77 height 21
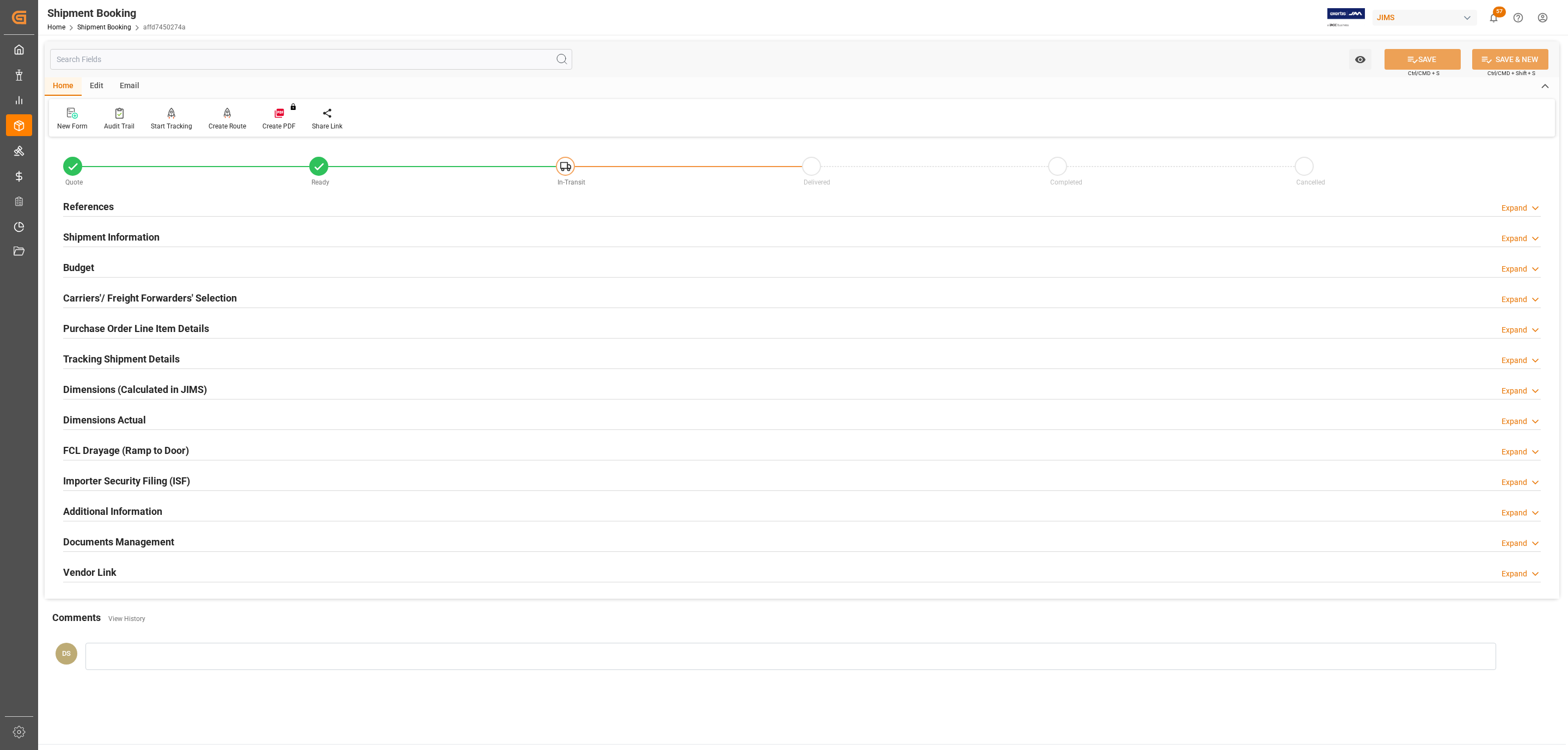
click at [131, 363] on h2 "Tracking Shipment Details" at bounding box center [121, 359] width 117 height 15
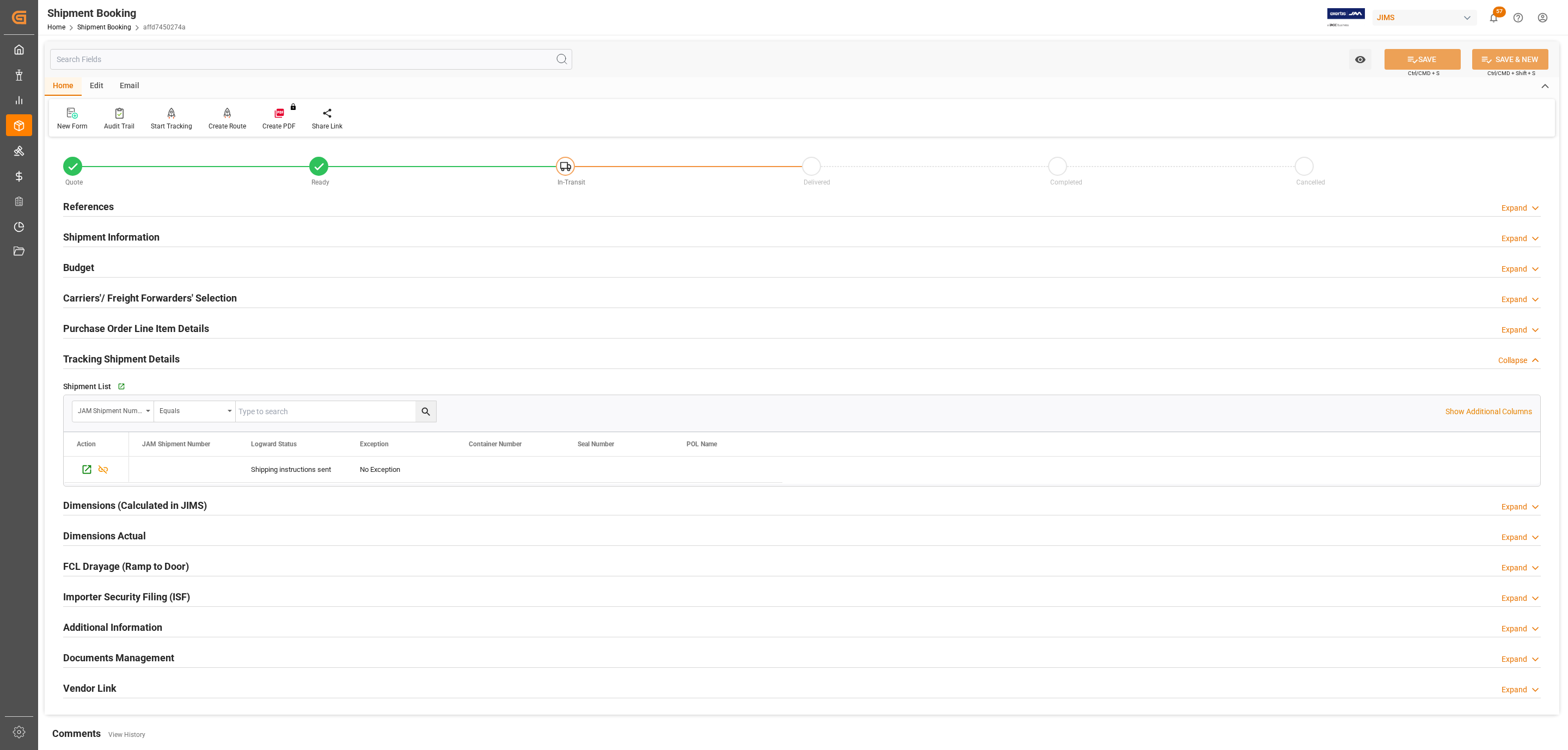
click at [244, 200] on div "References Expand" at bounding box center [802, 206] width 1478 height 21
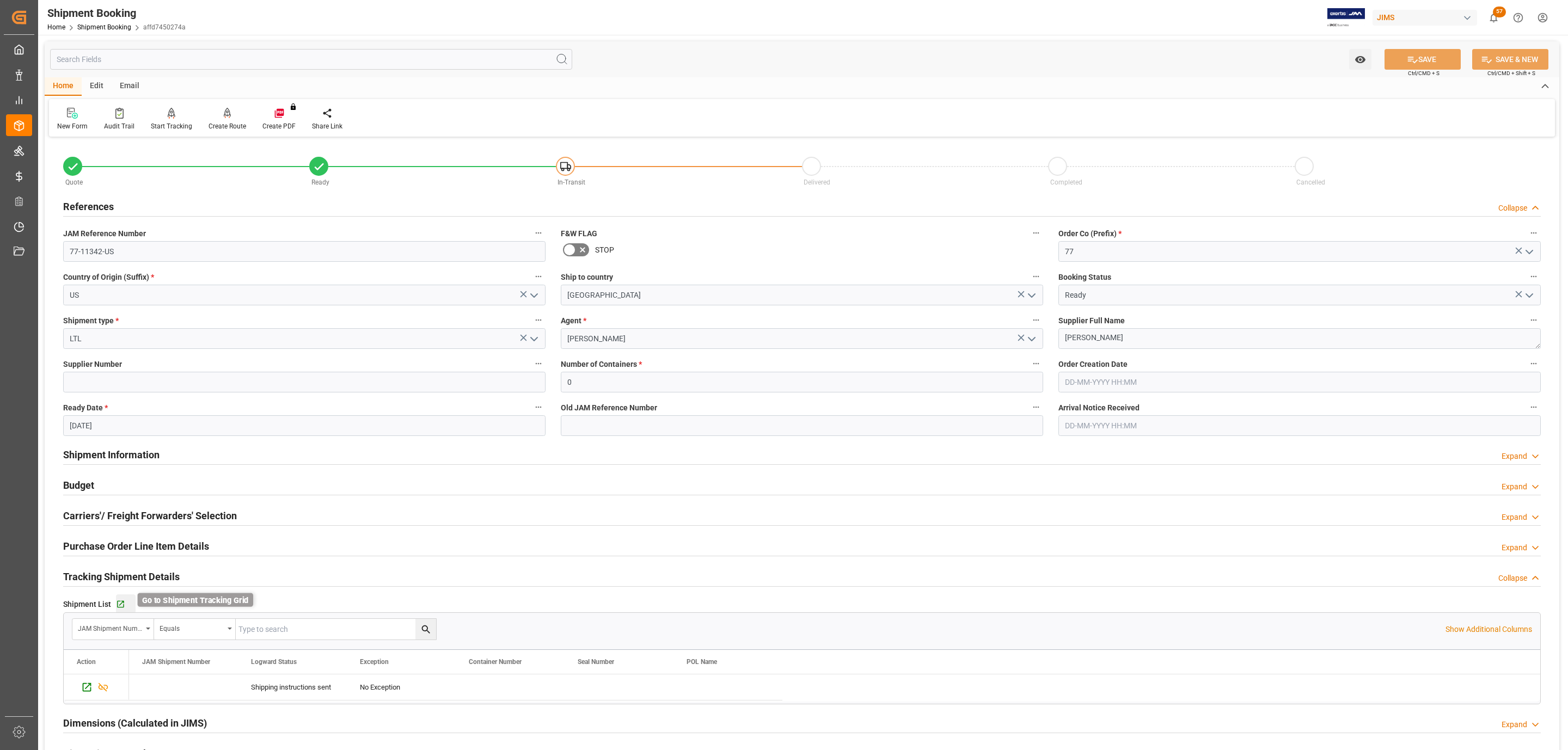
click at [117, 603] on icon "button" at bounding box center [120, 605] width 7 height 7
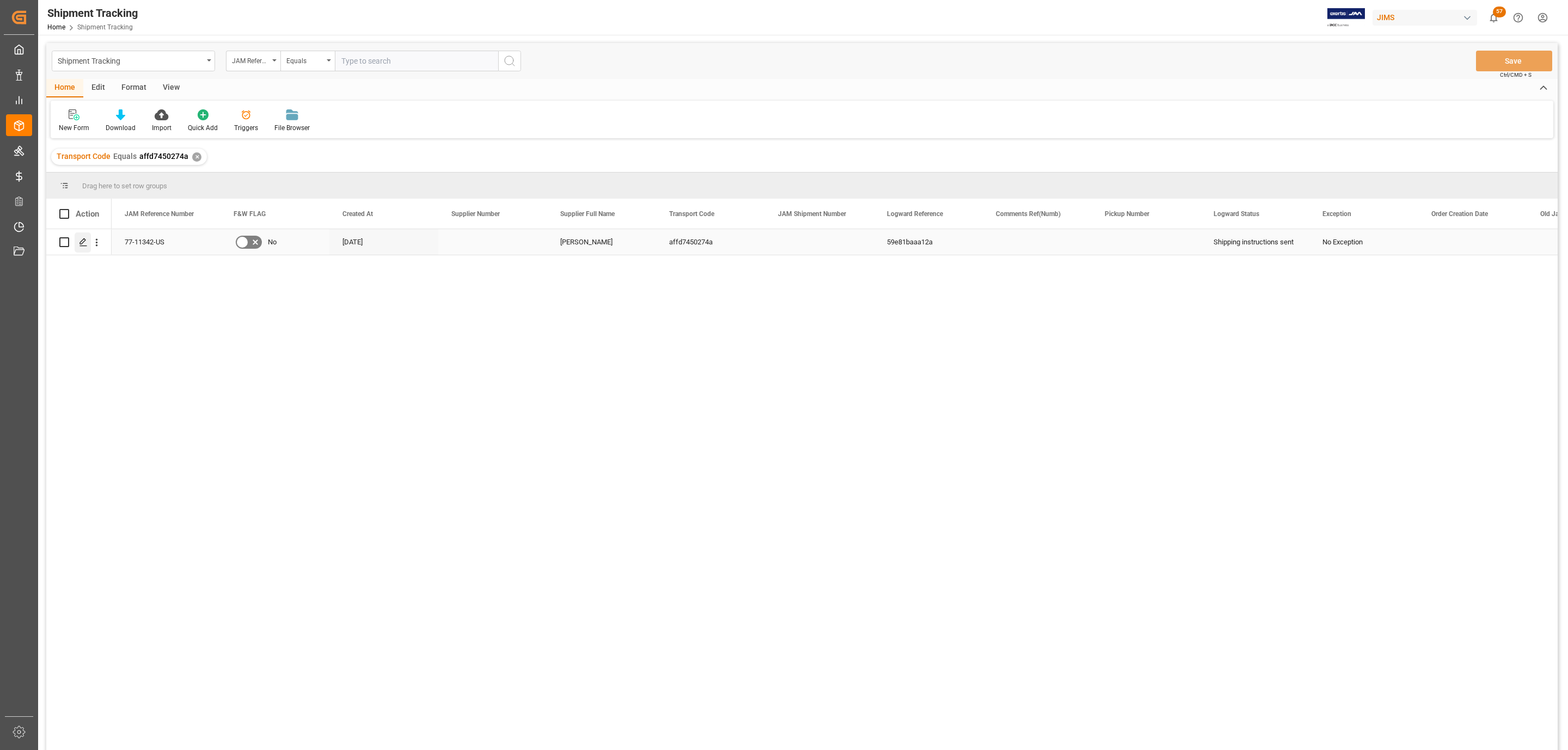
click at [83, 247] on icon "Press SPACE to select this row." at bounding box center [84, 242] width 9 height 9
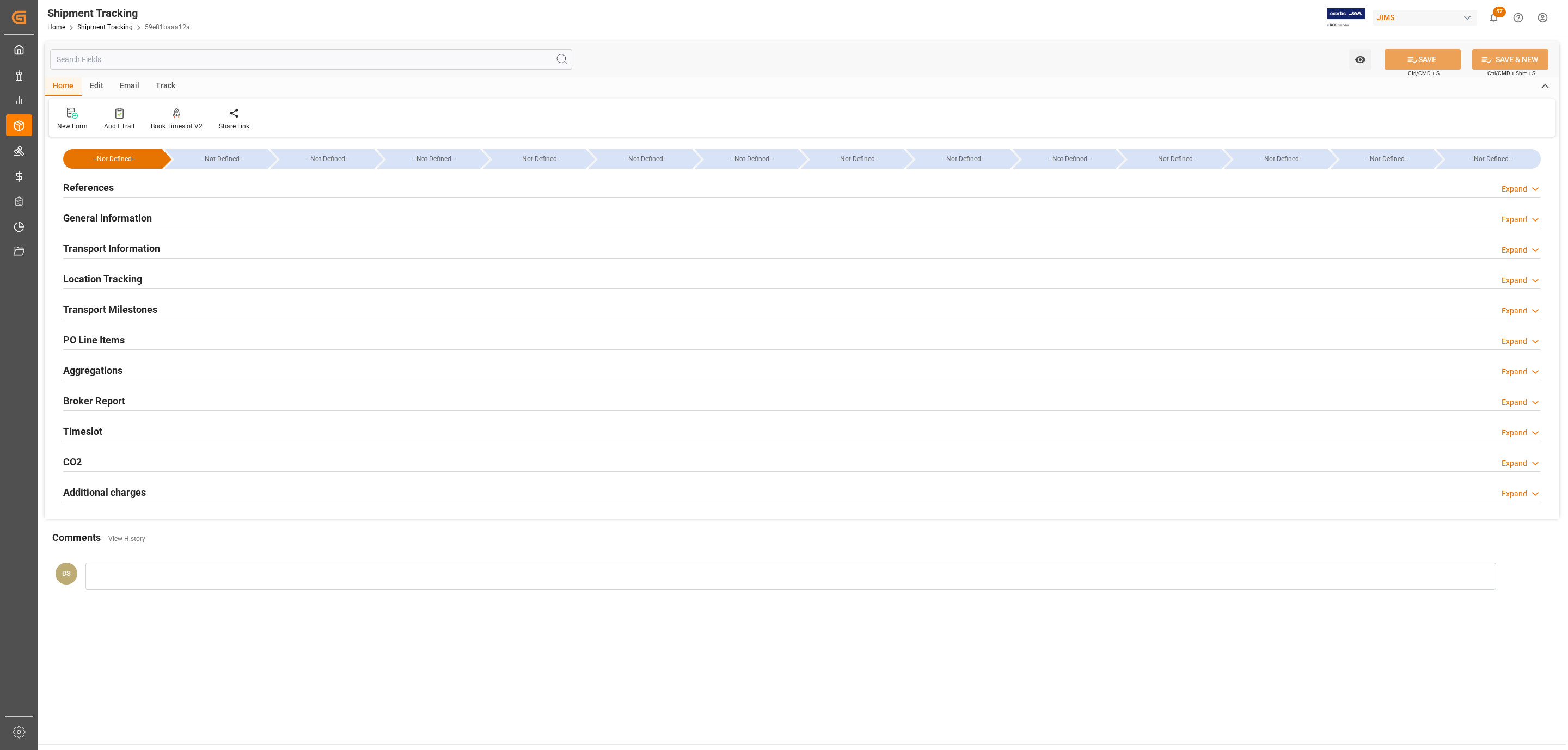
click at [151, 311] on h2 "Transport Milestones" at bounding box center [109, 310] width 94 height 15
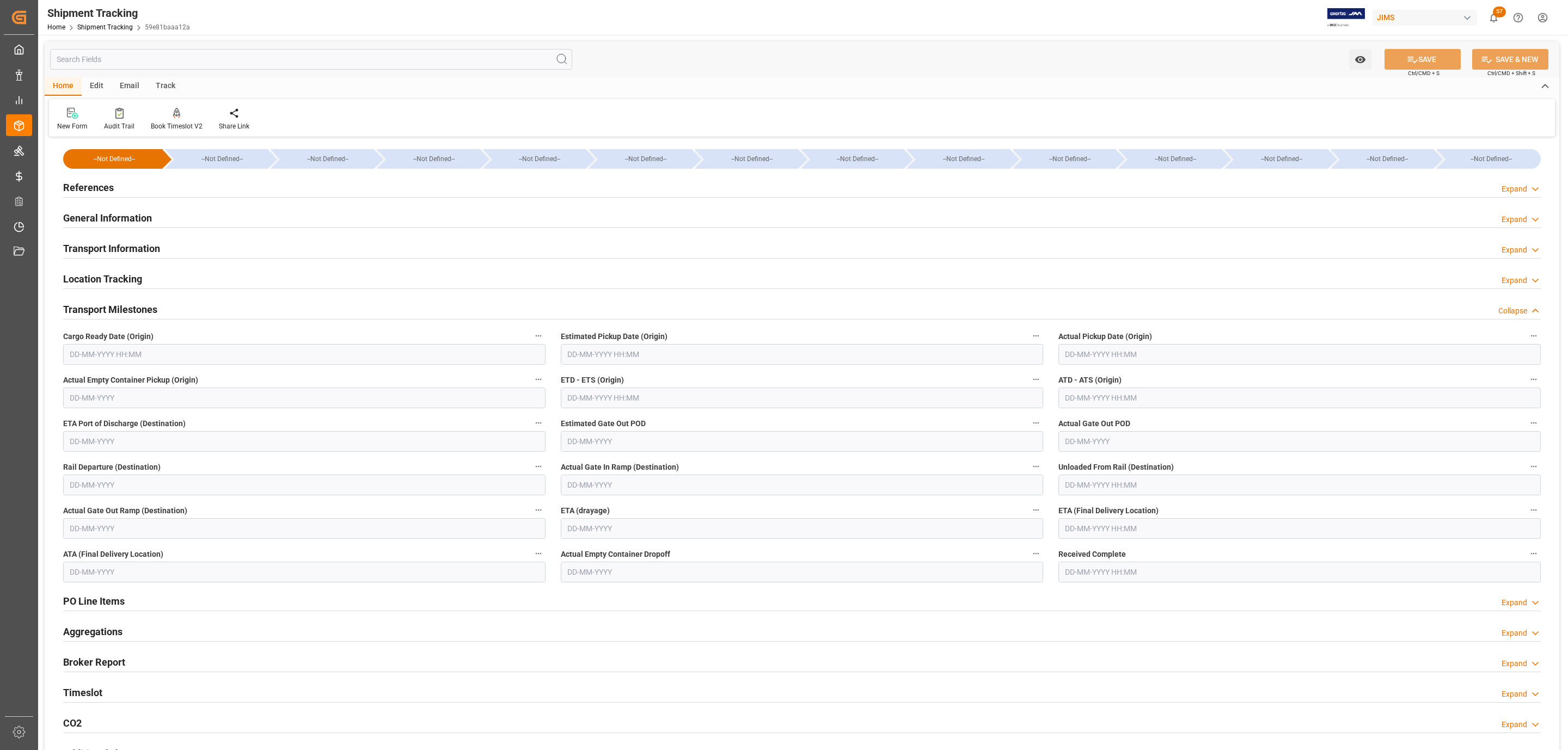
click at [193, 353] on input "text" at bounding box center [303, 354] width 482 height 21
click at [121, 421] on span "1" at bounding box center [120, 421] width 4 height 7
type input "01-10-2025 00:00"
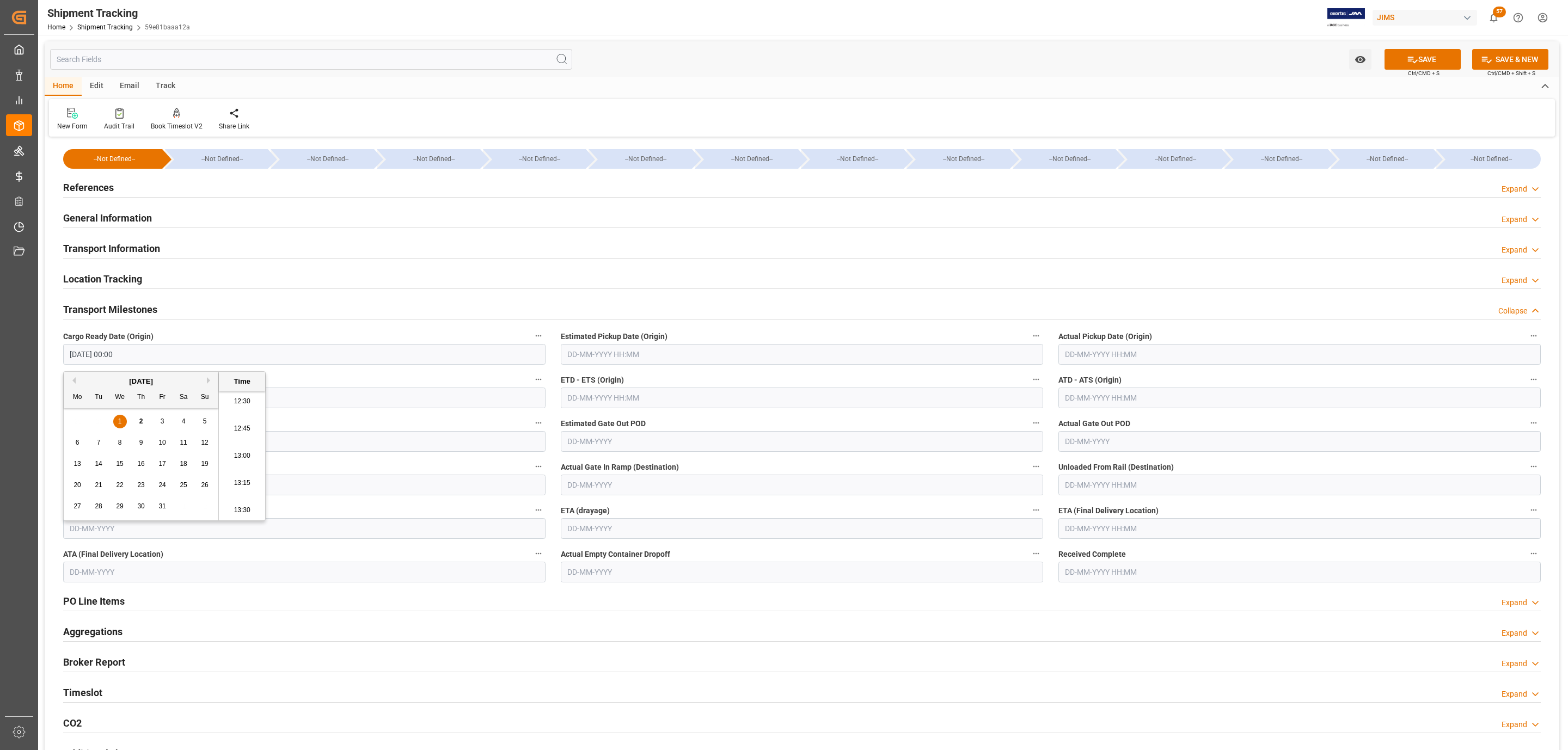
click at [587, 354] on input "text" at bounding box center [801, 354] width 482 height 21
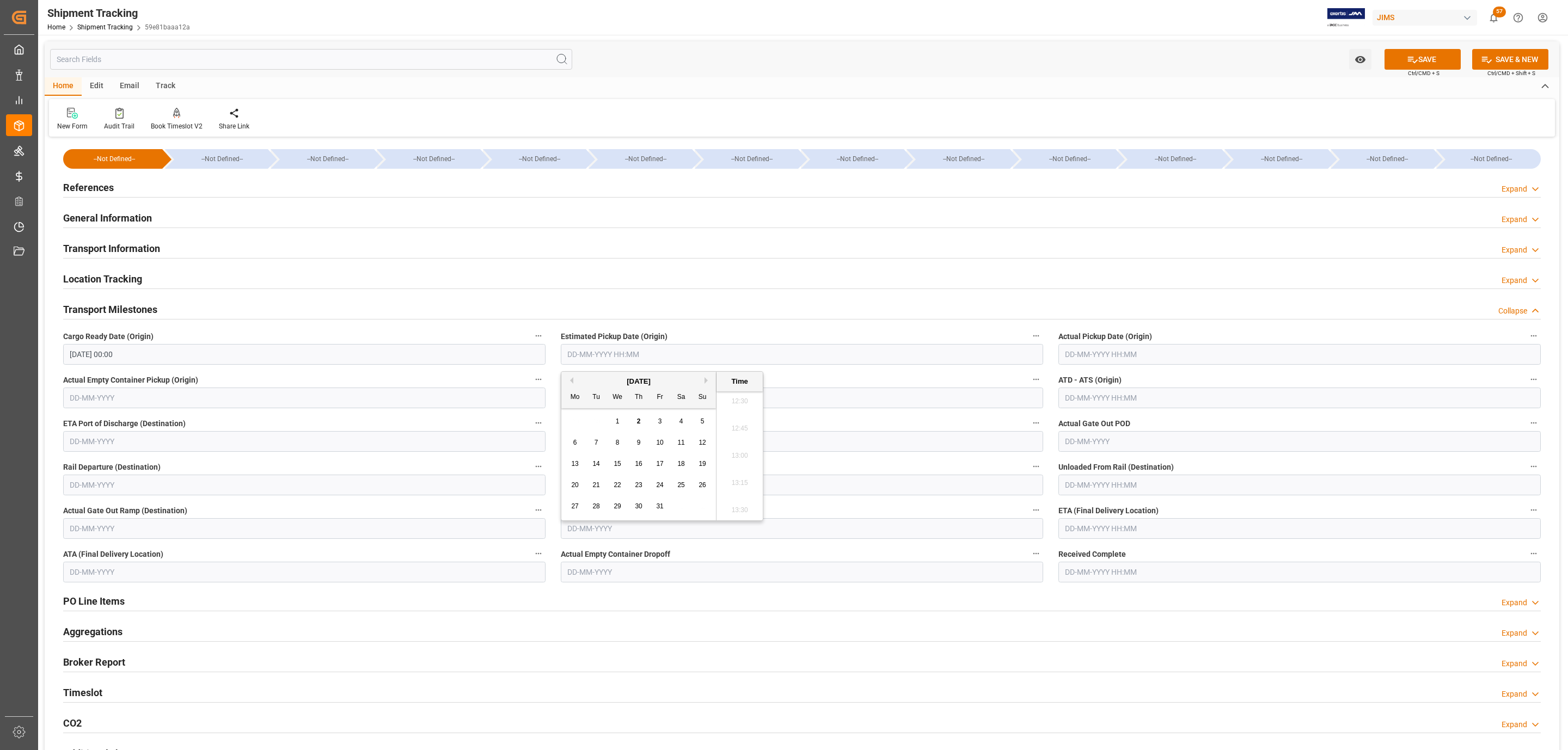
click at [629, 391] on div "Mo Tu We Th Fr Sa Su" at bounding box center [639, 397] width 155 height 21
click at [658, 422] on span "3" at bounding box center [660, 421] width 4 height 7
type input "03-10-2025 00:00"
click at [1106, 348] on input "text" at bounding box center [1299, 354] width 482 height 21
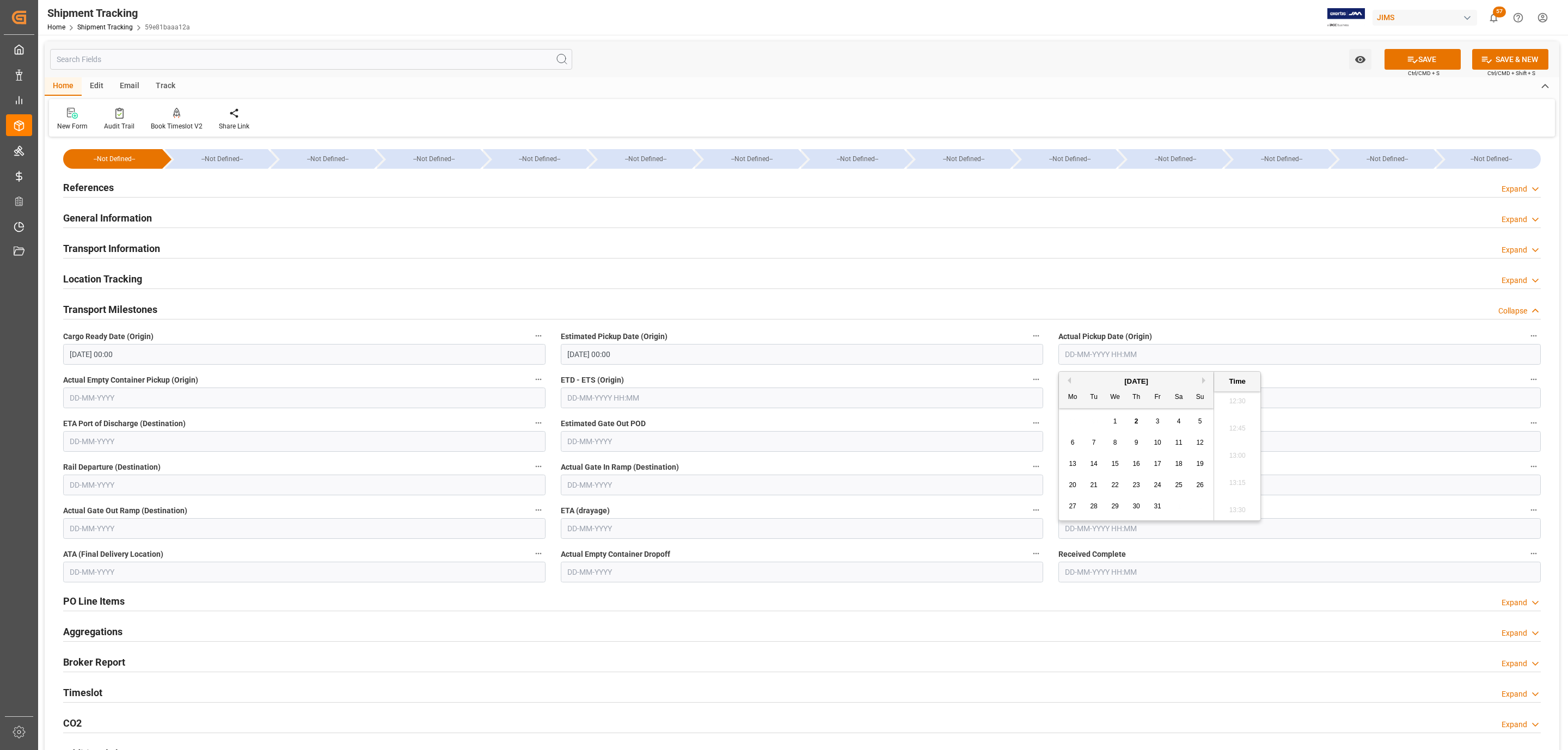
click at [1106, 372] on div "Previous Month Next Month October 2025 Mo Tu We Th Fr Sa Su 29 30 1 2 3 4 5 6 7…" at bounding box center [1160, 447] width 202 height 149
click at [1153, 424] on div "3" at bounding box center [1157, 422] width 14 height 13
type input "03-10-2025 00:00"
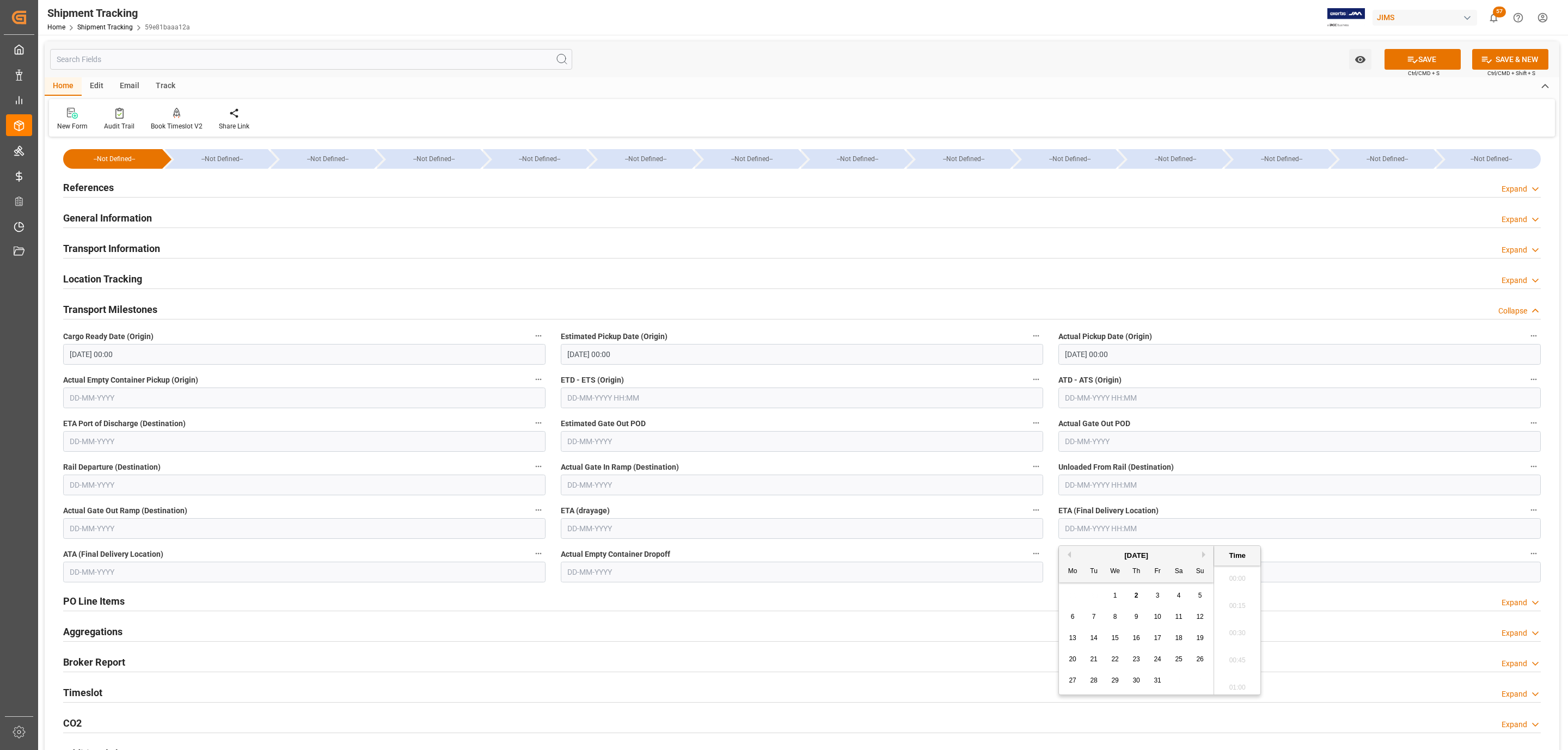
click at [1135, 532] on input "text" at bounding box center [1299, 529] width 482 height 21
click at [1096, 550] on div "October 2025 Mo Tu We Th Fr Sa Su" at bounding box center [1136, 564] width 155 height 36
click at [1132, 620] on div "9" at bounding box center [1136, 617] width 14 height 13
type input "09-10-2025 00:00"
click at [1428, 59] on button "SAVE" at bounding box center [1422, 59] width 77 height 21
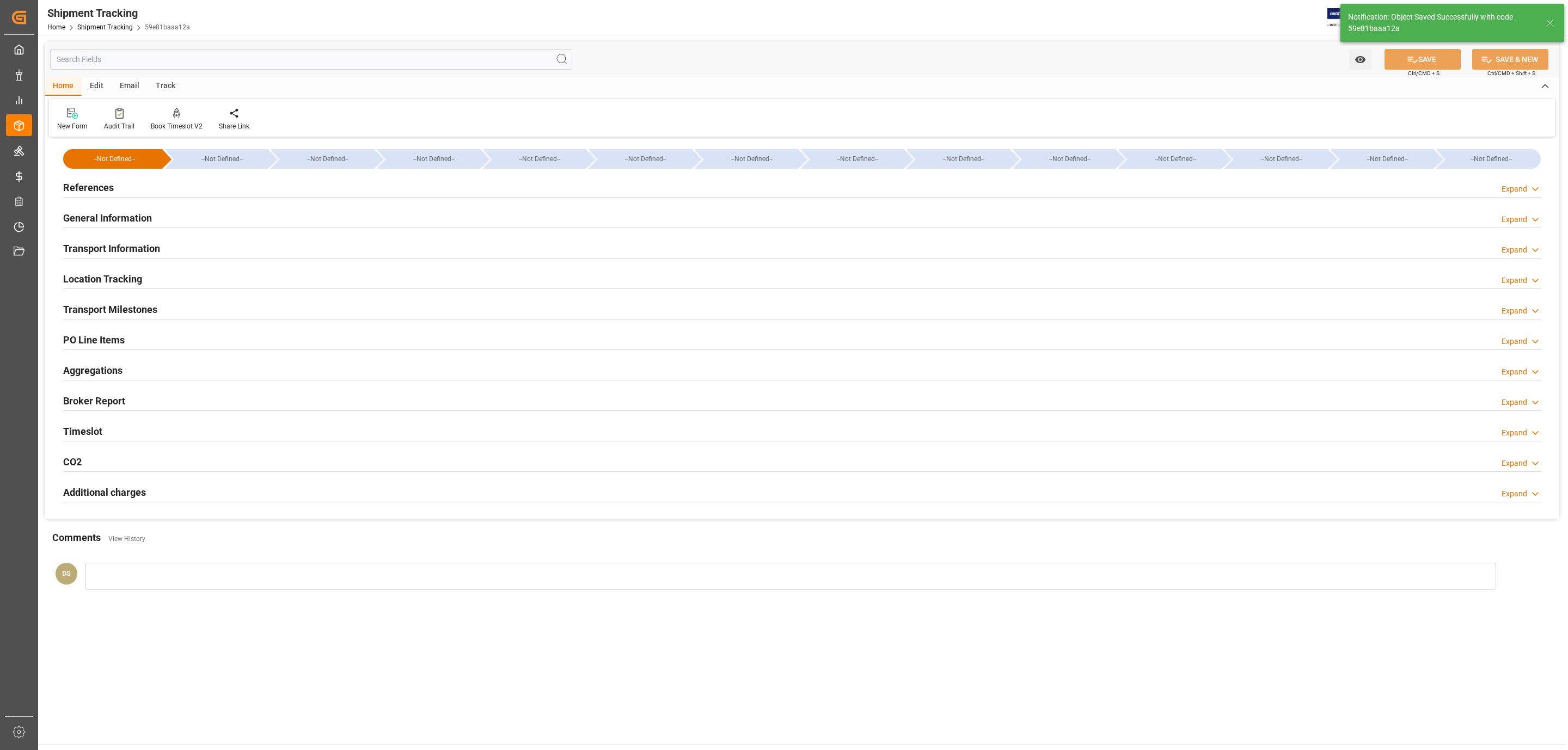
click at [143, 252] on h2 "Transport Information" at bounding box center [111, 249] width 97 height 15
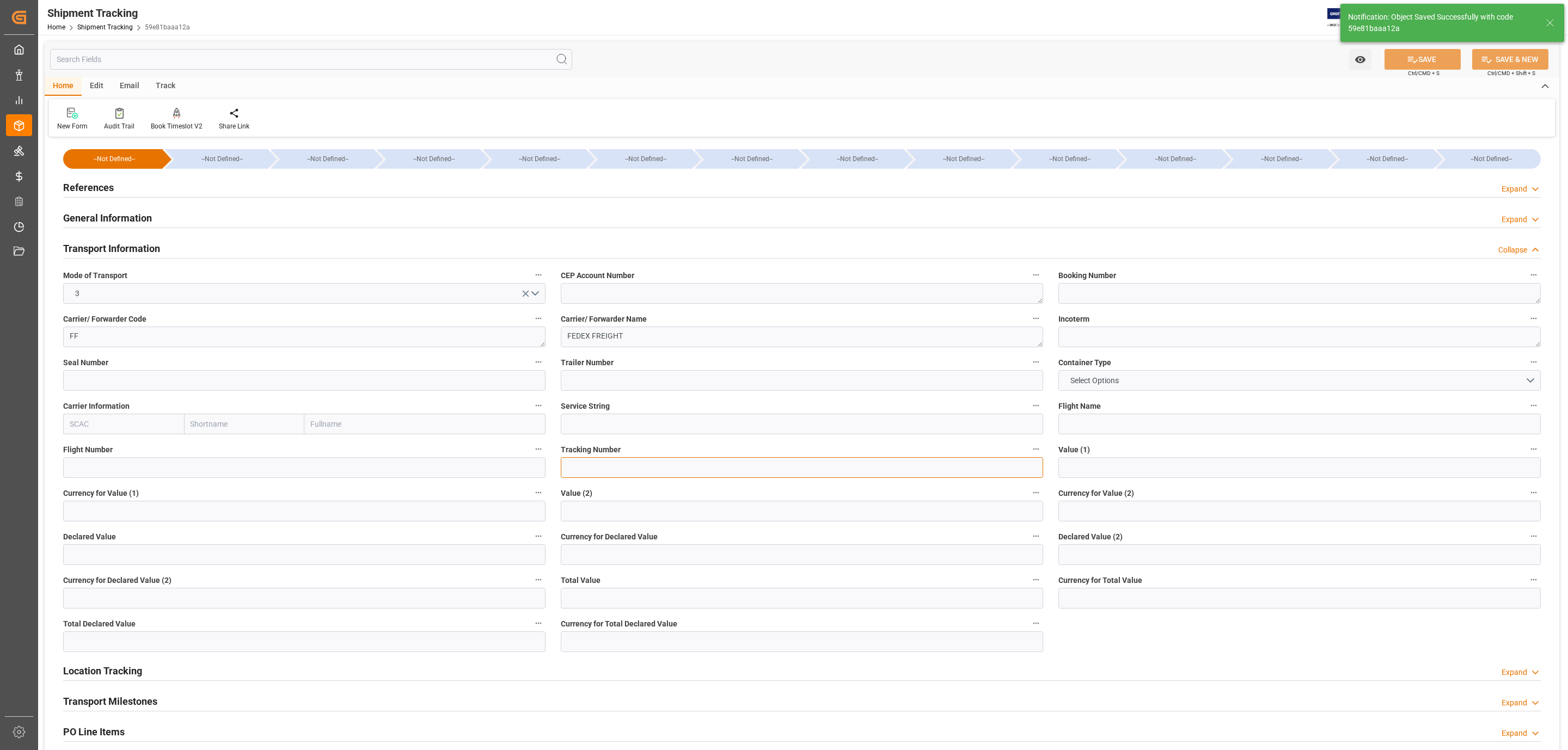
click at [601, 476] on input at bounding box center [801, 467] width 482 height 21
paste input "884860524014"
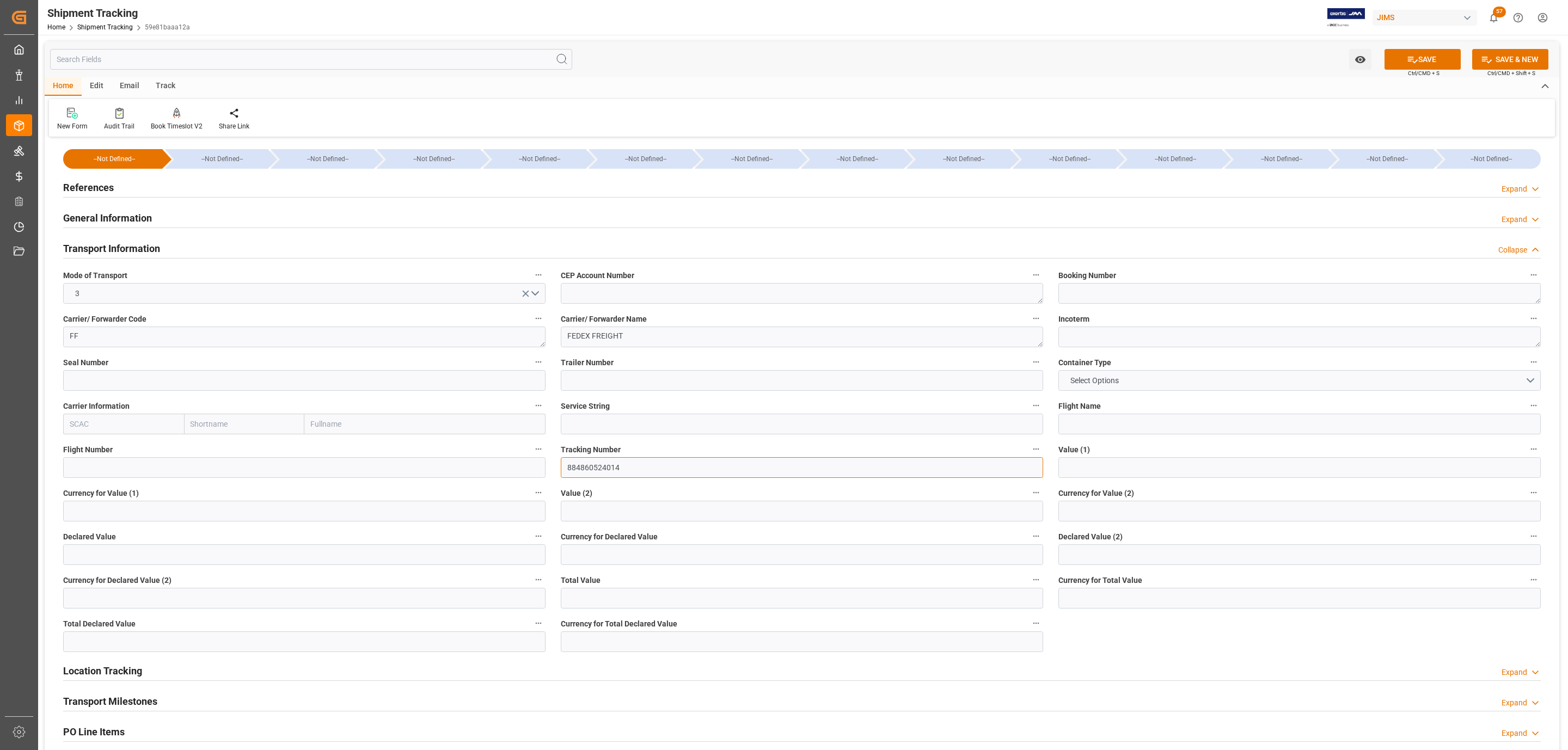
type input "884860524014"
click at [627, 379] on input at bounding box center [801, 380] width 482 height 21
paste input "884860524014"
type input "884860524014"
click at [1232, 381] on button "Select Options" at bounding box center [1299, 380] width 482 height 21
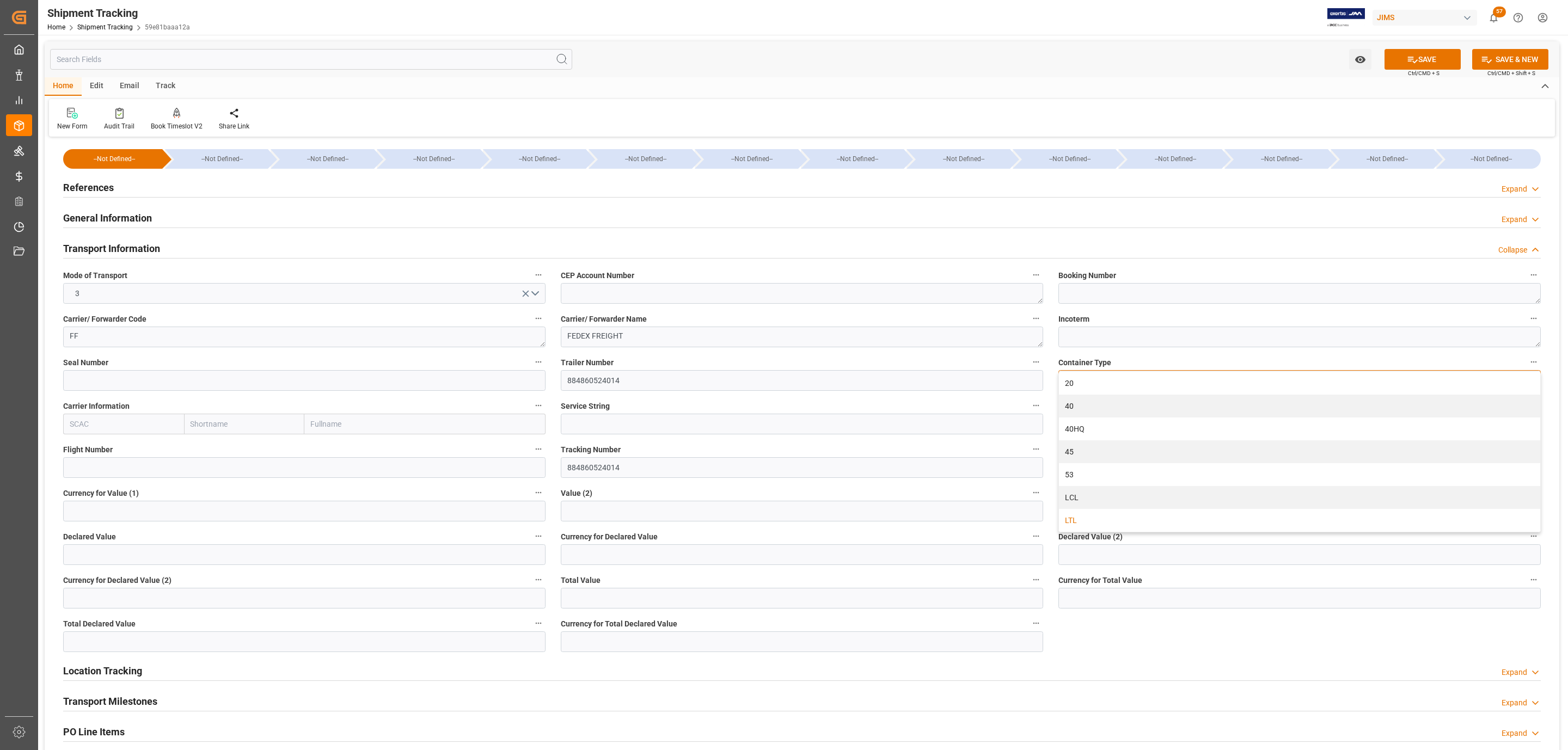
click at [1120, 518] on div "LTL" at bounding box center [1299, 520] width 481 height 23
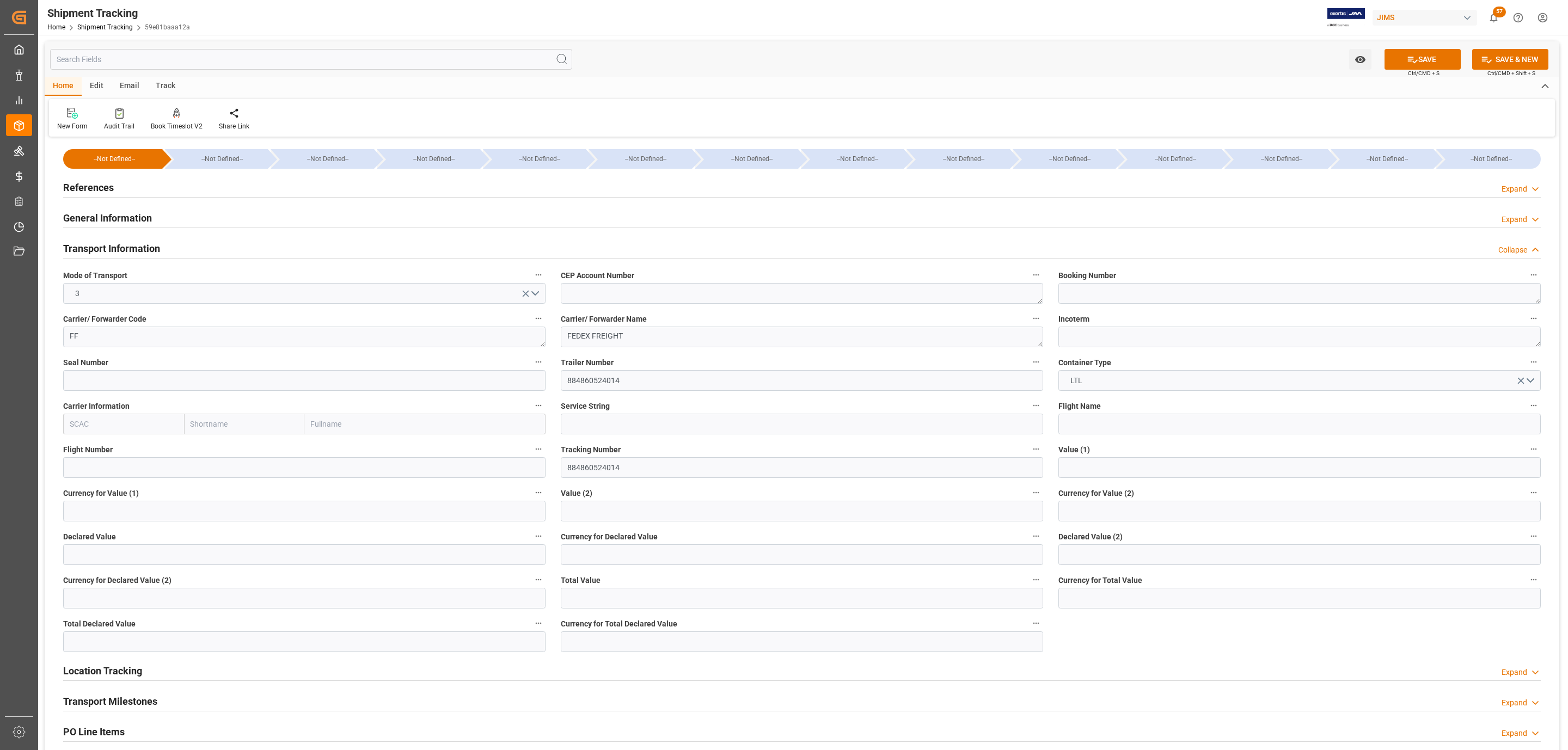
click at [1419, 45] on div "Watch Option SAVE Ctrl/CMD + S SAVE & NEW Ctrl/CMD + Shift + S" at bounding box center [802, 58] width 1514 height 36
click at [1418, 61] on button "SAVE" at bounding box center [1422, 59] width 77 height 21
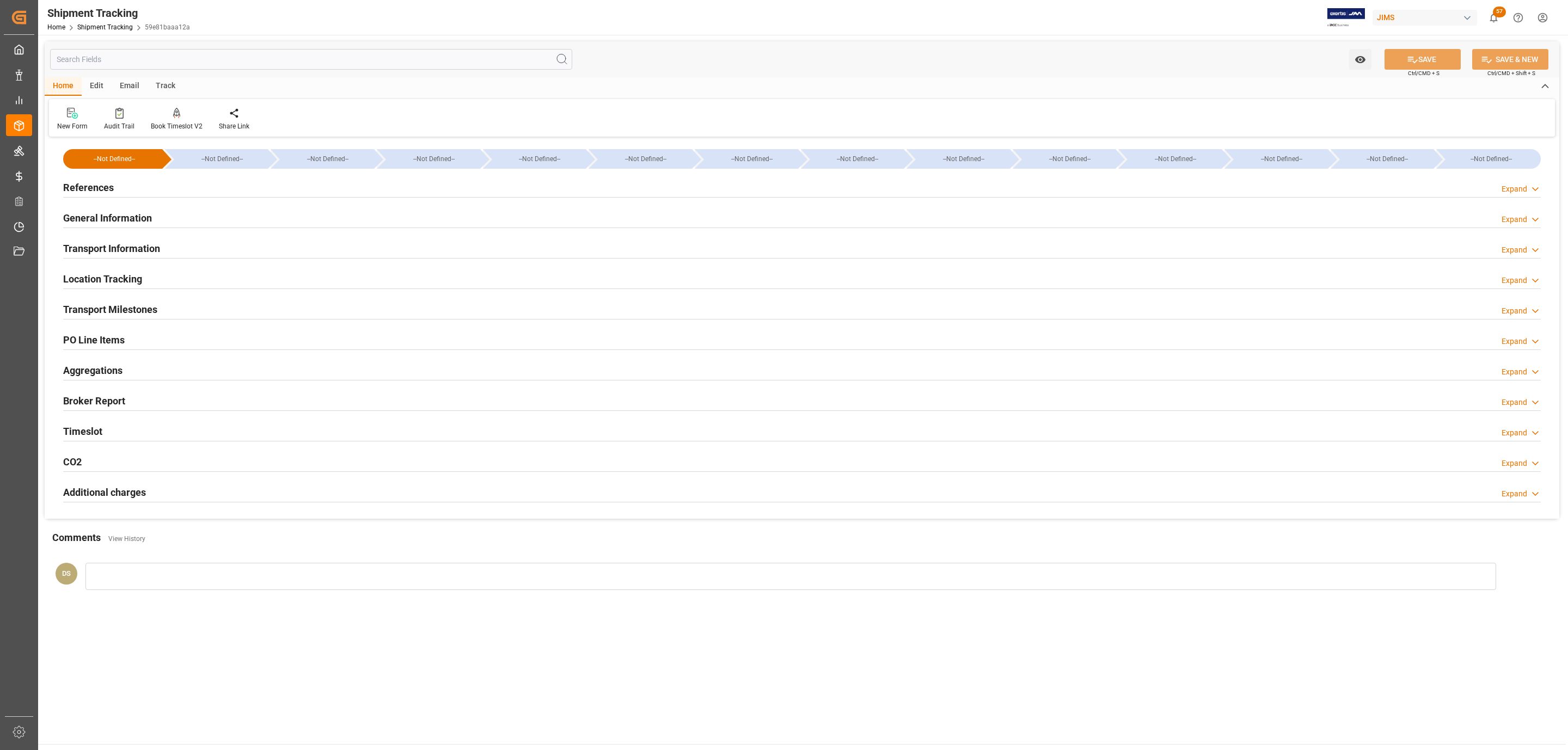
drag, startPoint x: 148, startPoint y: 186, endPoint x: 93, endPoint y: 243, distance: 79.2
click at [148, 186] on div "References Expand" at bounding box center [802, 187] width 1478 height 21
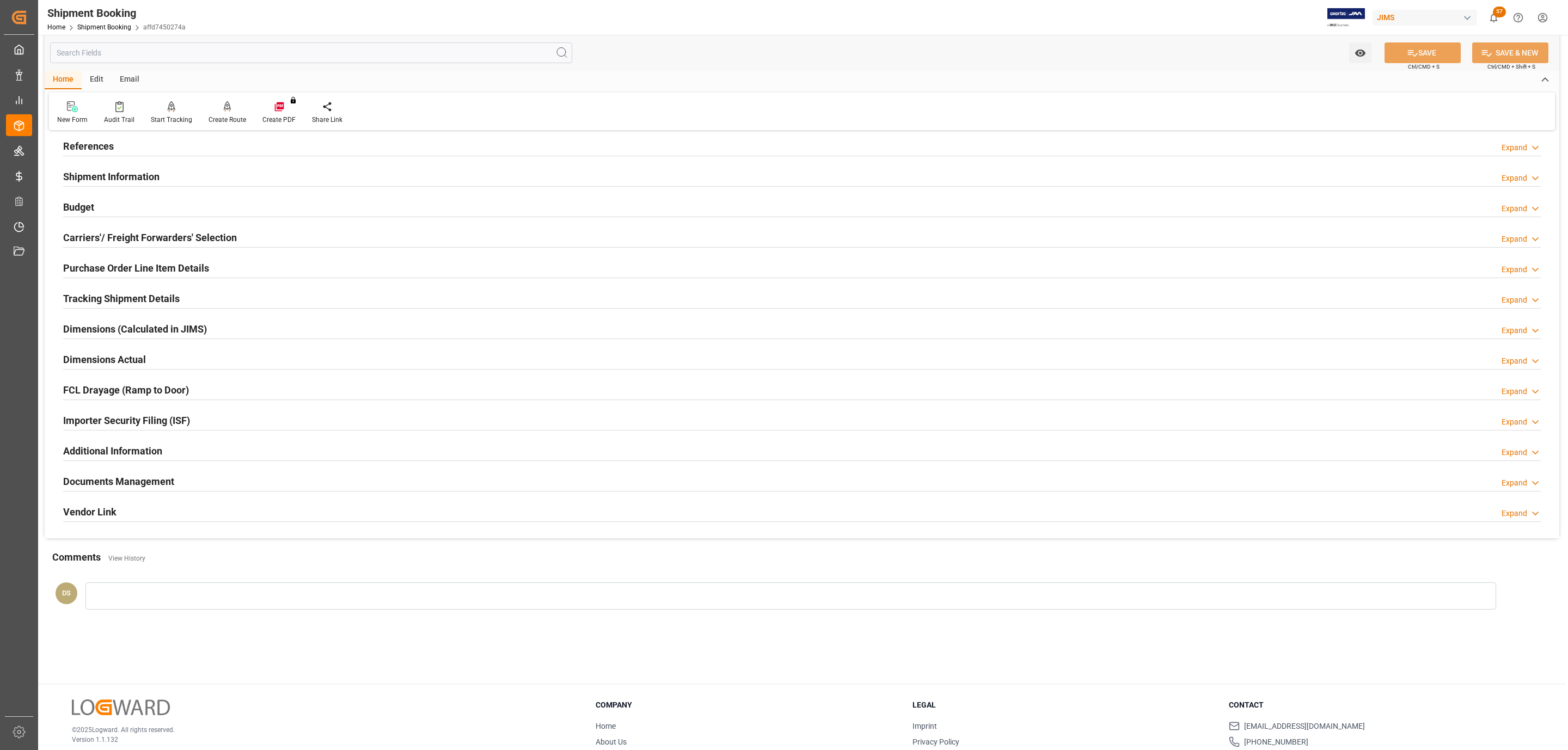
scroll to position [118, 0]
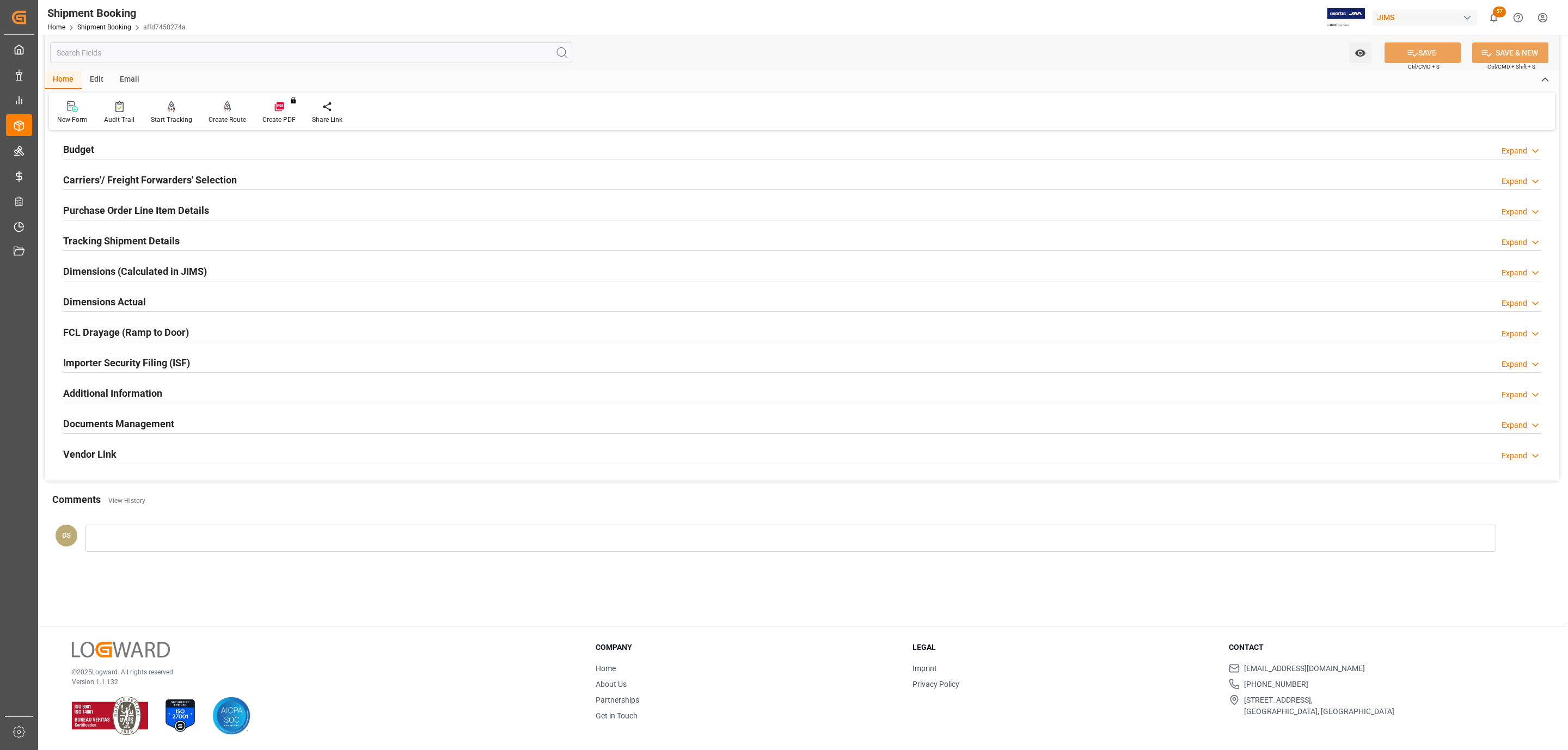
drag, startPoint x: 142, startPoint y: 426, endPoint x: 125, endPoint y: 446, distance: 26.2
click at [141, 426] on h2 "Documents Management" at bounding box center [118, 424] width 111 height 15
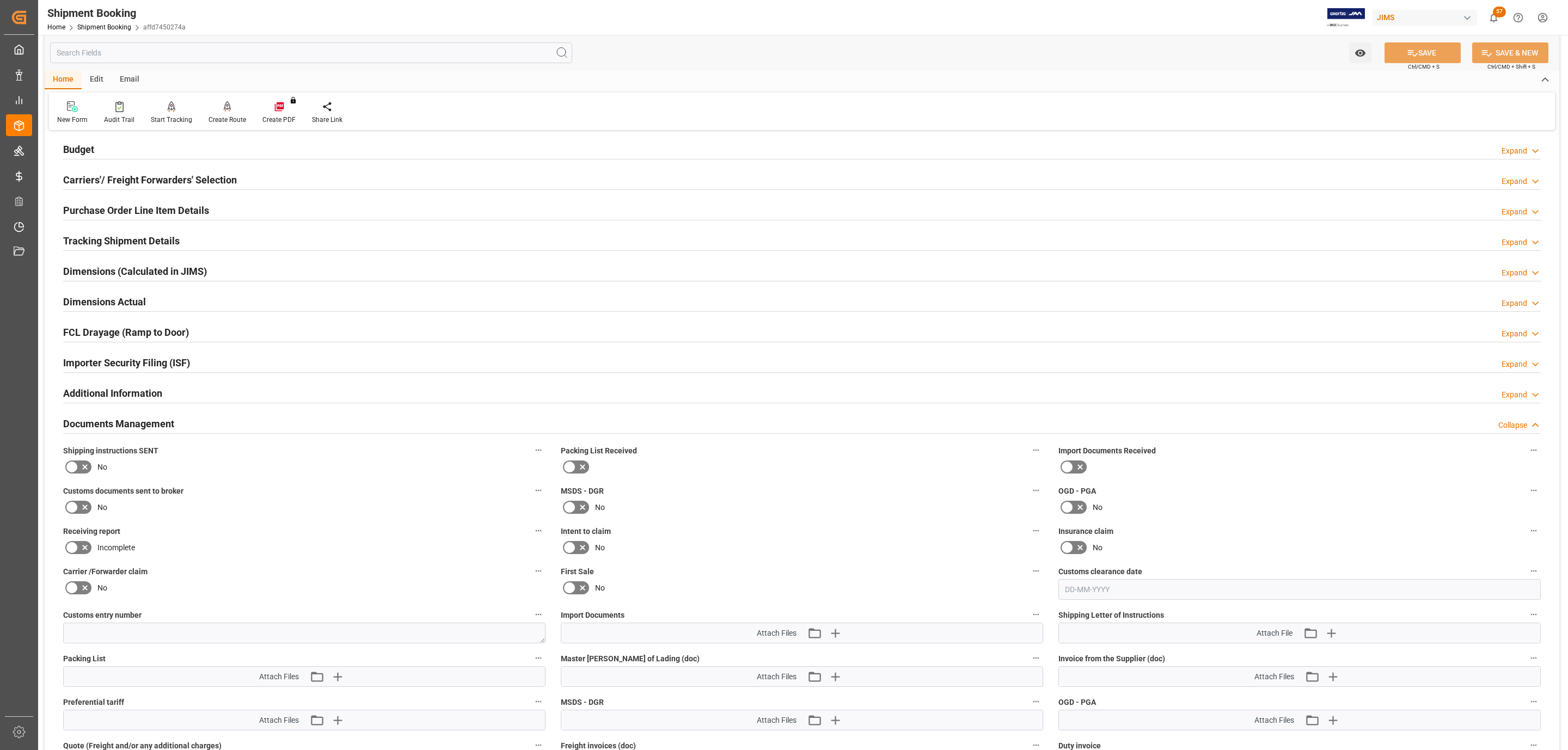
click at [83, 466] on icon at bounding box center [85, 467] width 13 height 13
click at [0, 0] on input "checkbox" at bounding box center [0, 0] width 0 height 0
click at [1428, 57] on button "SAVE" at bounding box center [1422, 53] width 77 height 21
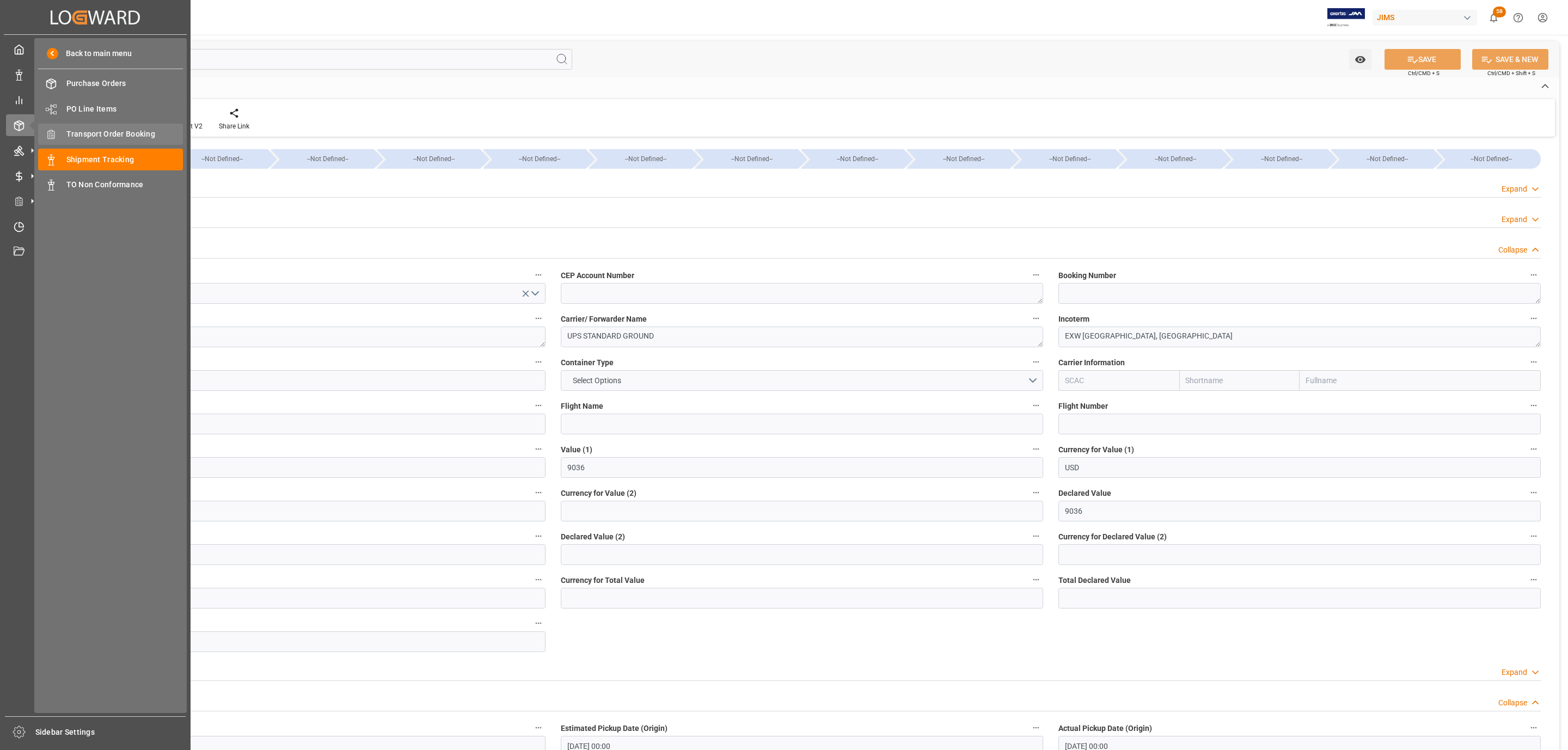
click at [133, 134] on span "Transport Order Booking" at bounding box center [125, 134] width 117 height 12
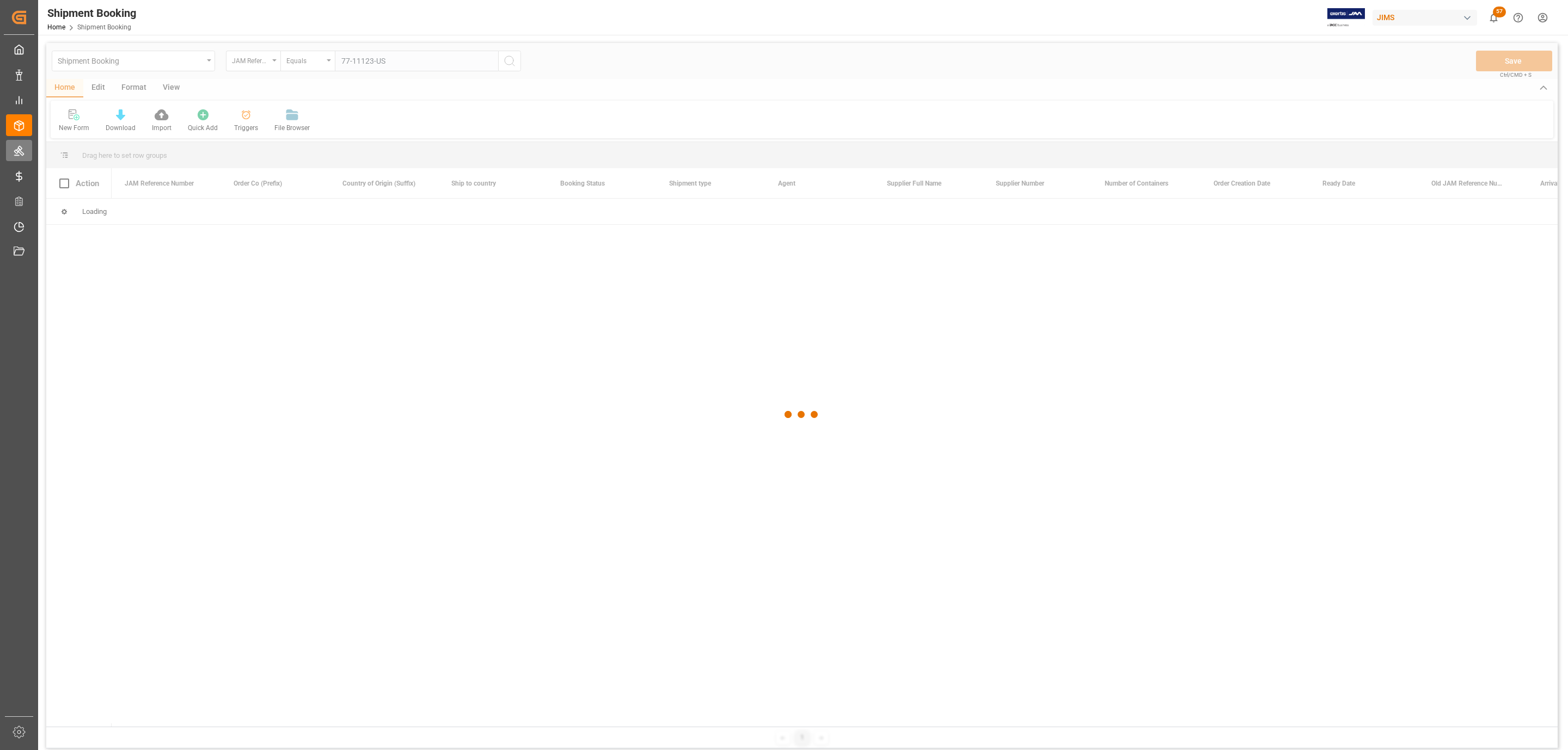
type input "77-11123-US"
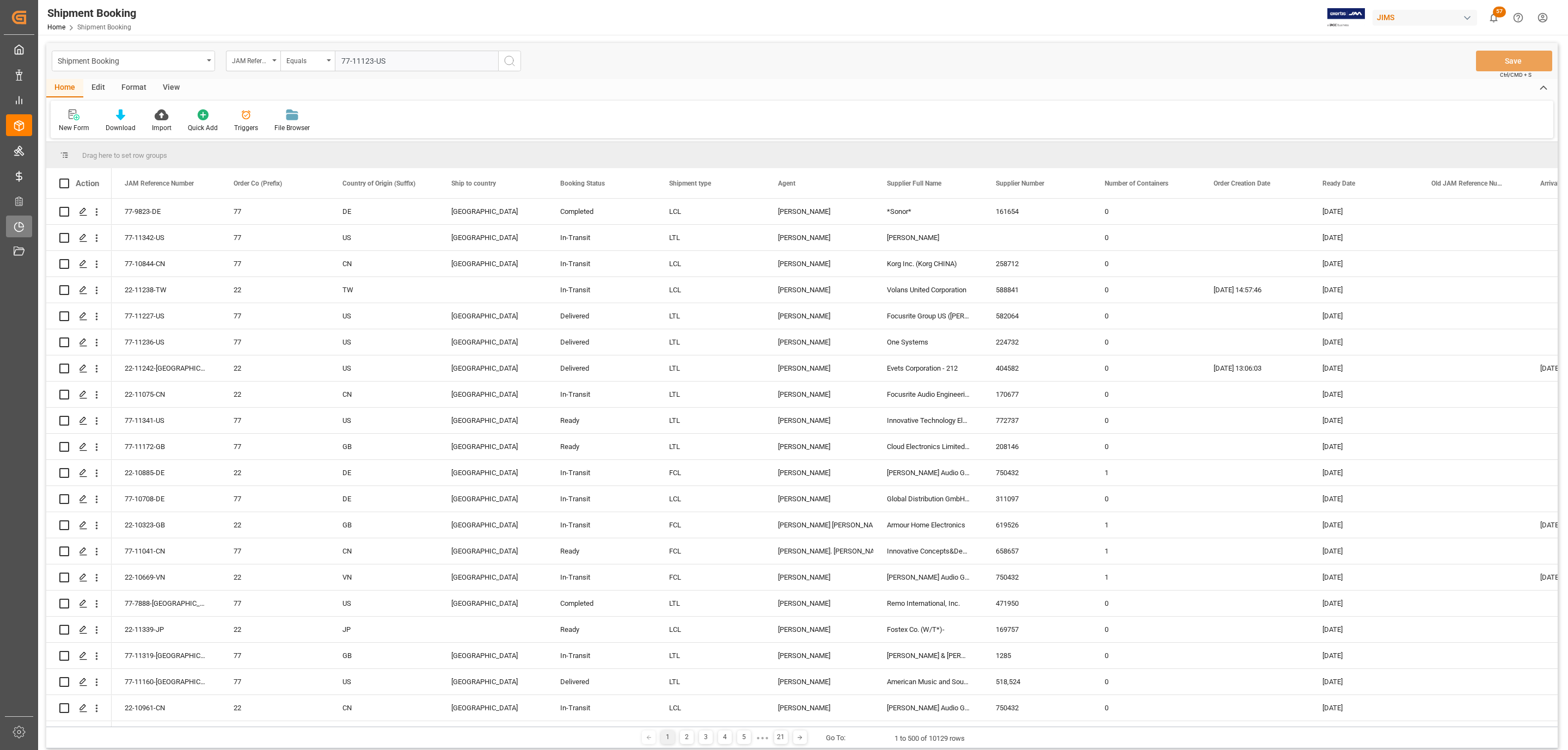
click at [509, 57] on icon "search button" at bounding box center [509, 61] width 13 height 13
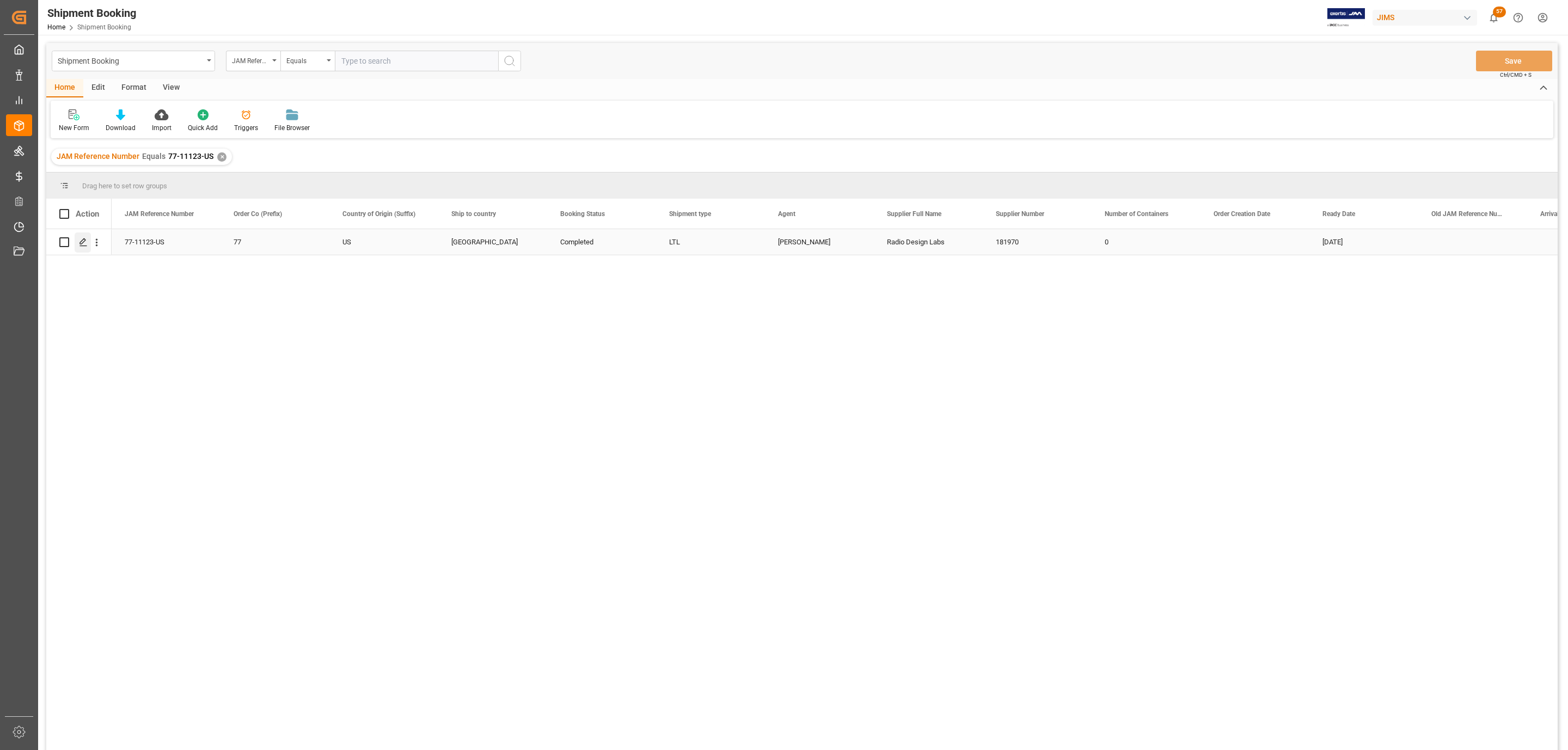
click at [82, 243] on polygon "Press SPACE to select this row." at bounding box center [83, 241] width 5 height 5
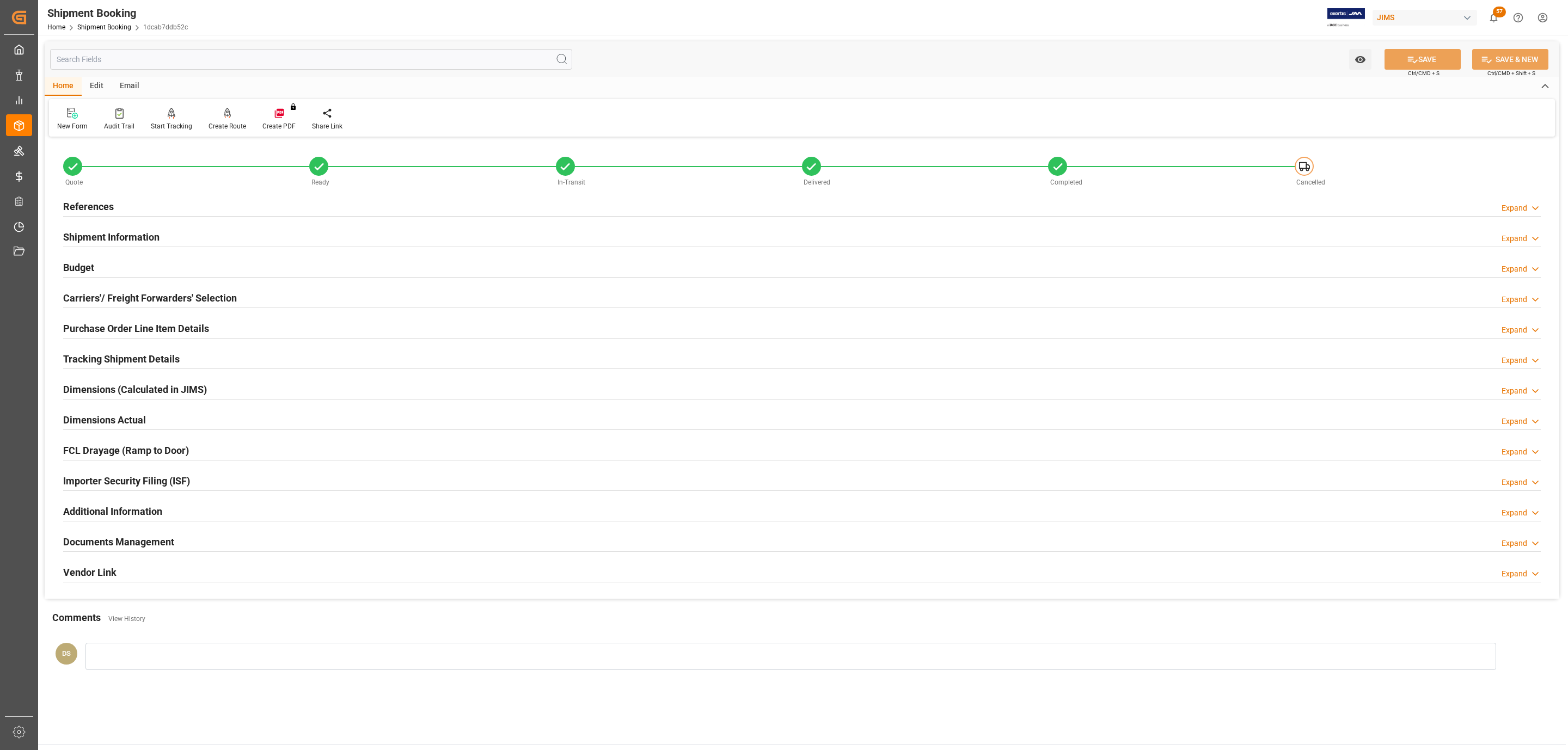
click at [194, 300] on h2 "Carriers'/ Freight Forwarders' Selection" at bounding box center [149, 298] width 174 height 15
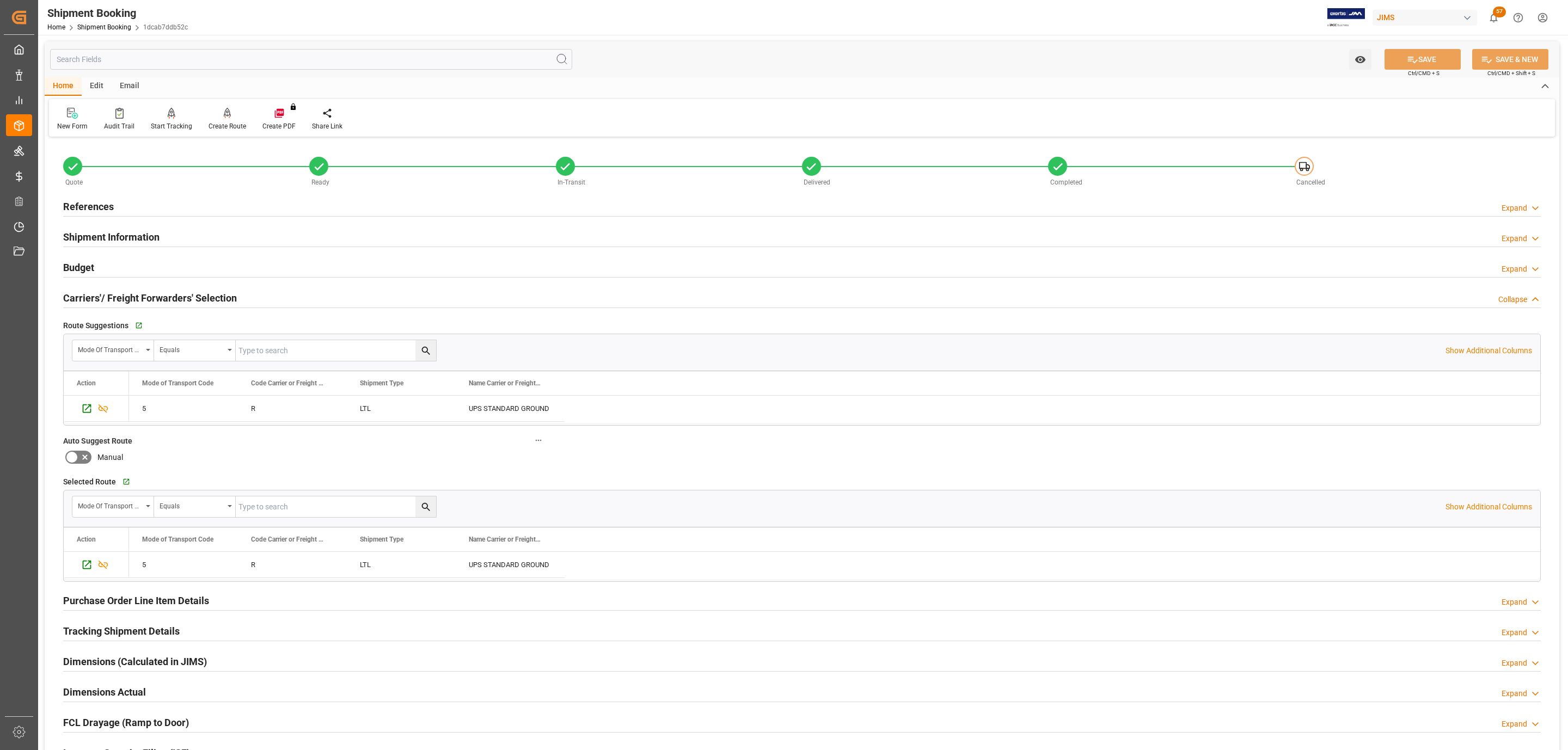
click at [128, 209] on div "References Expand" at bounding box center [802, 206] width 1478 height 21
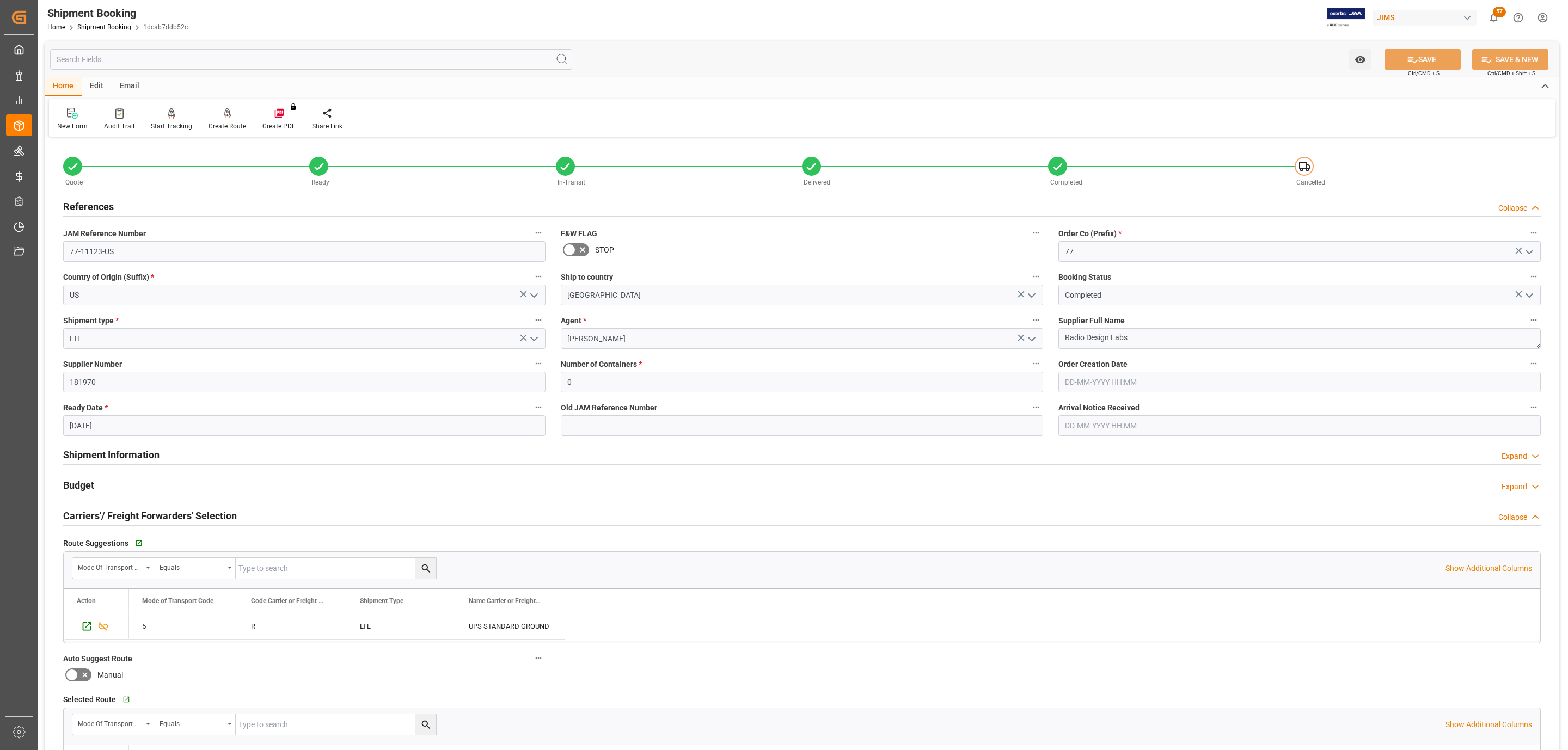
click at [128, 209] on div "References Collapse" at bounding box center [802, 206] width 1478 height 21
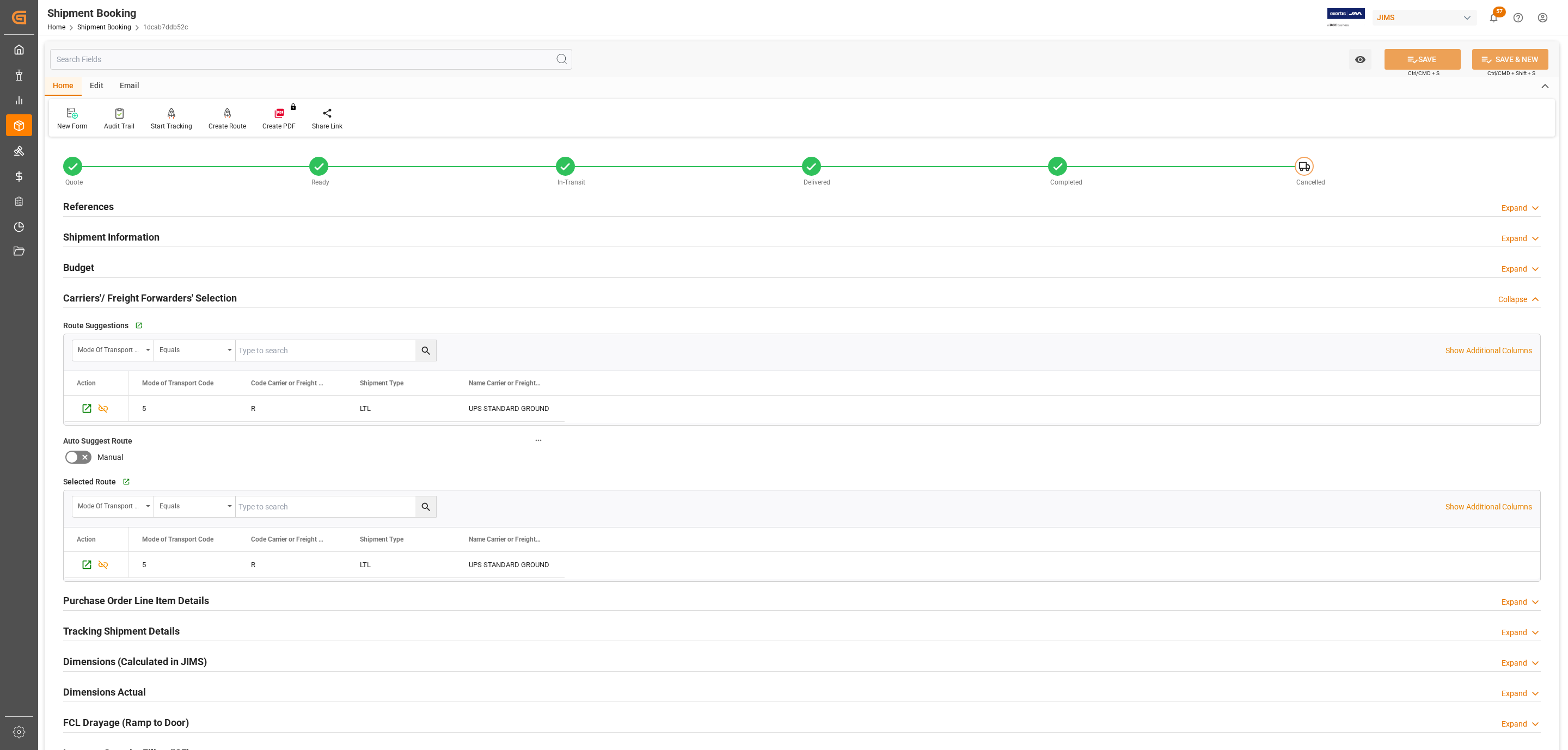
click at [136, 629] on h2 "Tracking Shipment Details" at bounding box center [121, 632] width 117 height 15
click at [121, 657] on button "Go to Shipment Tracking Grid" at bounding box center [126, 659] width 20 height 20
click at [198, 198] on div "References Expand" at bounding box center [802, 206] width 1478 height 21
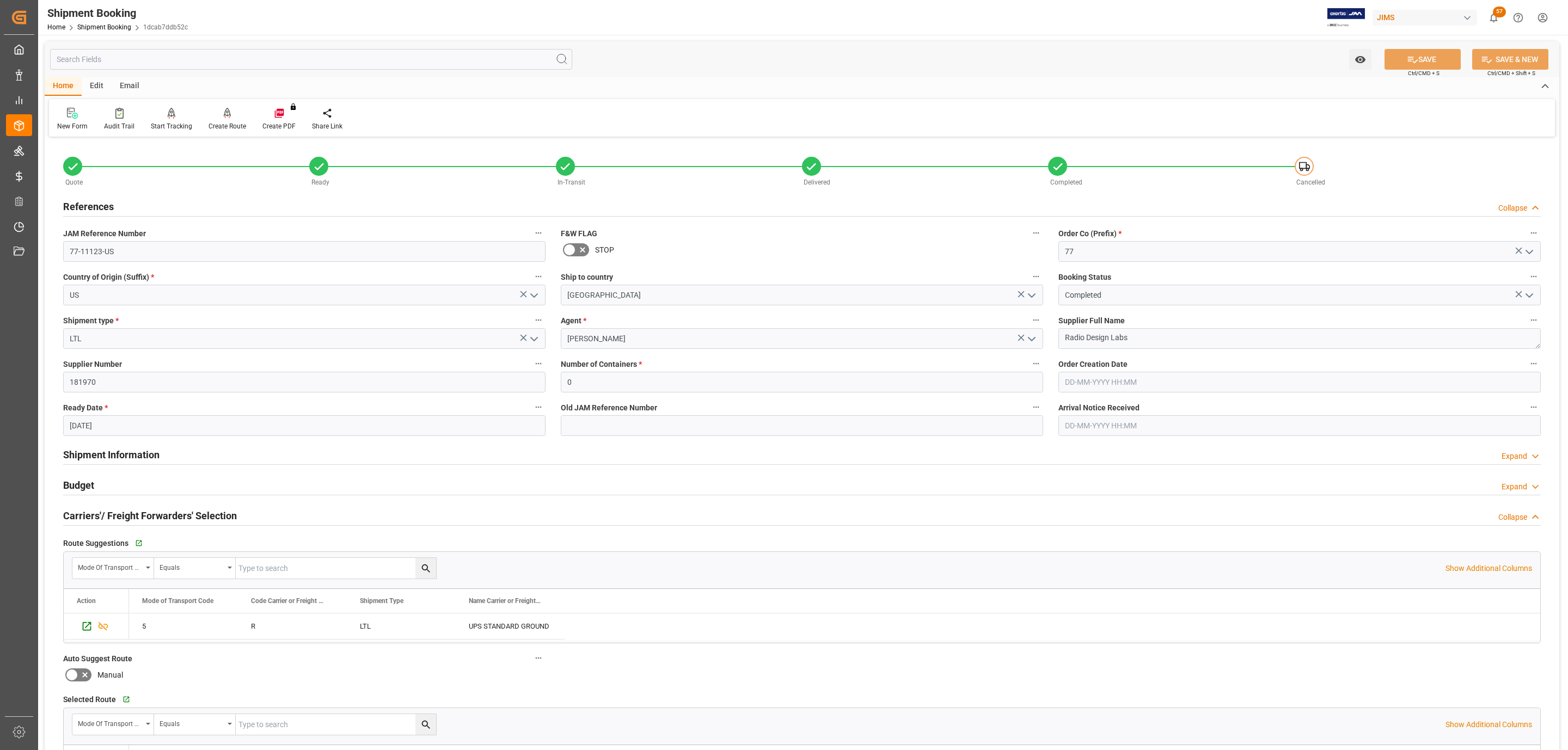
click at [198, 198] on div "References Collapse" at bounding box center [802, 206] width 1478 height 21
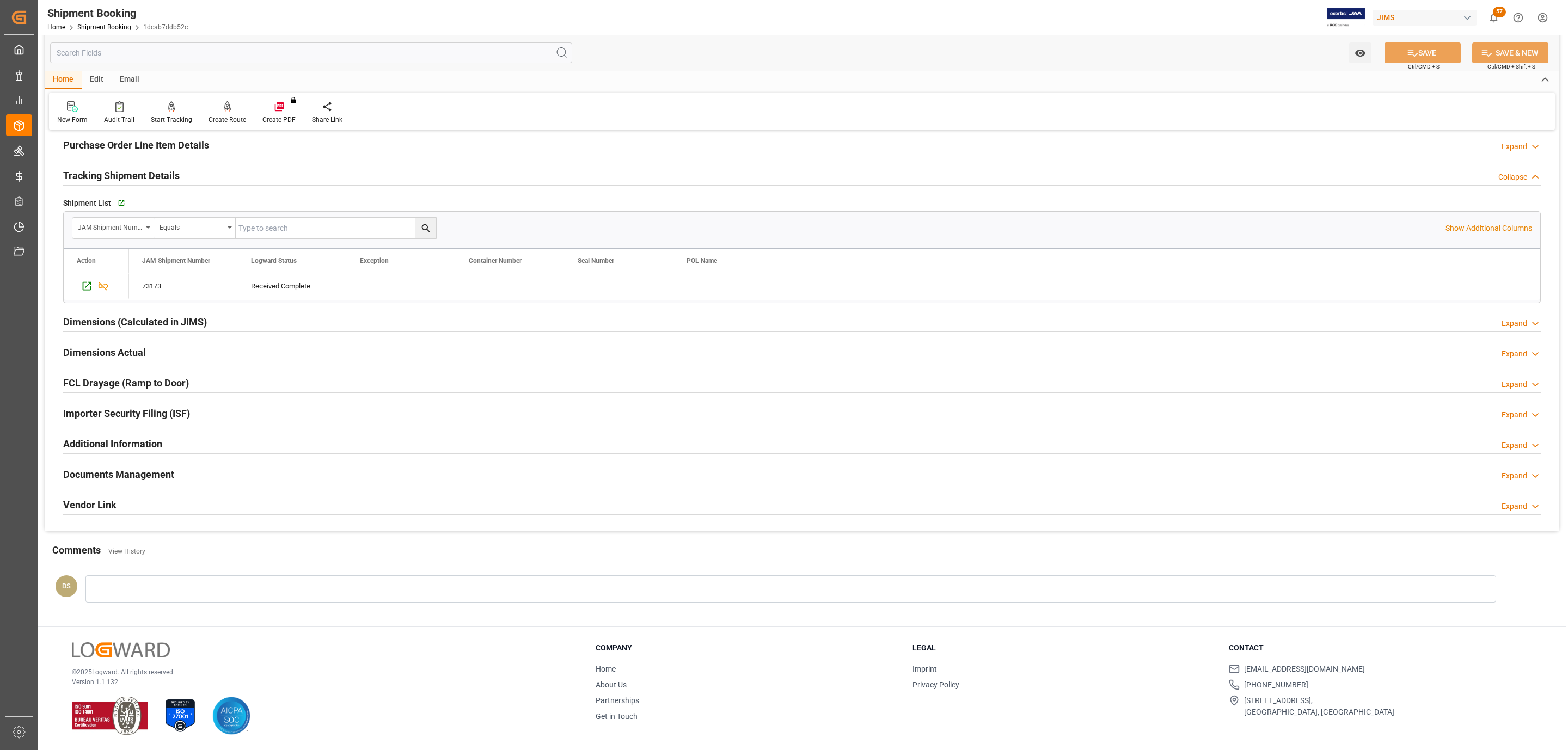
scroll to position [461, 0]
click at [127, 473] on h2 "Documents Management" at bounding box center [118, 475] width 111 height 15
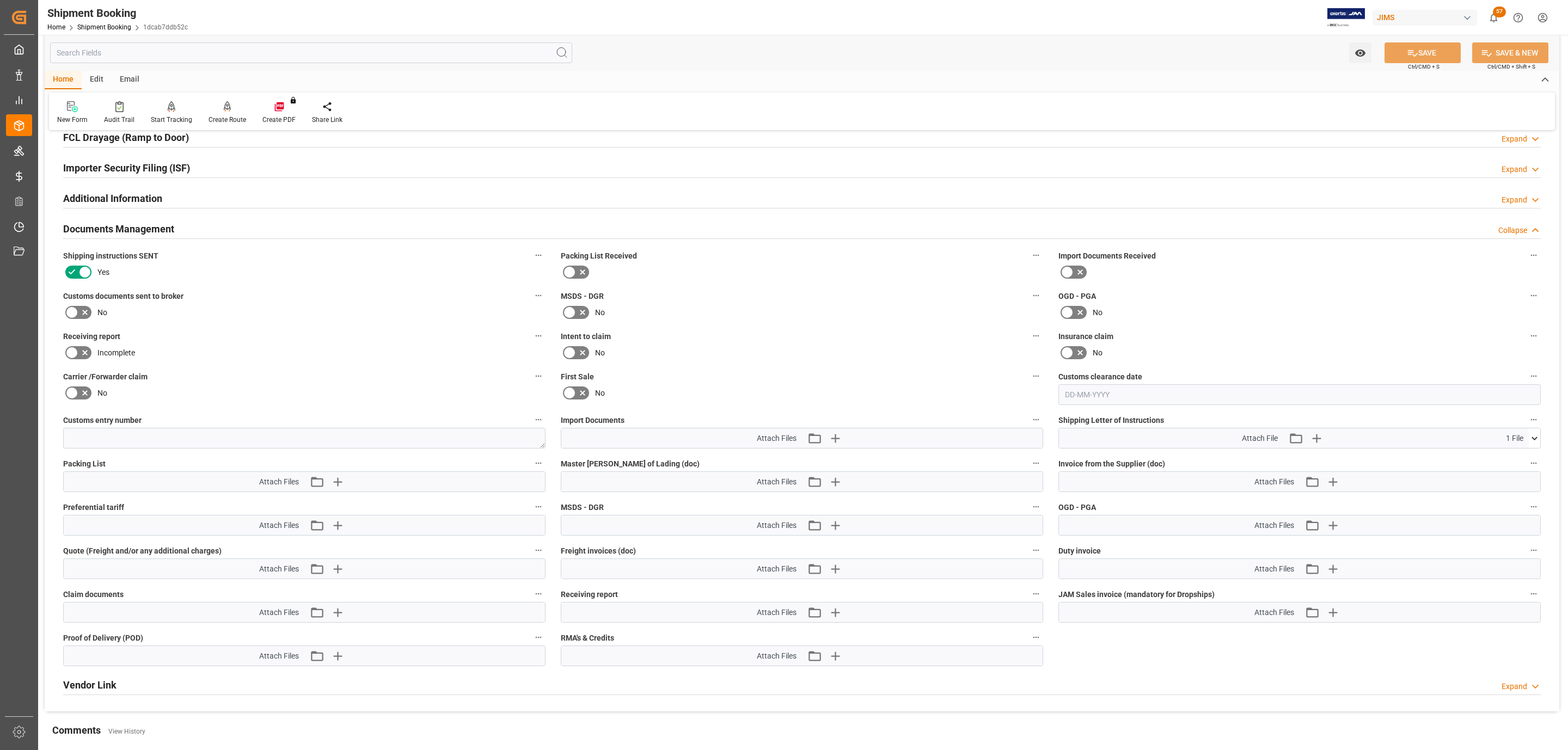
scroll to position [706, 0]
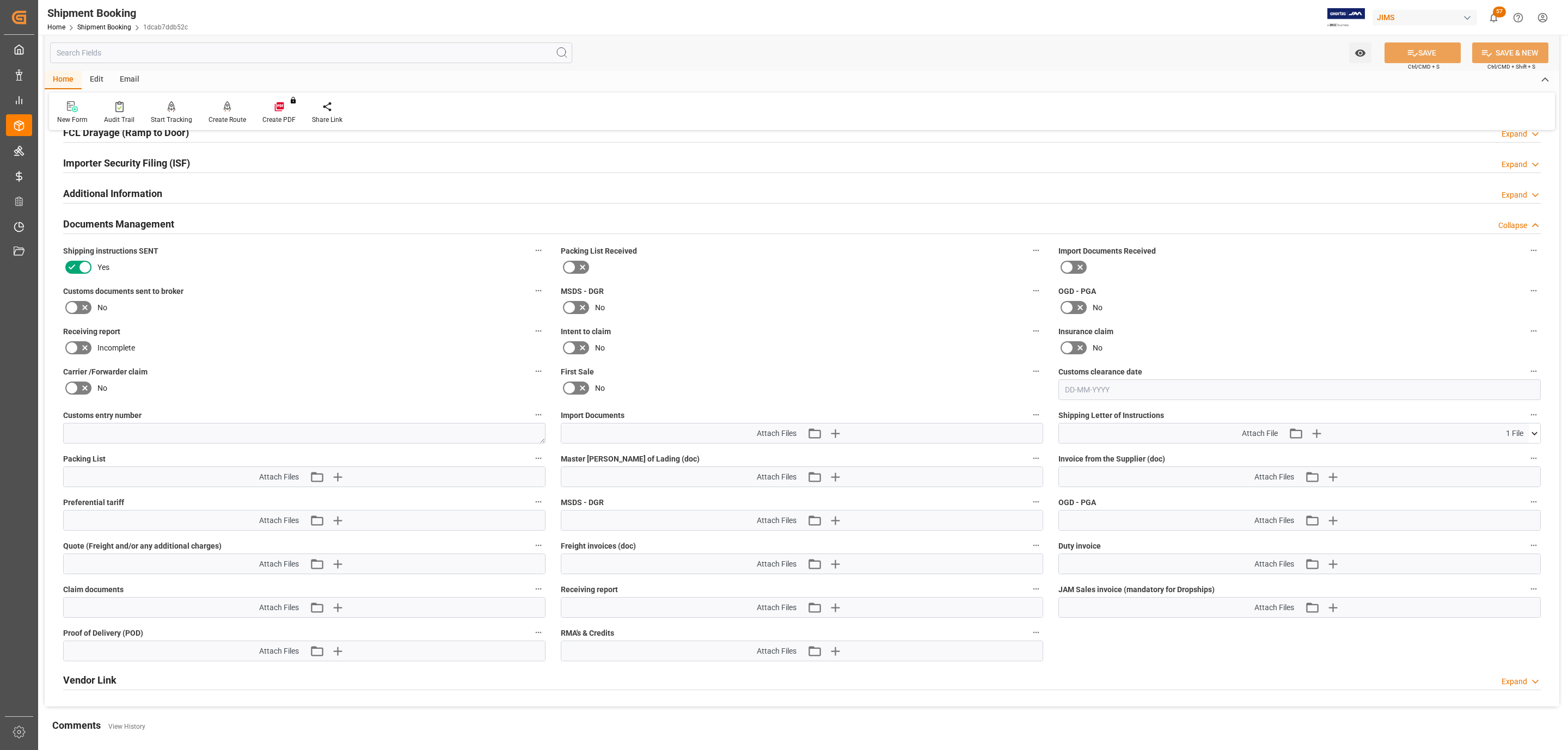
click at [74, 311] on icon at bounding box center [72, 307] width 13 height 13
click at [0, 0] on input "checkbox" at bounding box center [0, 0] width 0 height 0
click at [836, 437] on icon "button" at bounding box center [835, 433] width 17 height 17
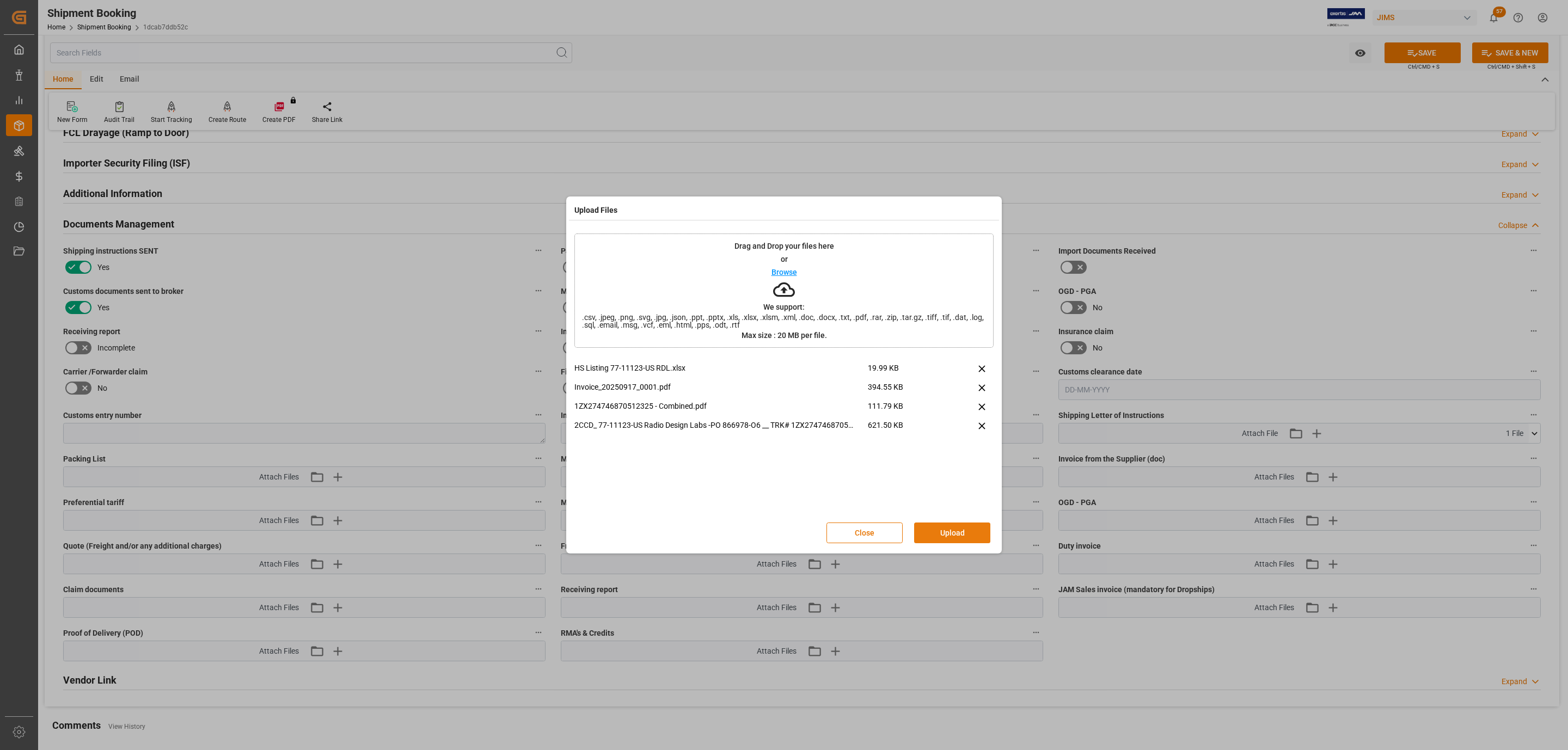
click at [972, 531] on button "Upload" at bounding box center [952, 533] width 77 height 21
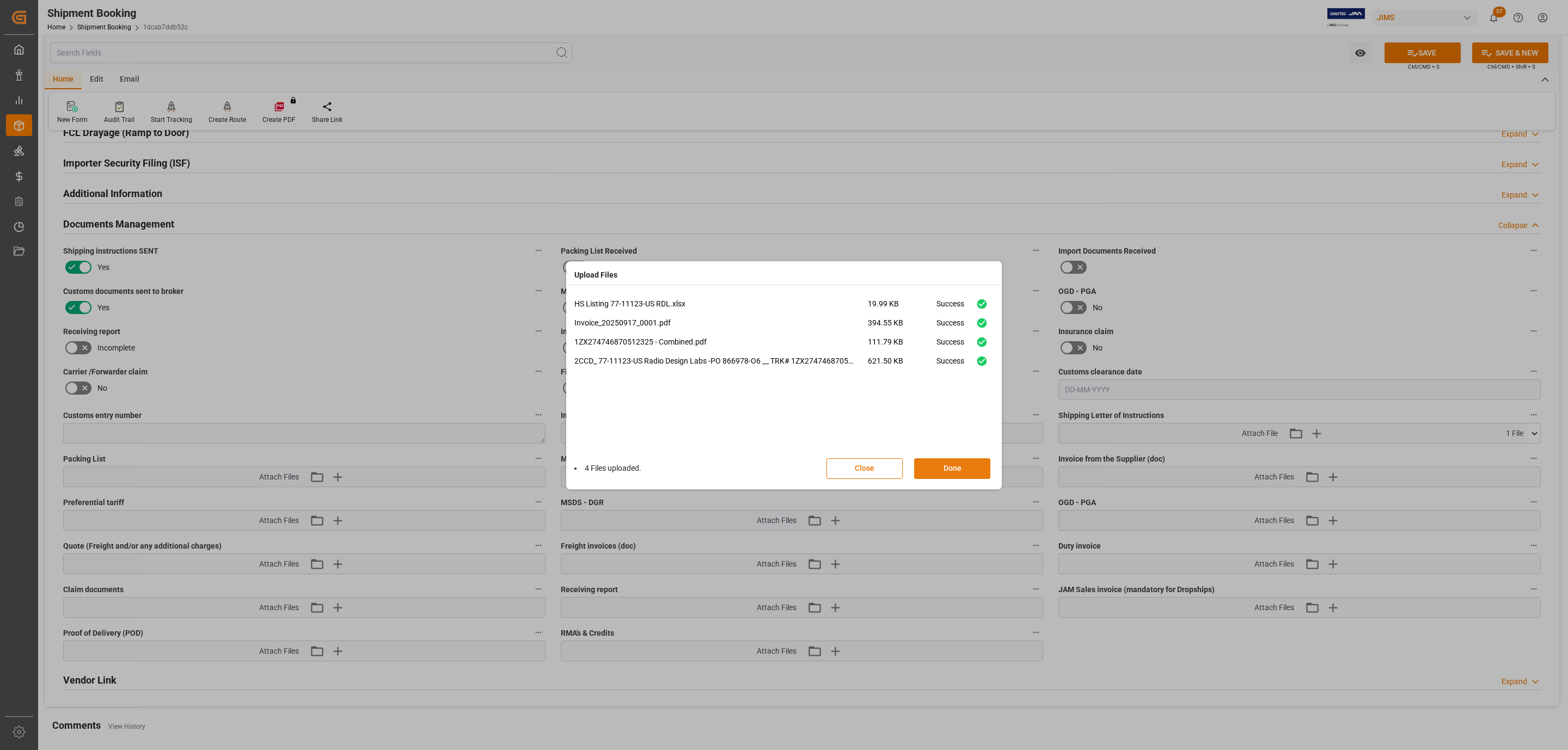
click at [917, 463] on button "Done" at bounding box center [952, 468] width 77 height 21
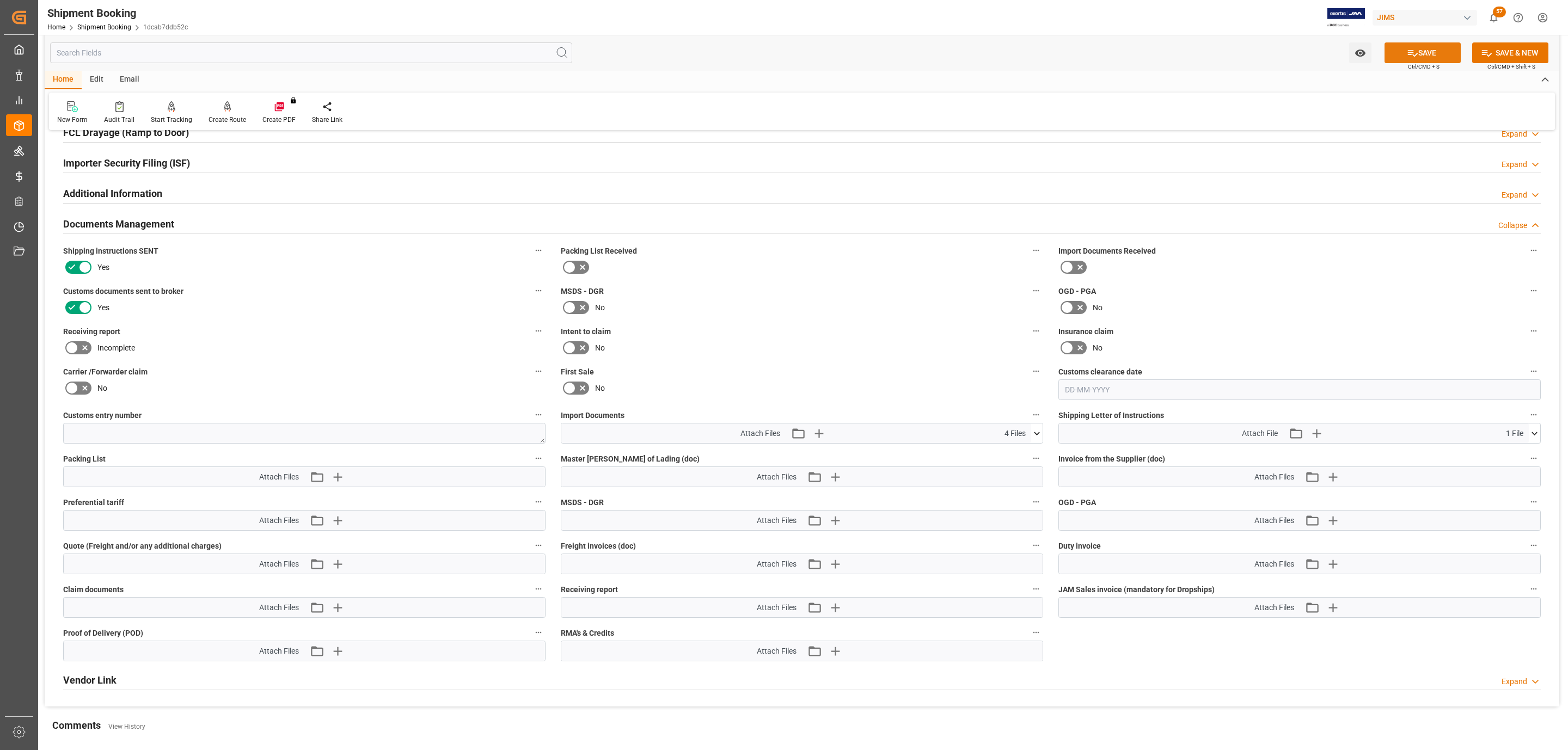
click at [1391, 59] on button "SAVE" at bounding box center [1422, 53] width 77 height 21
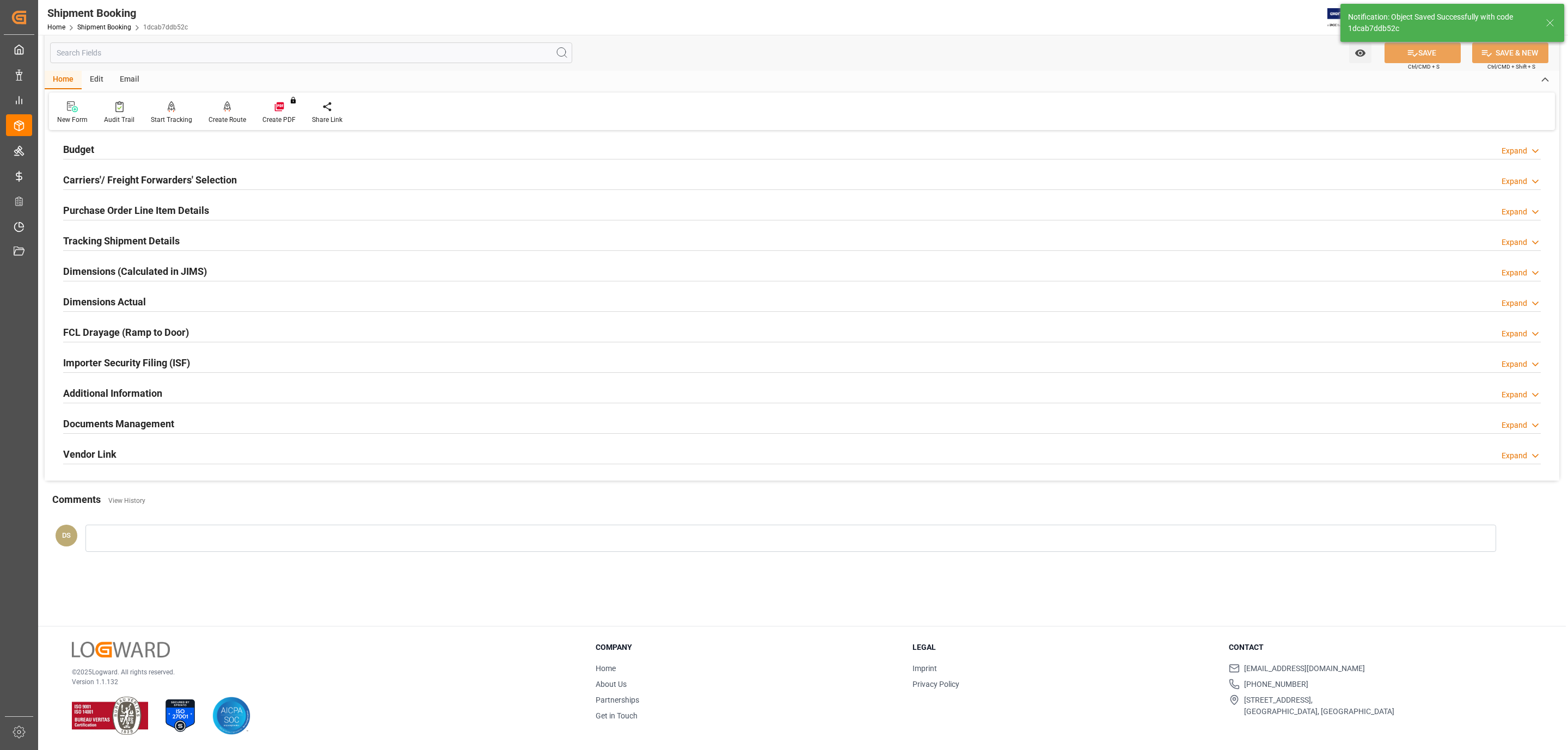
scroll to position [118, 0]
